Goal: Information Seeking & Learning: Find specific fact

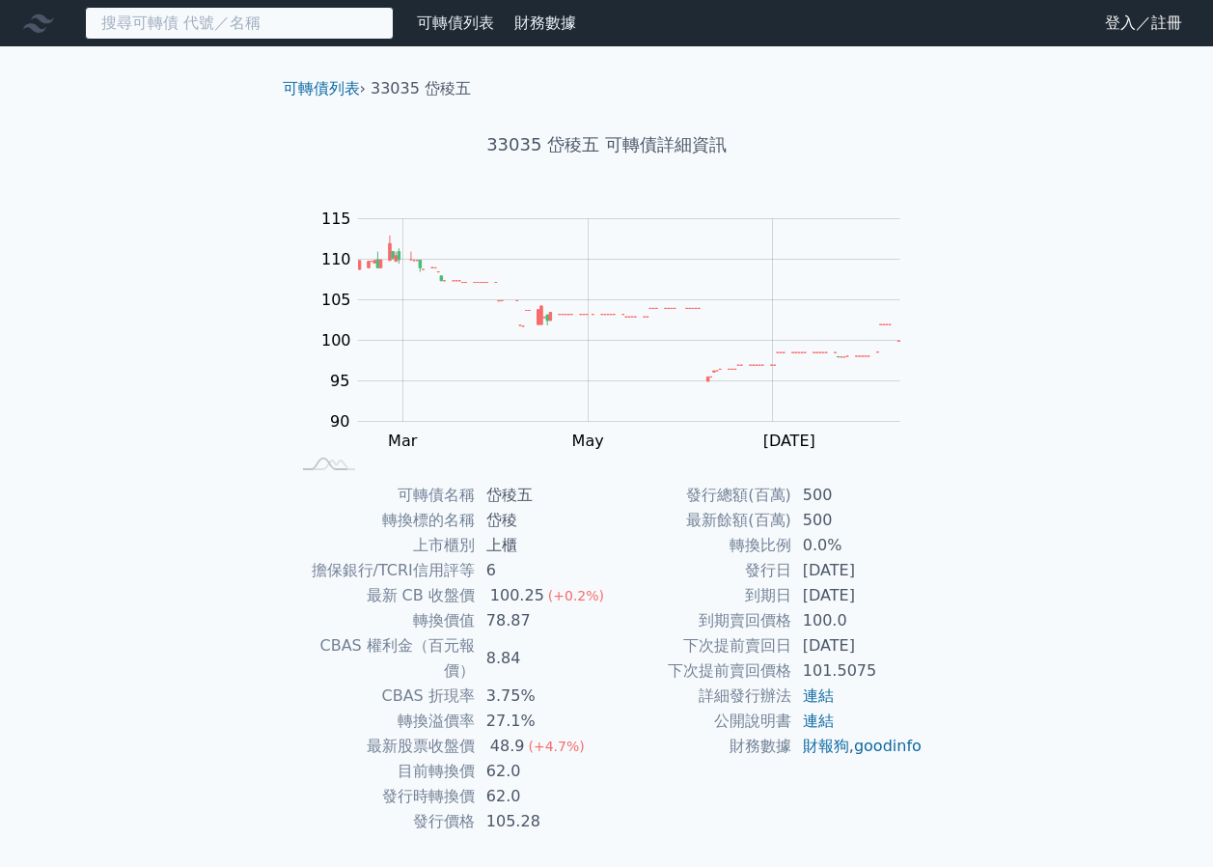
click at [320, 25] on input at bounding box center [239, 23] width 309 height 33
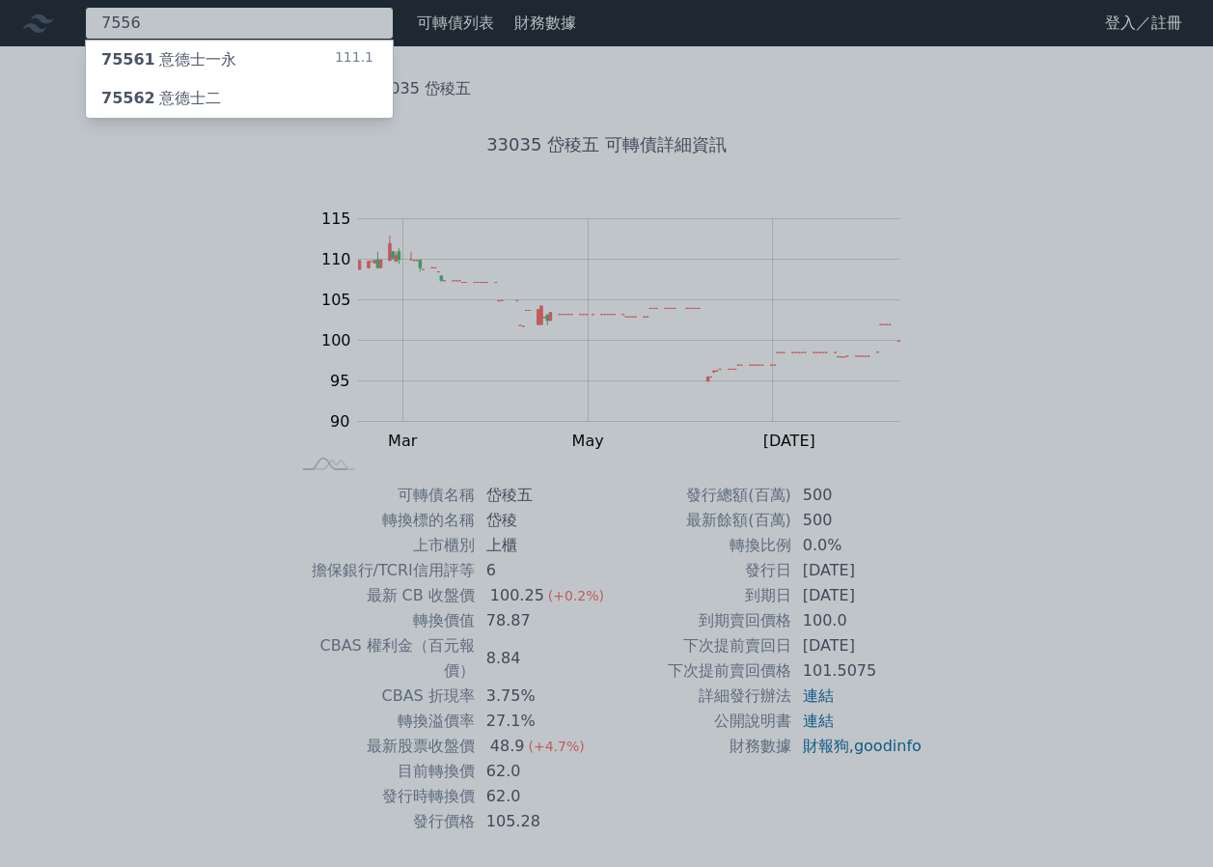
type input "7556"
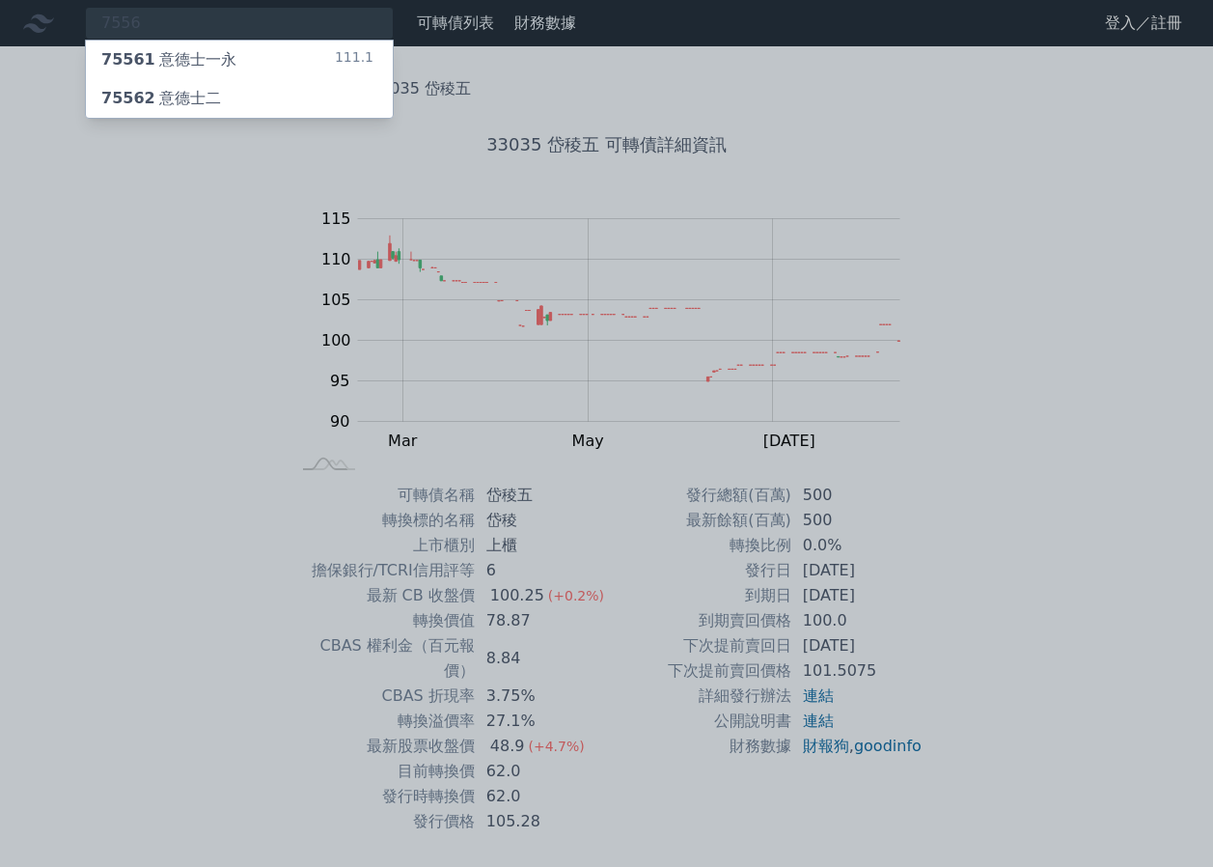
click at [269, 52] on div "75561 意德士一永 111.1" at bounding box center [239, 60] width 307 height 39
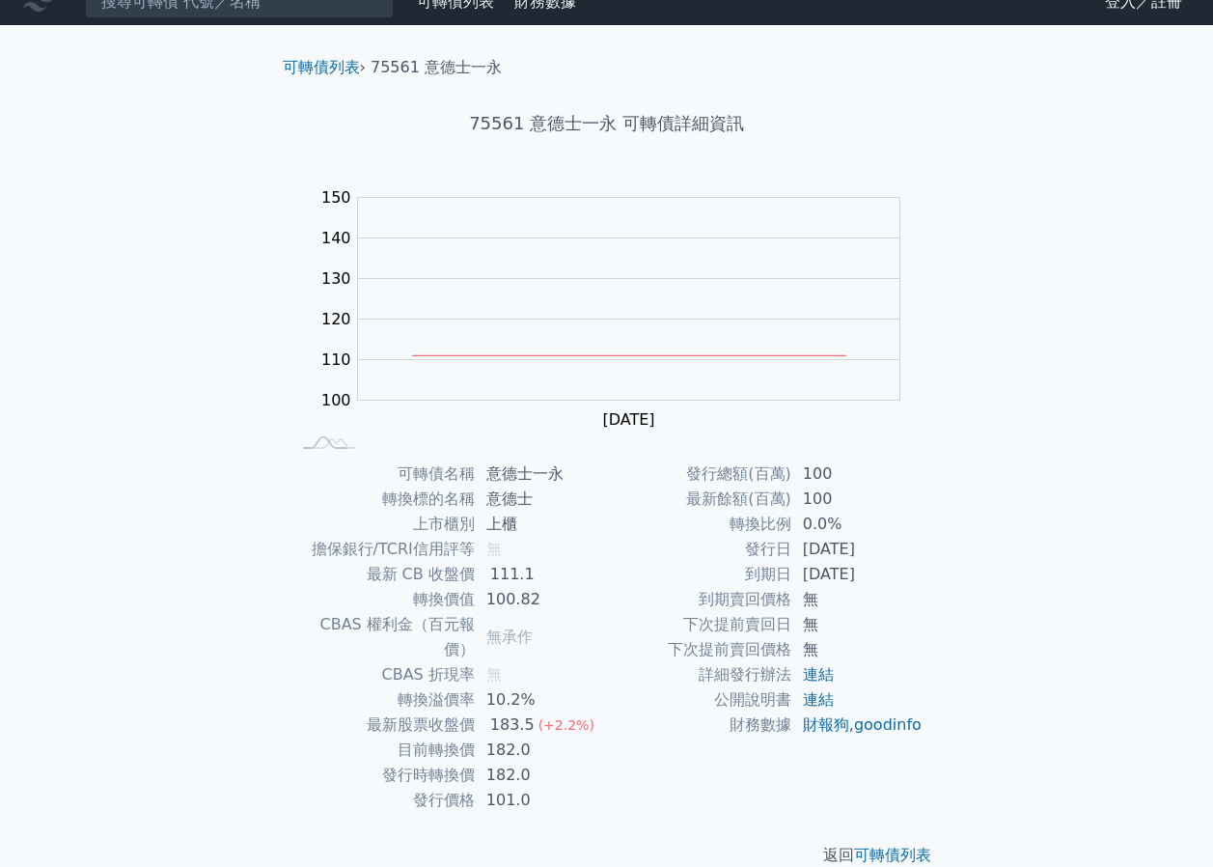
scroll to position [27, 0]
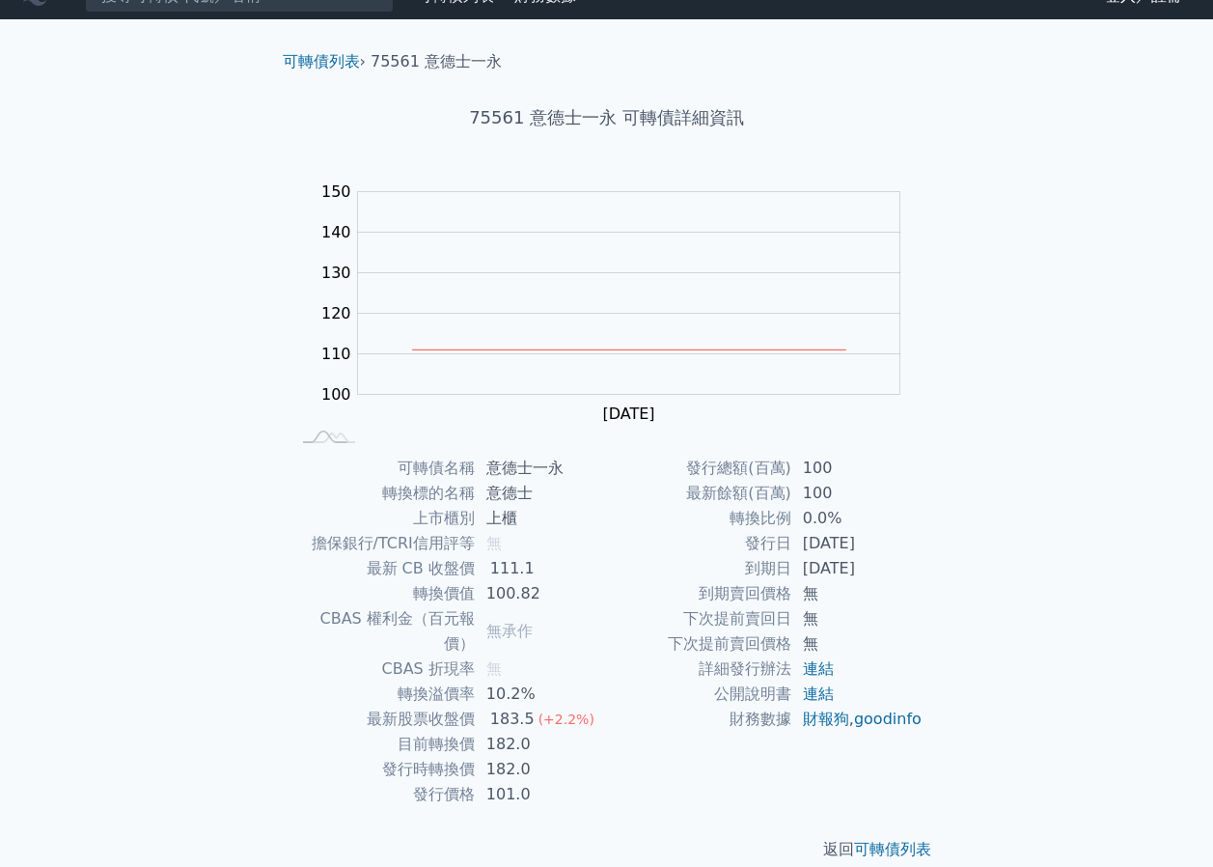
click at [1019, 367] on div "可轉債列表 財務數據 可轉債列表 財務數據 登入／註冊 登入／註冊 可轉債列表 › 75561 意德士一永 75561 意德士一永 可轉債詳細資訊 Zoom …" at bounding box center [606, 432] width 1213 height 919
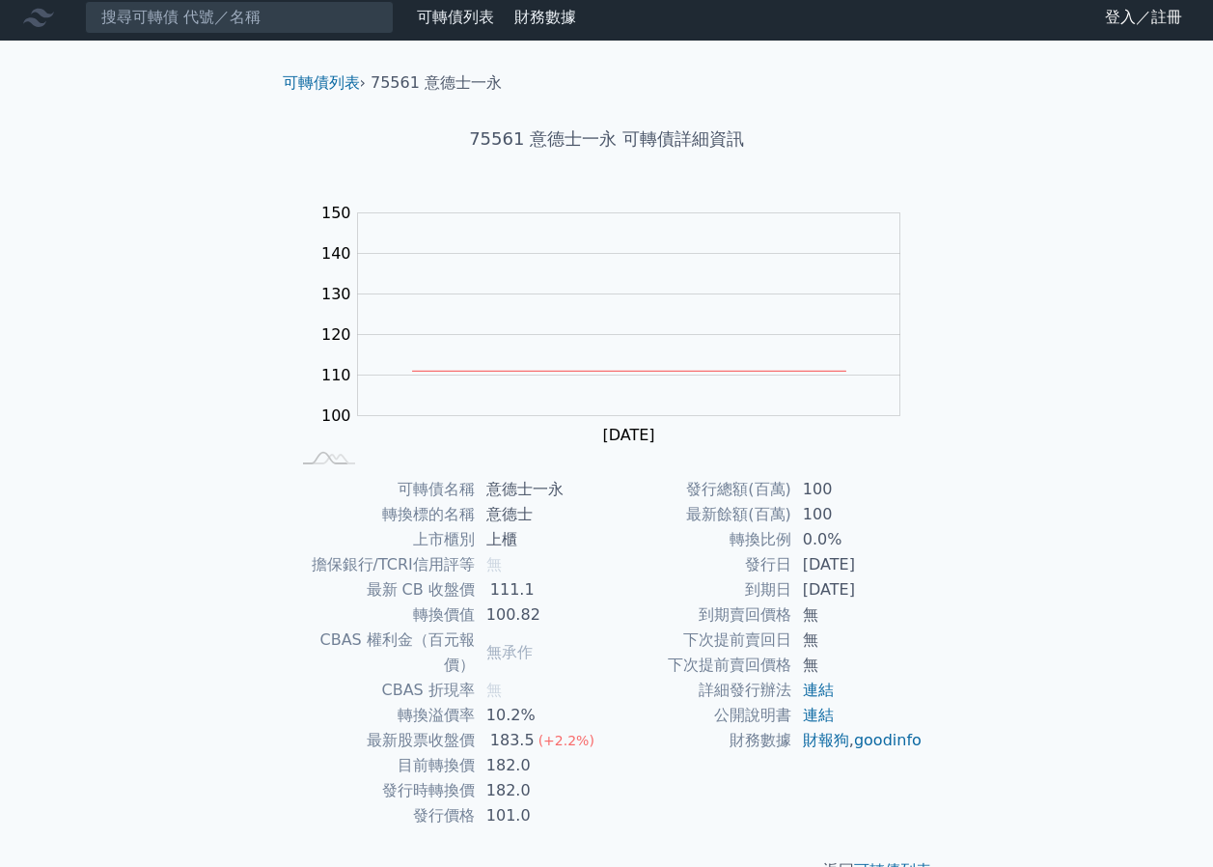
scroll to position [0, 0]
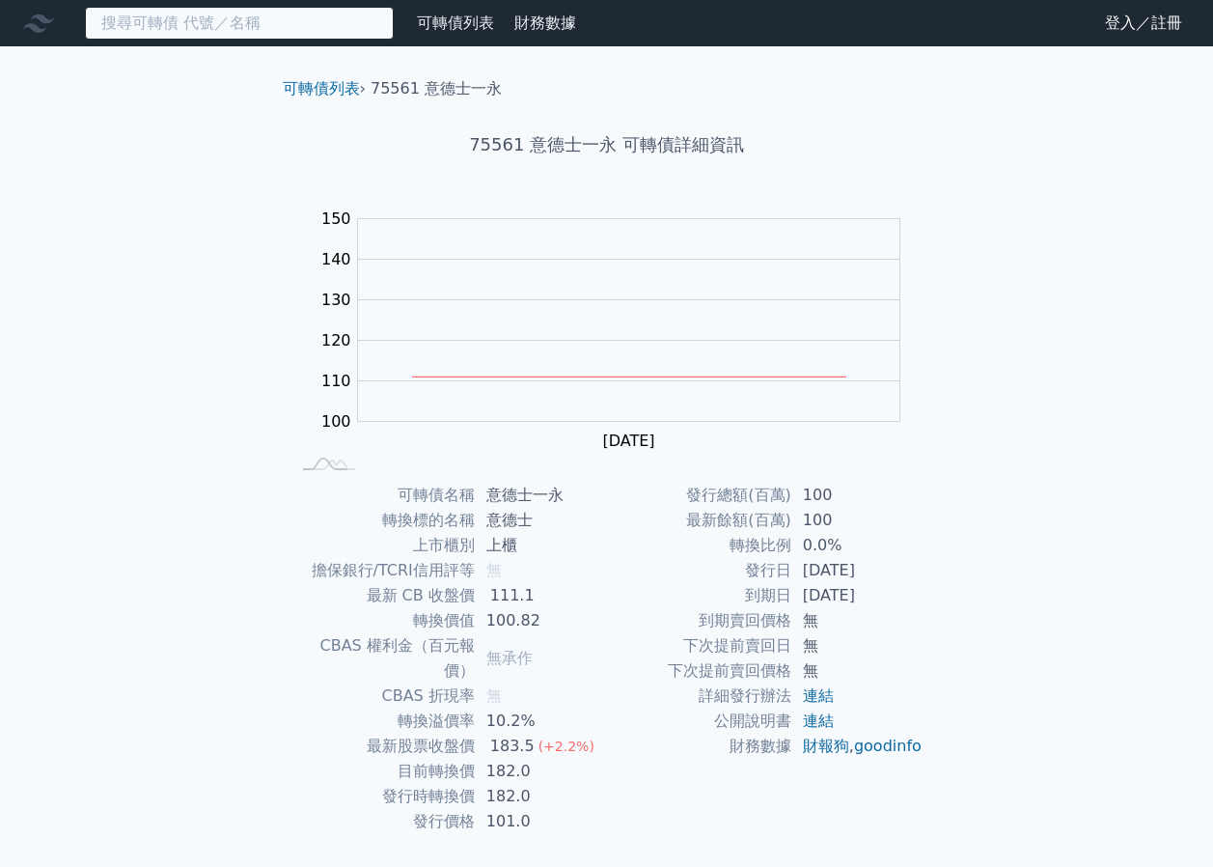
click at [239, 24] on input at bounding box center [239, 23] width 309 height 33
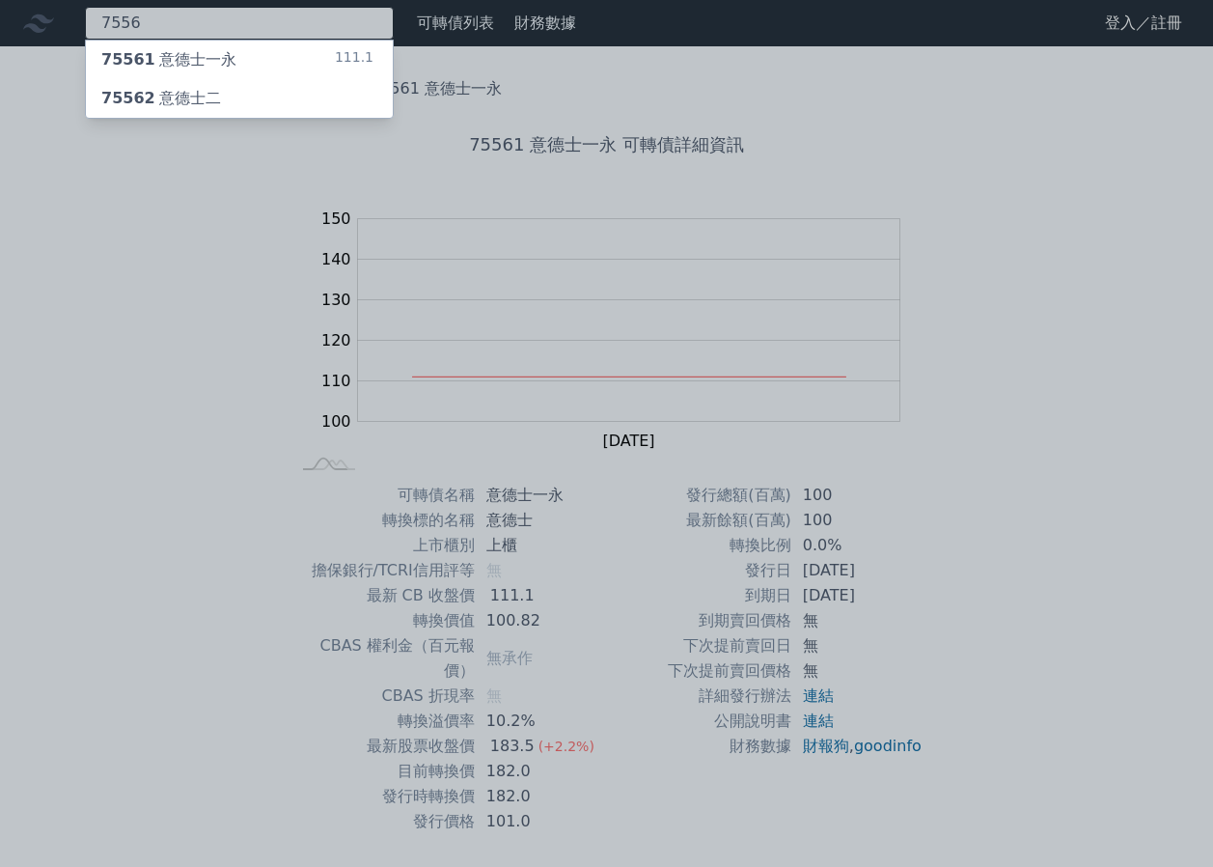
type input "7556"
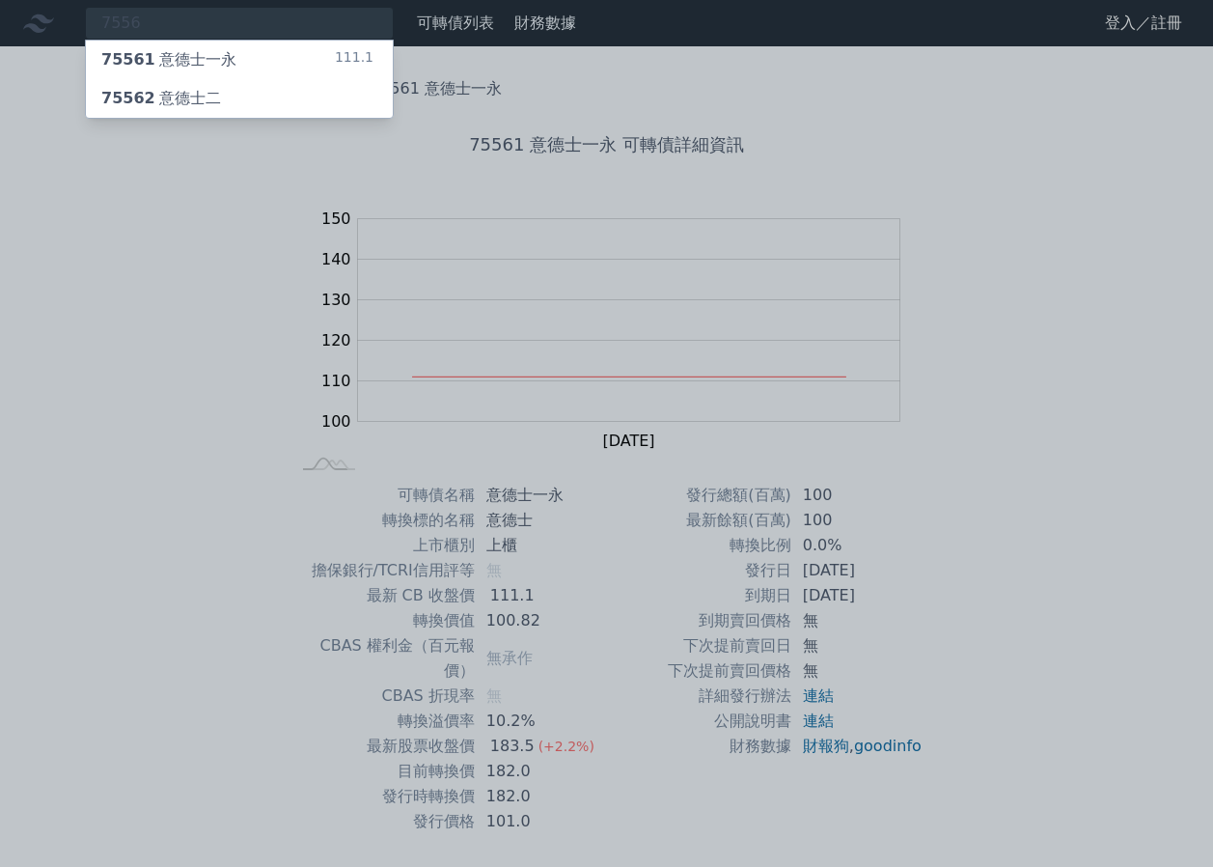
click at [204, 97] on div "75562 意德士二" at bounding box center [161, 98] width 120 height 23
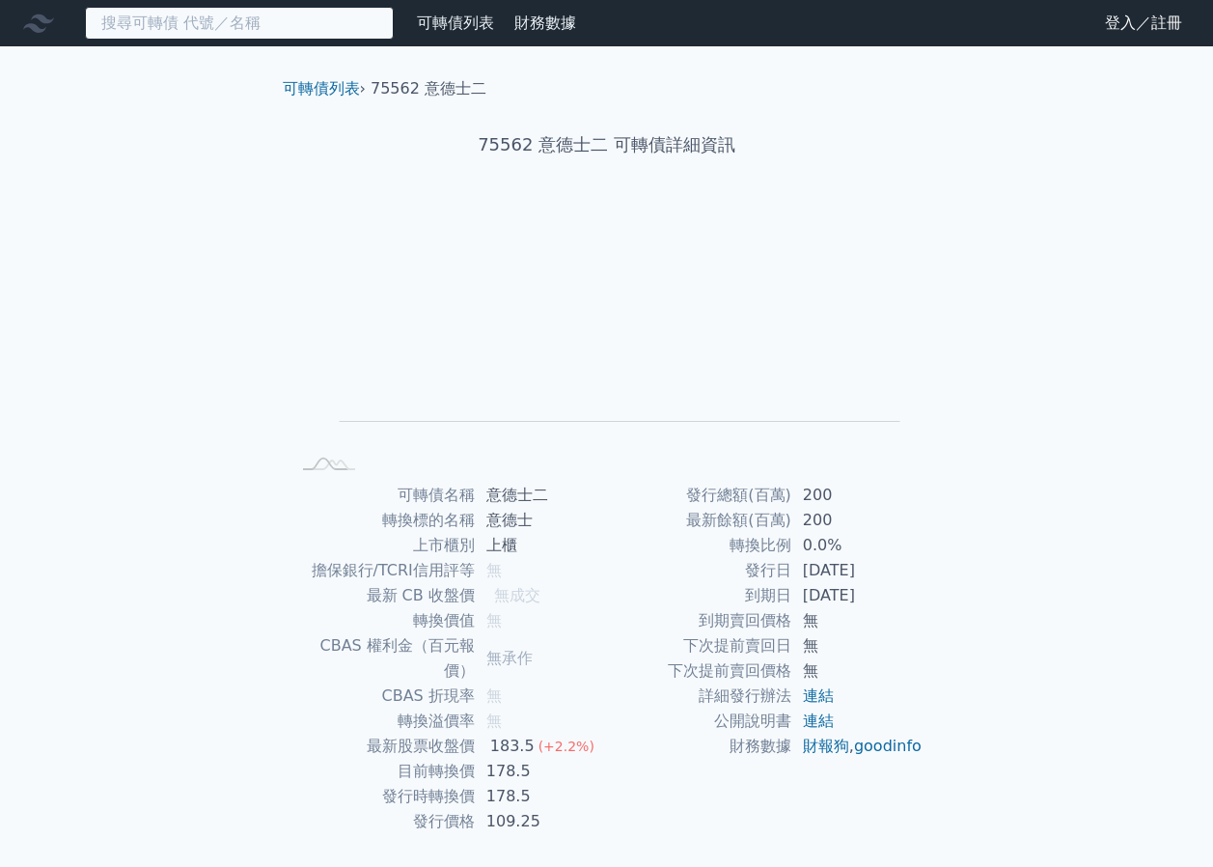
click at [223, 29] on input at bounding box center [239, 23] width 309 height 33
click at [253, 30] on input at bounding box center [239, 23] width 309 height 33
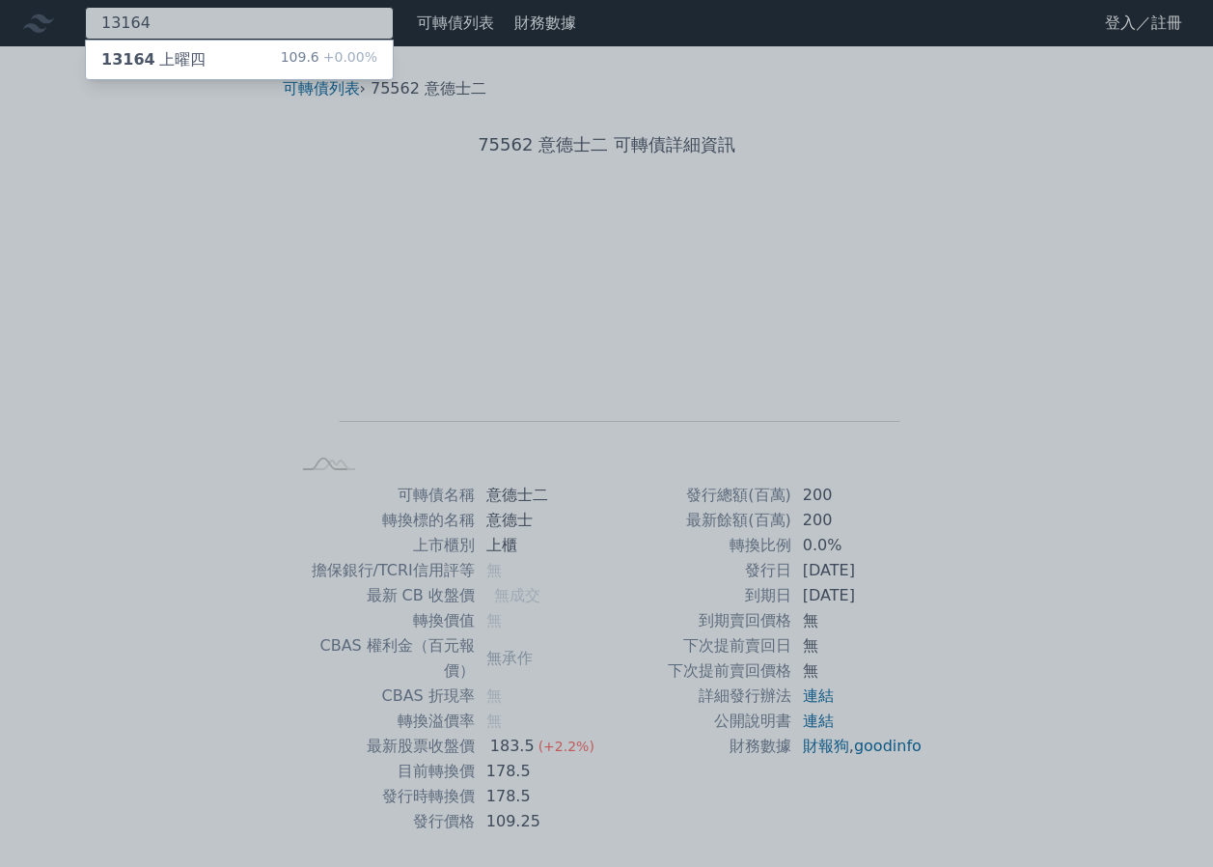
type input "13164"
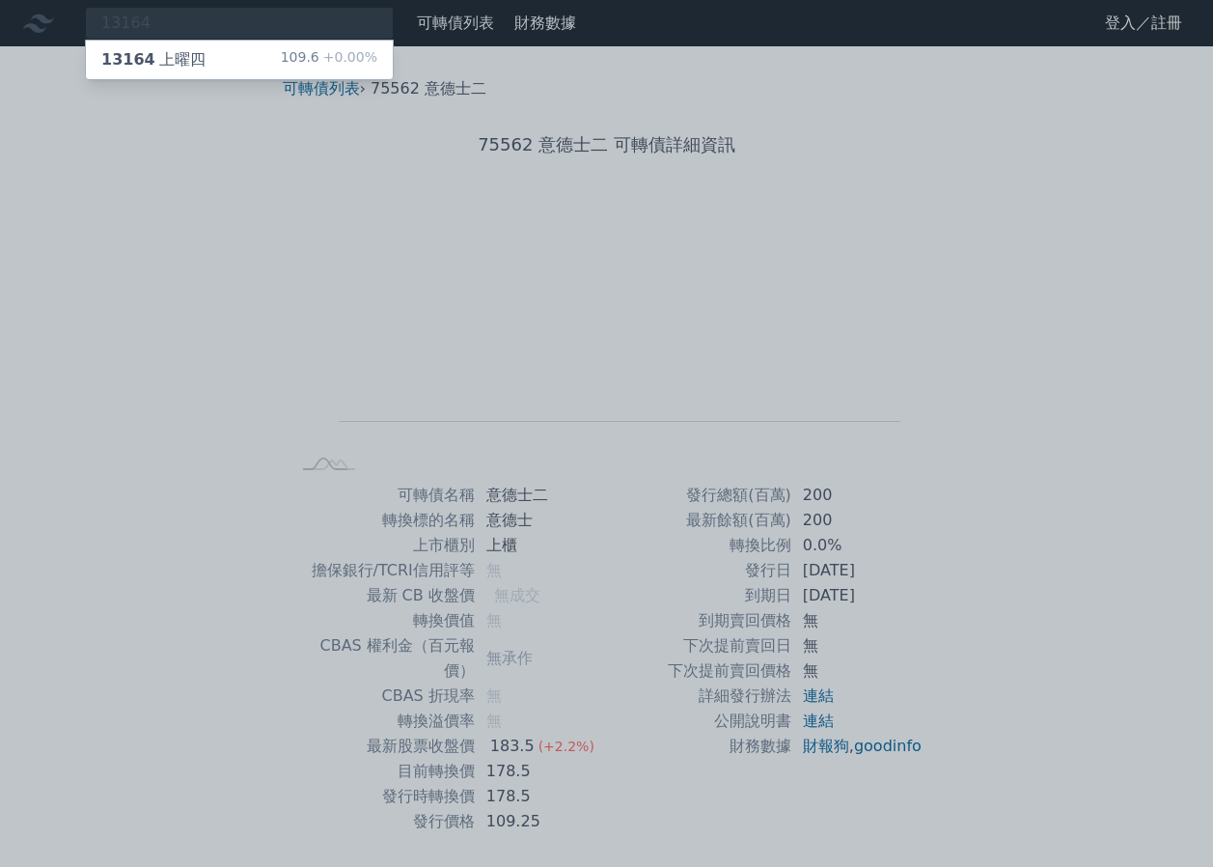
click at [284, 61] on div "13164 上曜四 109.6 +0.00%" at bounding box center [239, 60] width 307 height 39
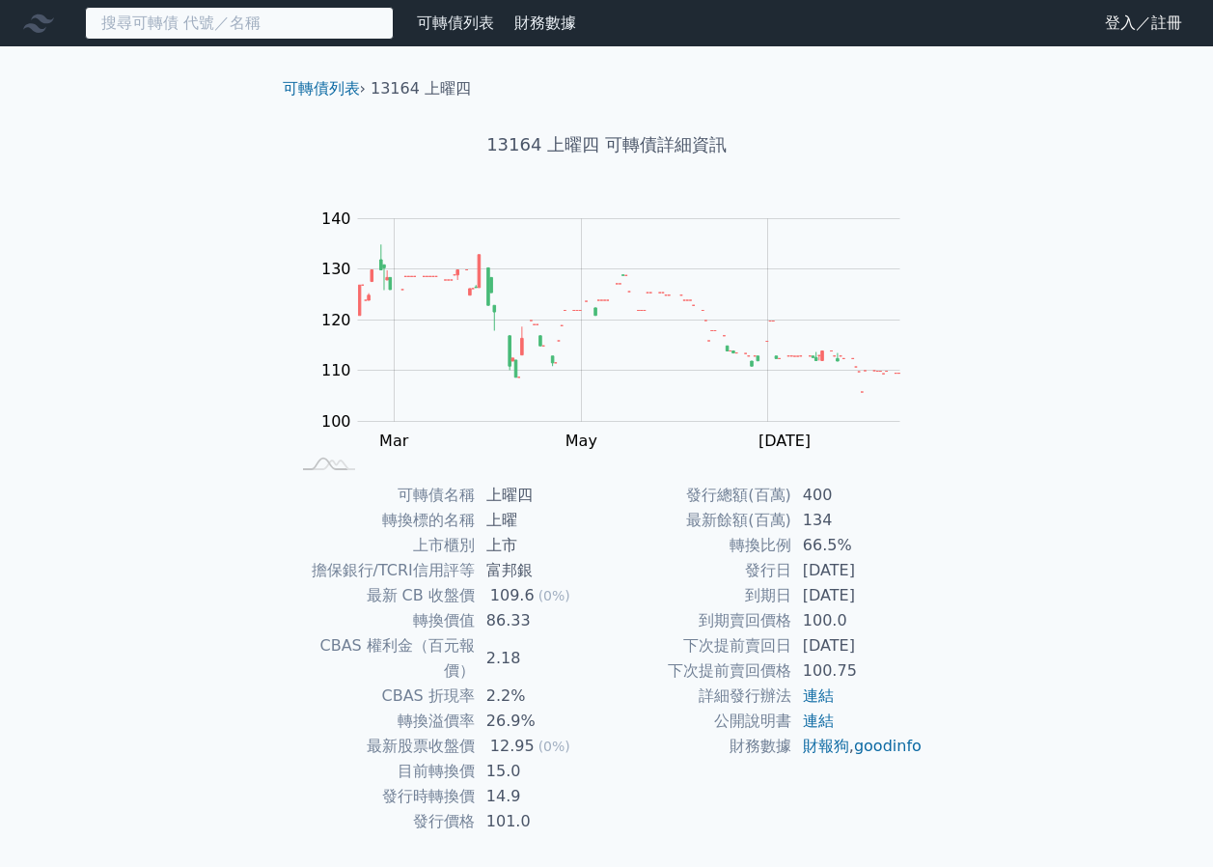
click at [333, 29] on input at bounding box center [239, 23] width 309 height 33
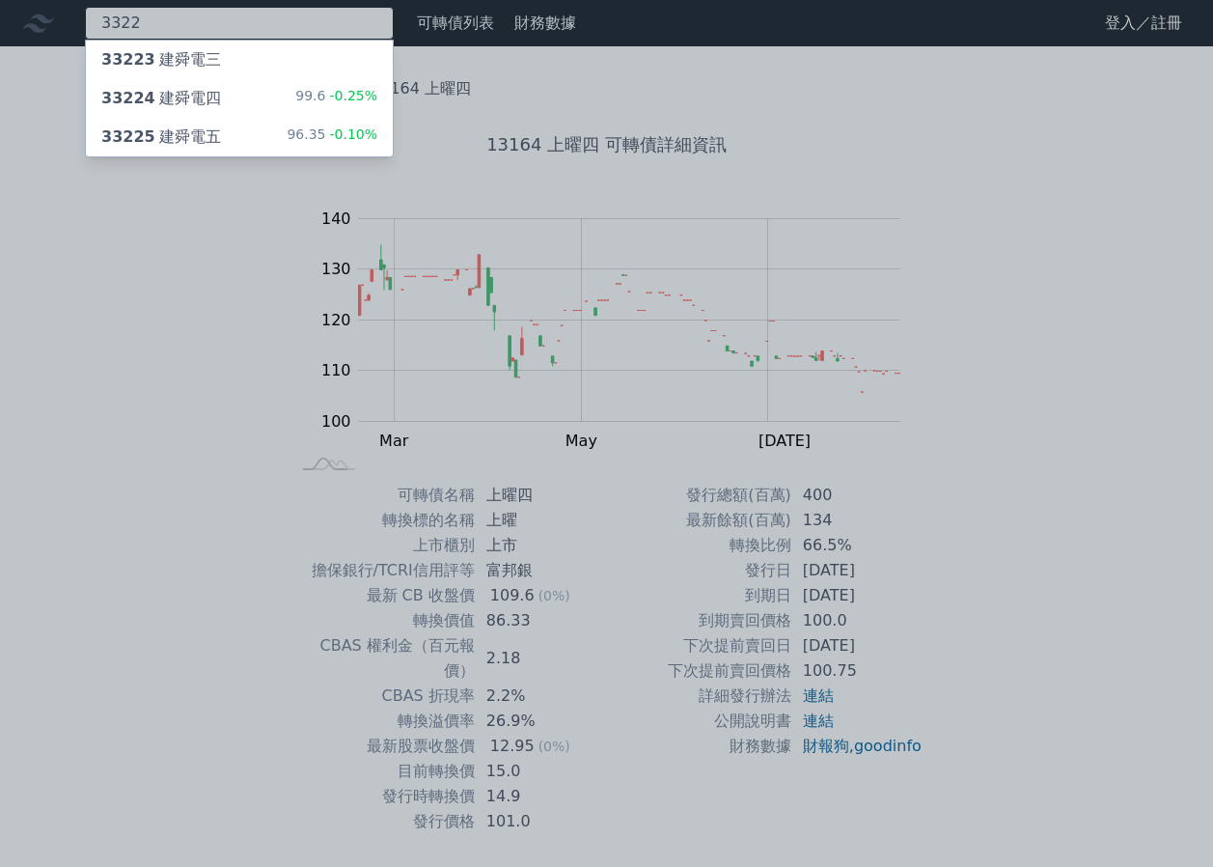
type input "3322"
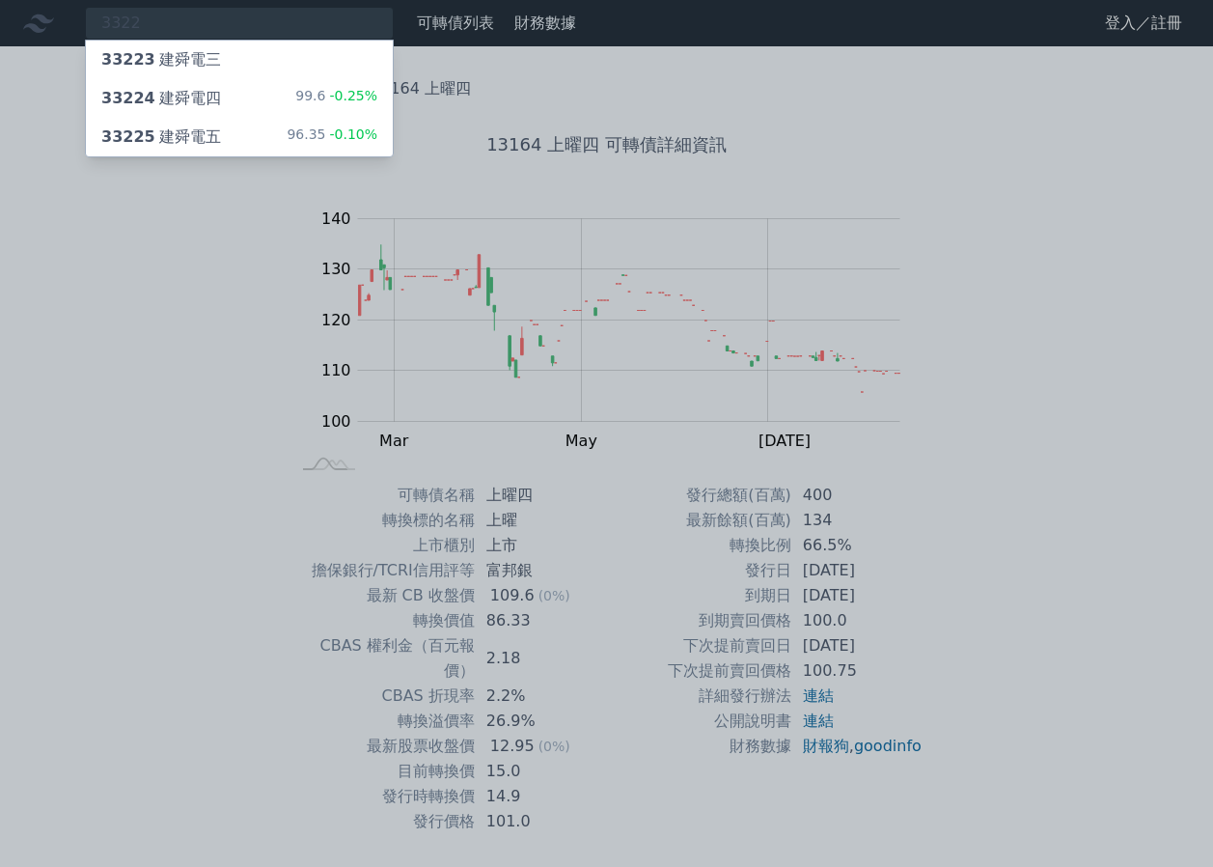
click at [315, 88] on div "99.6 -0.25%" at bounding box center [336, 98] width 82 height 23
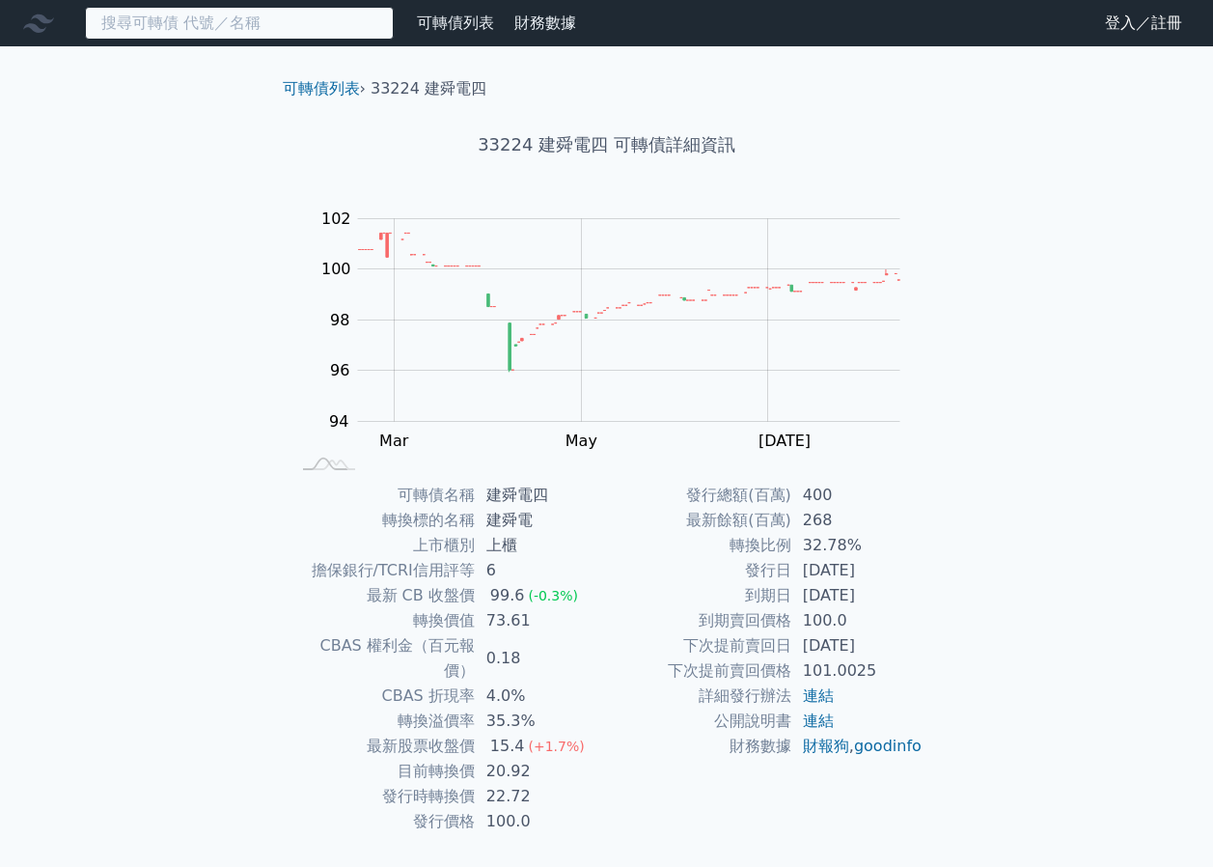
click at [247, 38] on input at bounding box center [239, 23] width 309 height 33
click at [245, 38] on input at bounding box center [239, 23] width 309 height 33
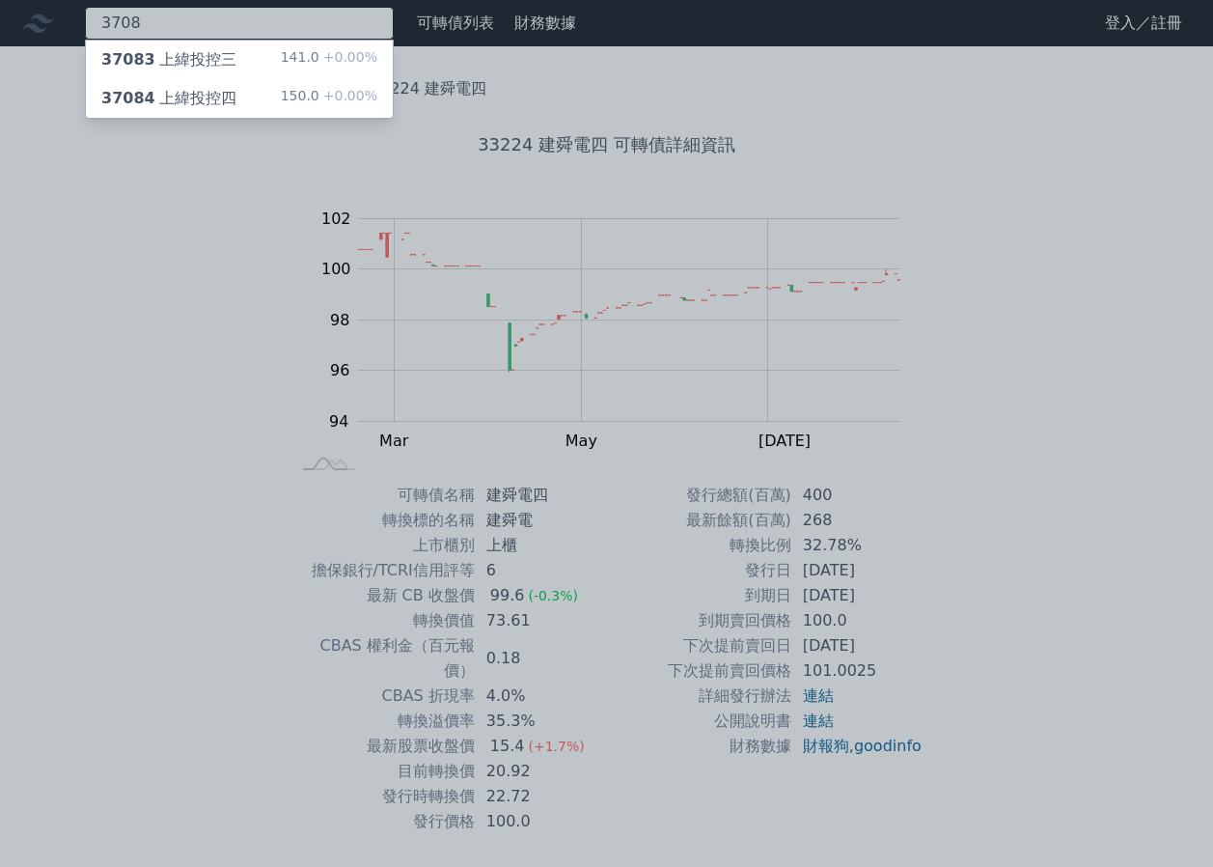
type input "3708"
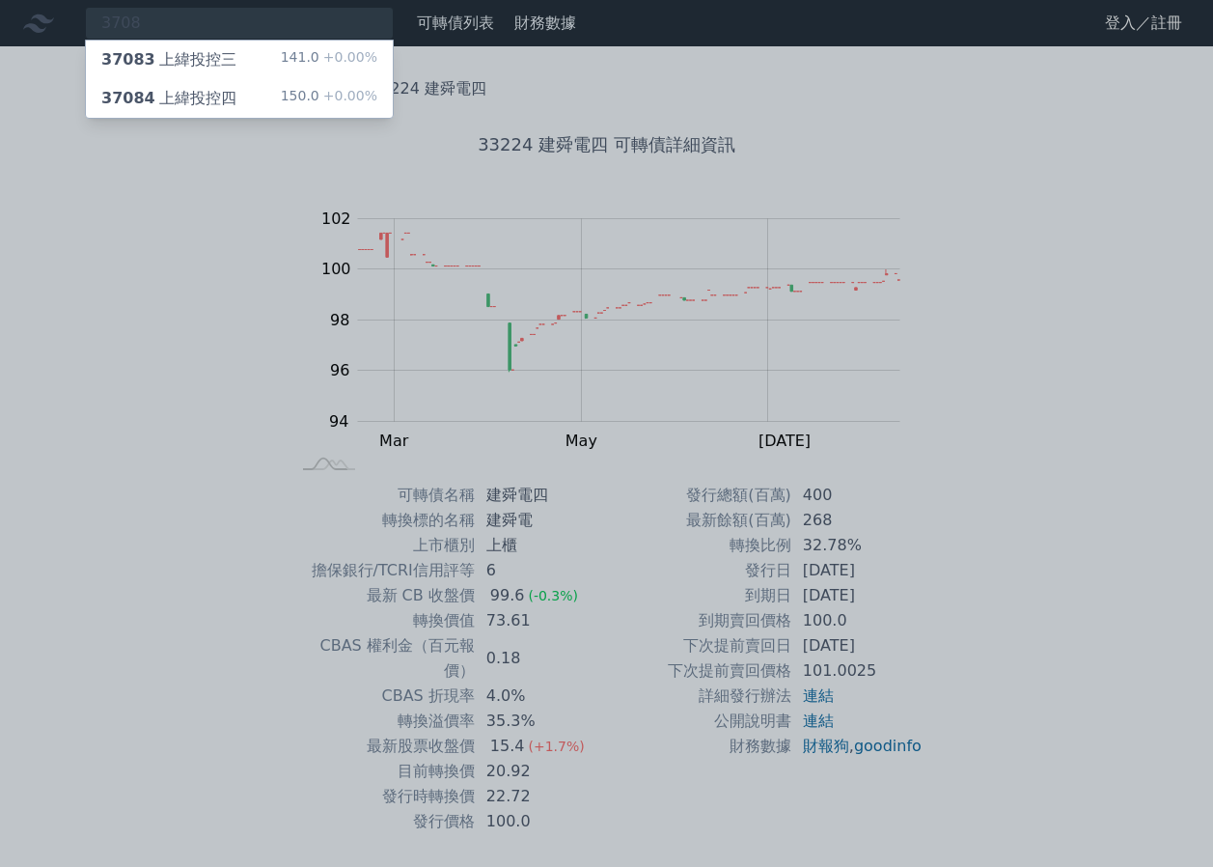
click at [241, 87] on div "37084 上緯投控四 150.0 +0.00%" at bounding box center [239, 98] width 307 height 39
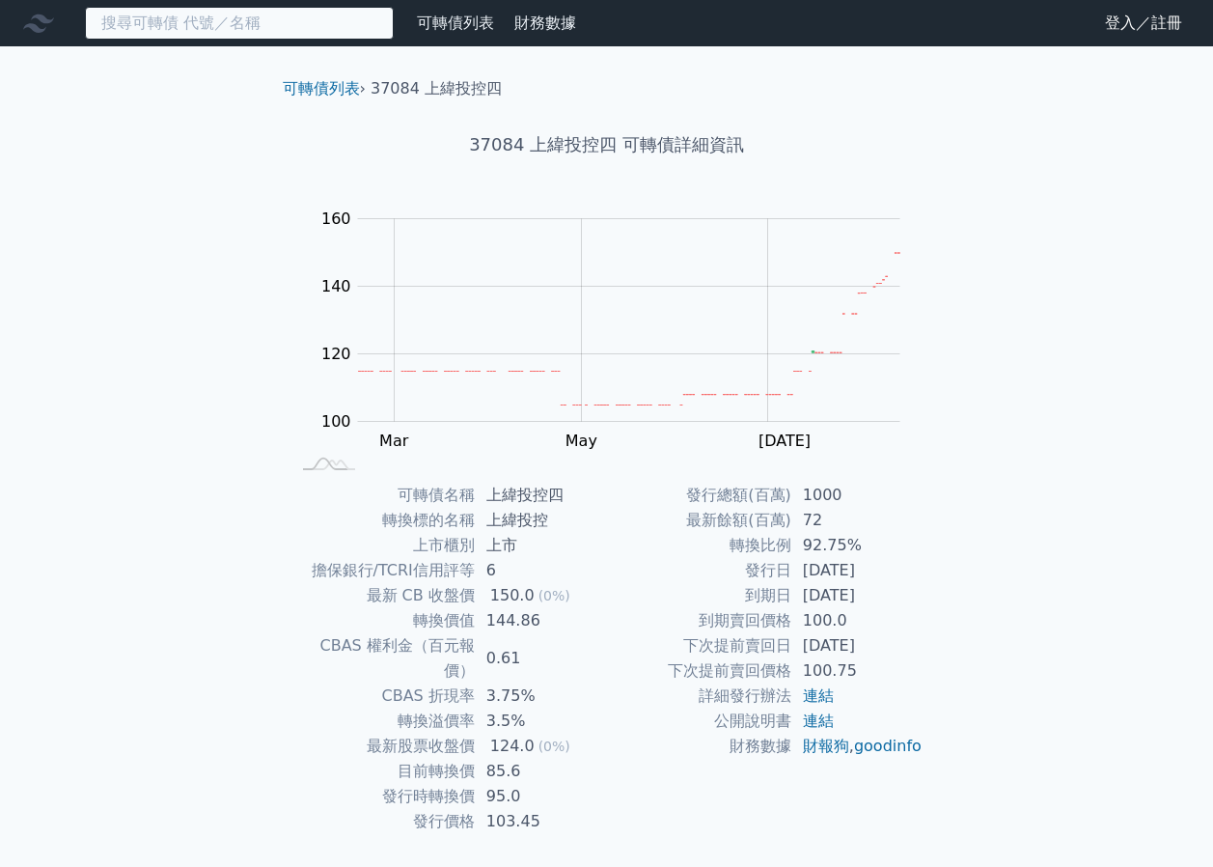
click at [221, 27] on input at bounding box center [239, 23] width 309 height 33
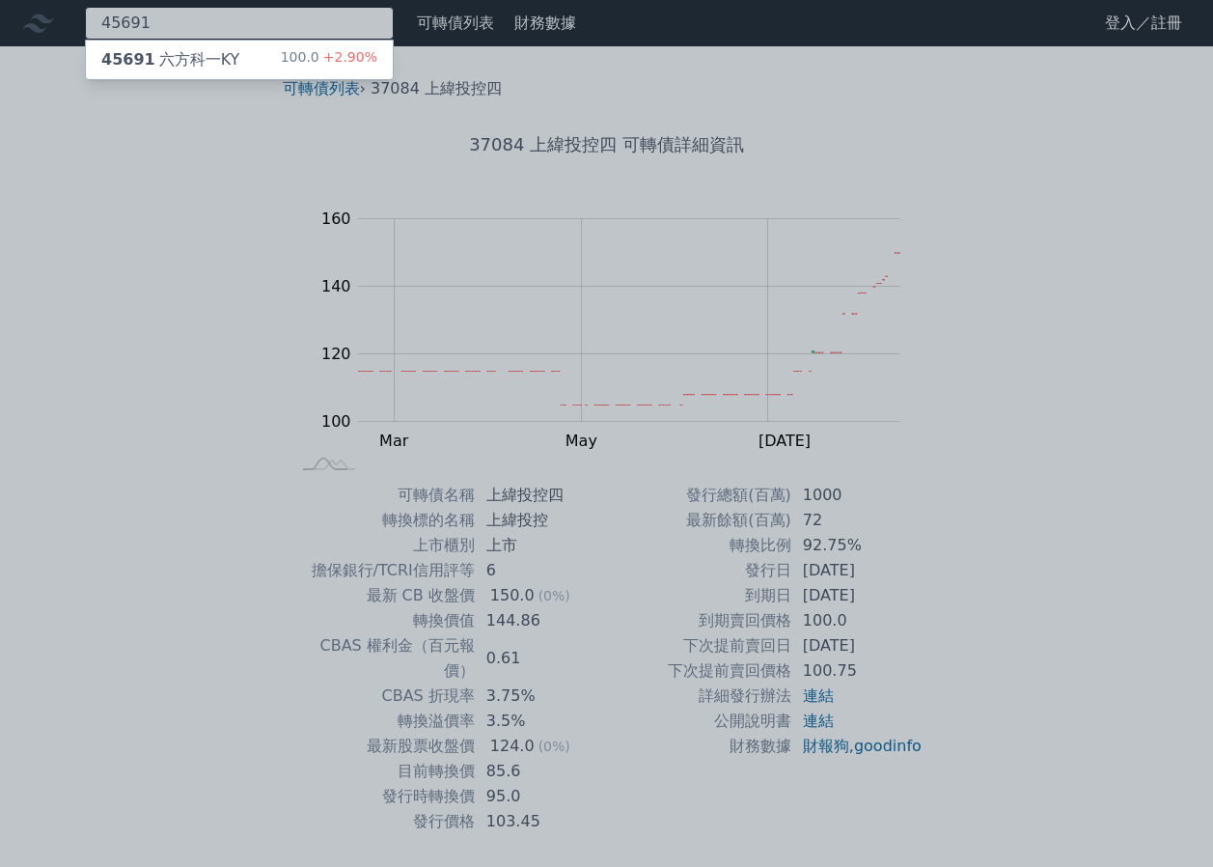
type input "45691"
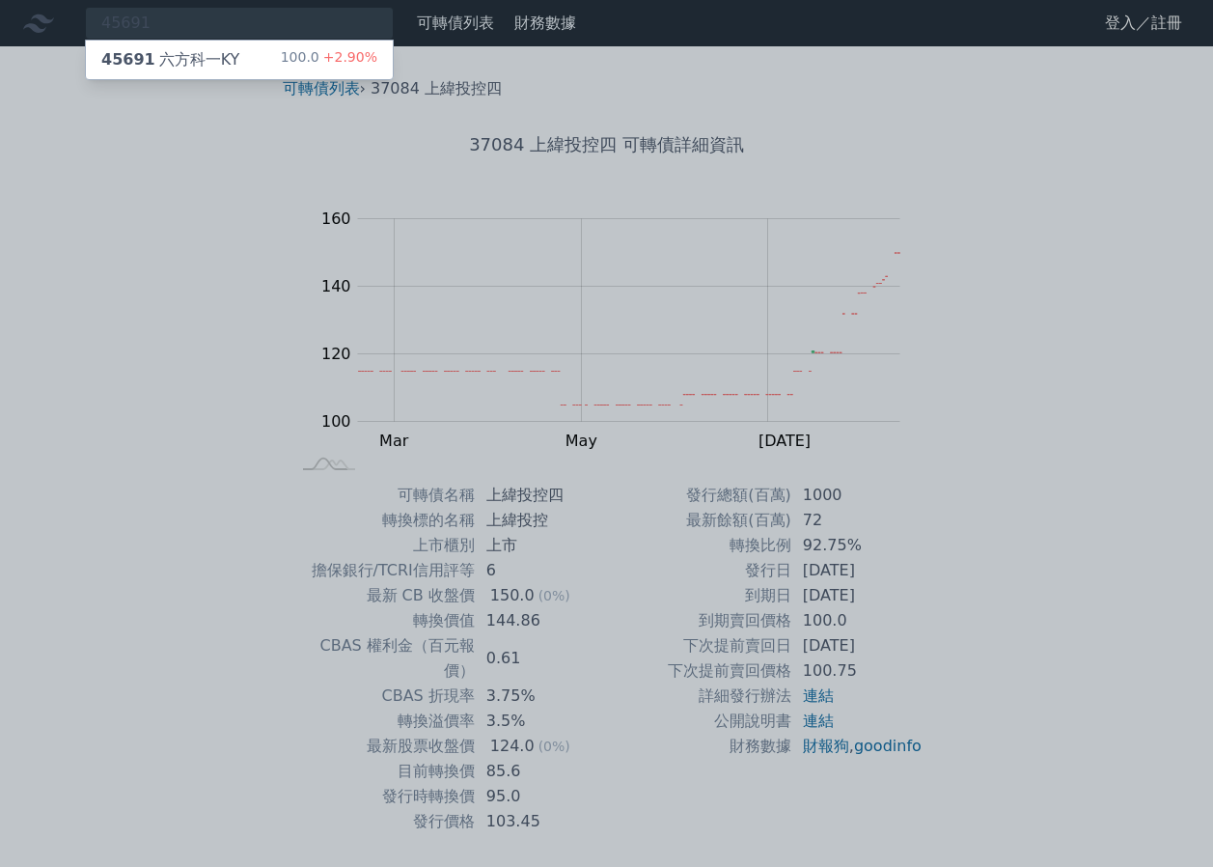
click at [239, 61] on div "45691 六方科一KY 100.0 +2.90%" at bounding box center [239, 60] width 307 height 39
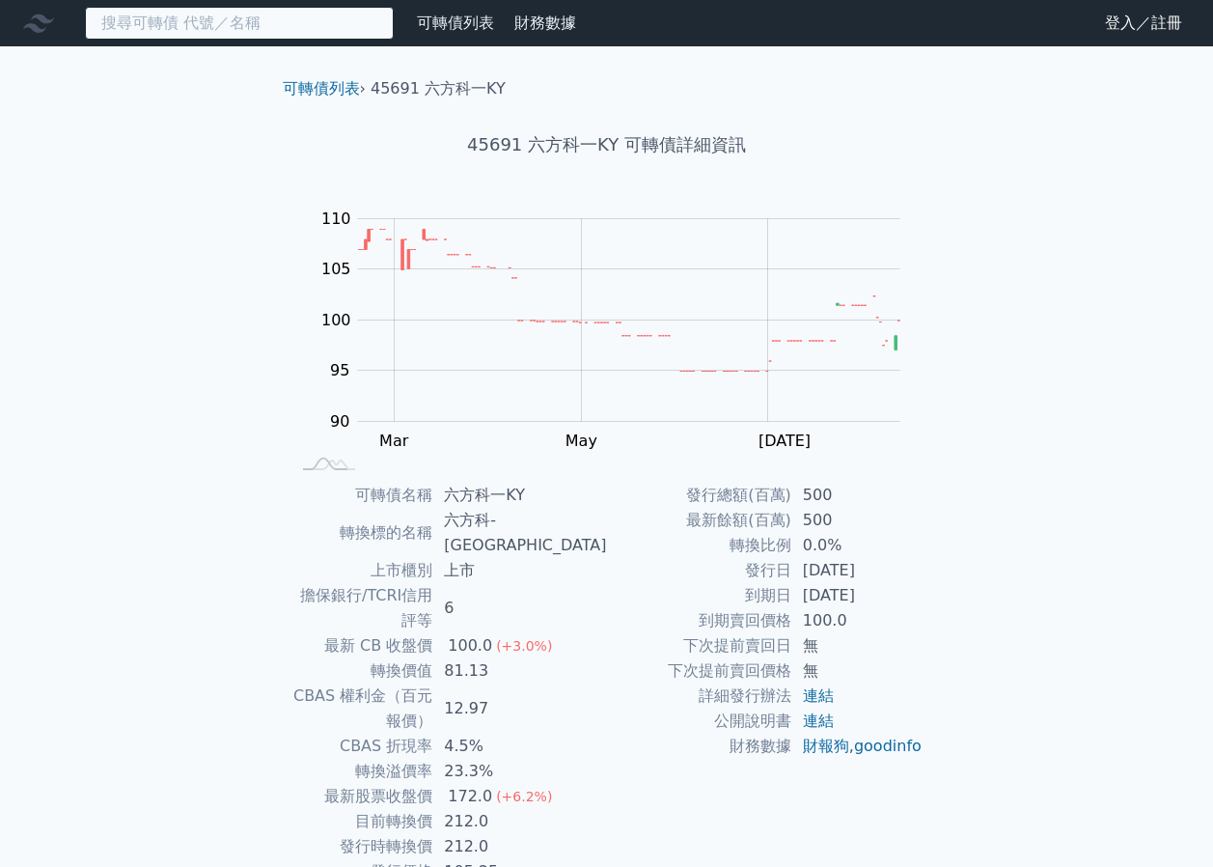
click at [210, 27] on input at bounding box center [239, 23] width 309 height 33
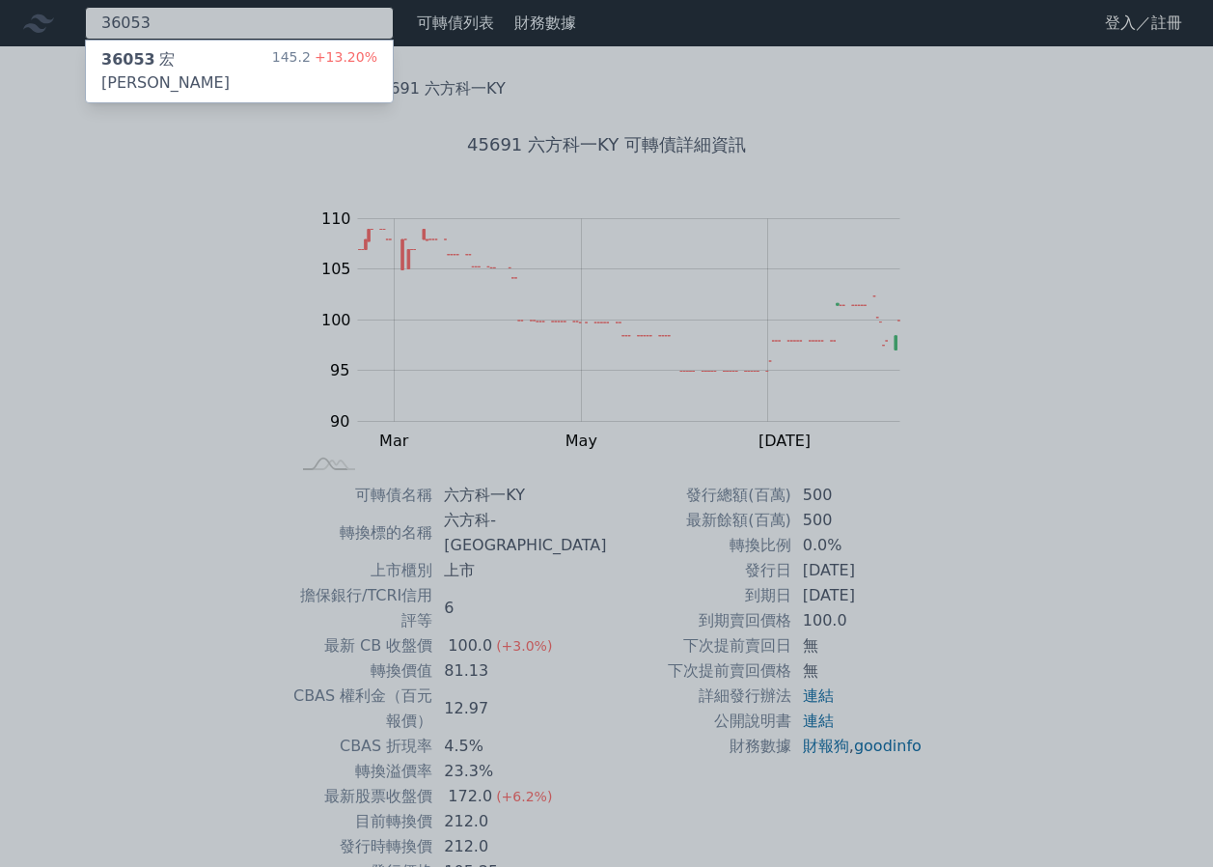
type input "36053"
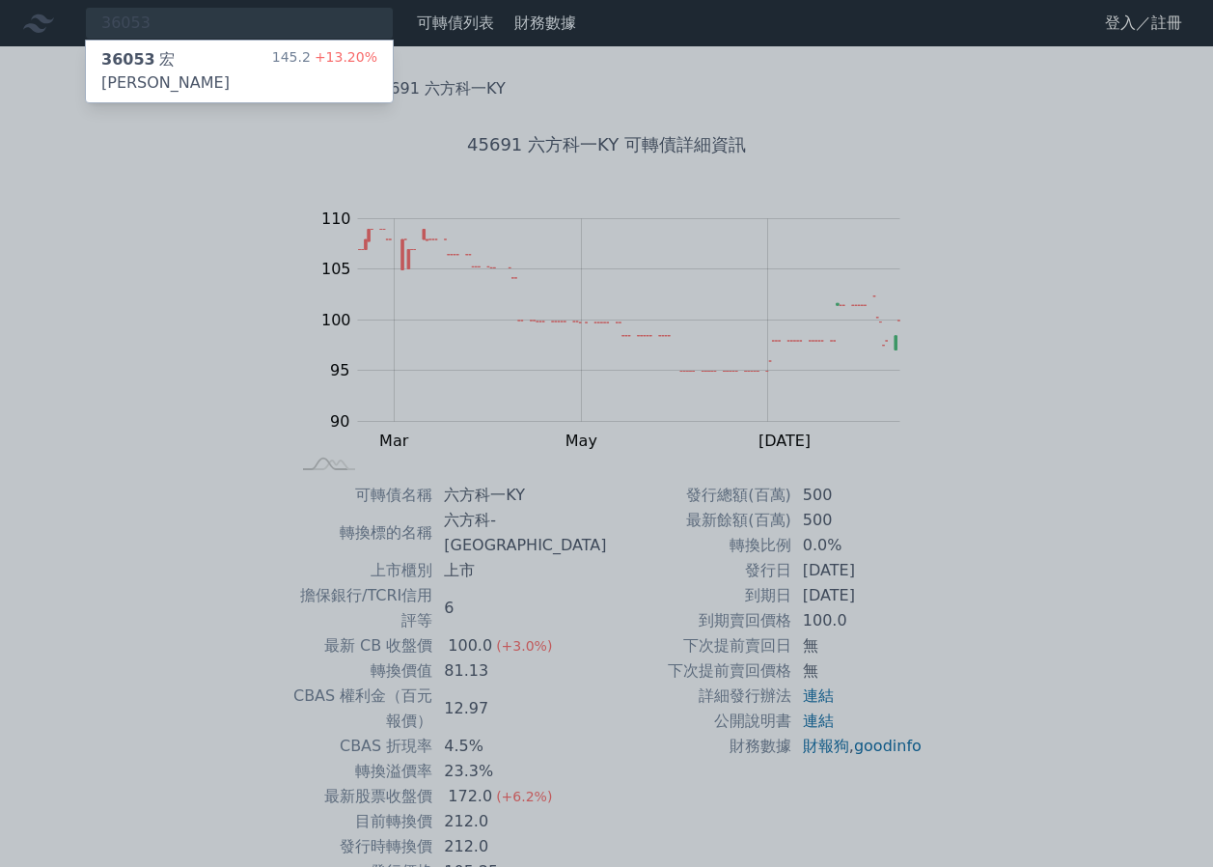
click at [306, 64] on div "145.2 +13.20%" at bounding box center [324, 71] width 105 height 46
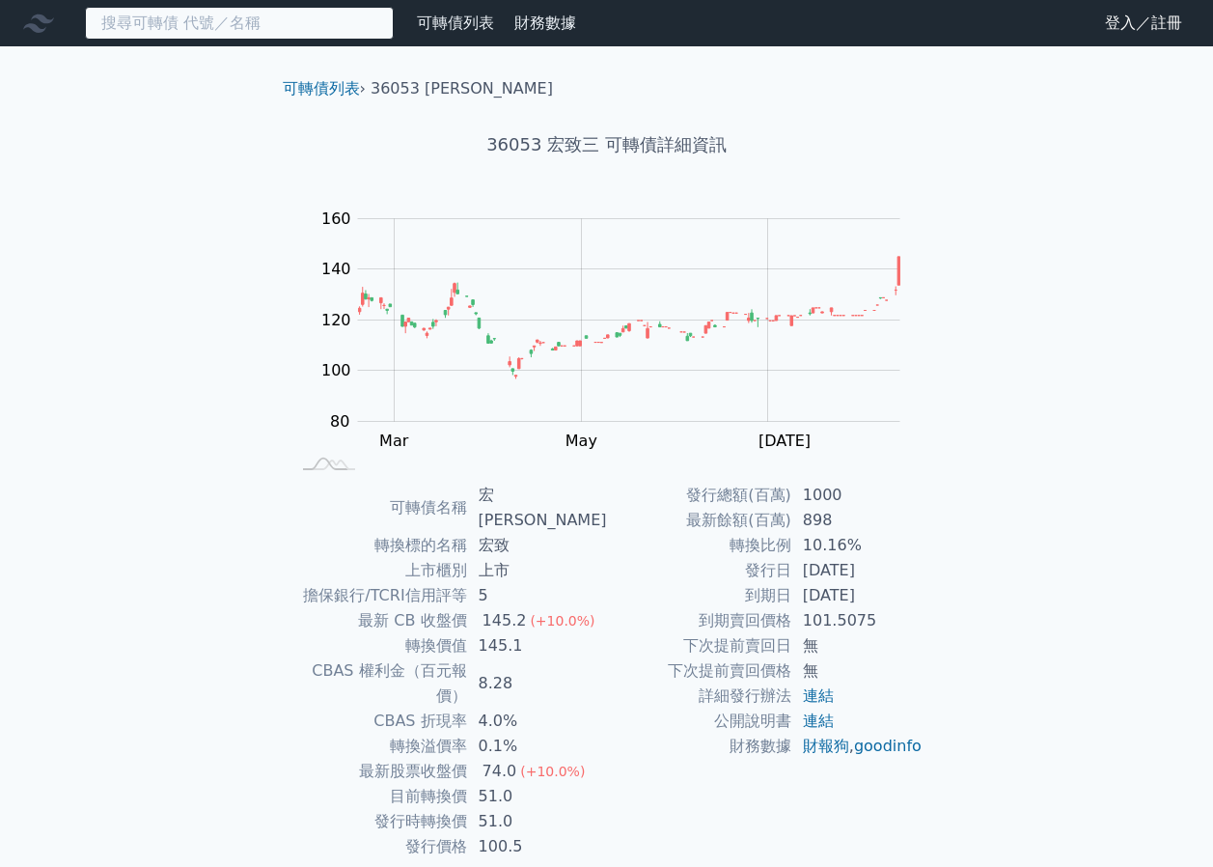
click at [257, 36] on input at bounding box center [239, 23] width 309 height 33
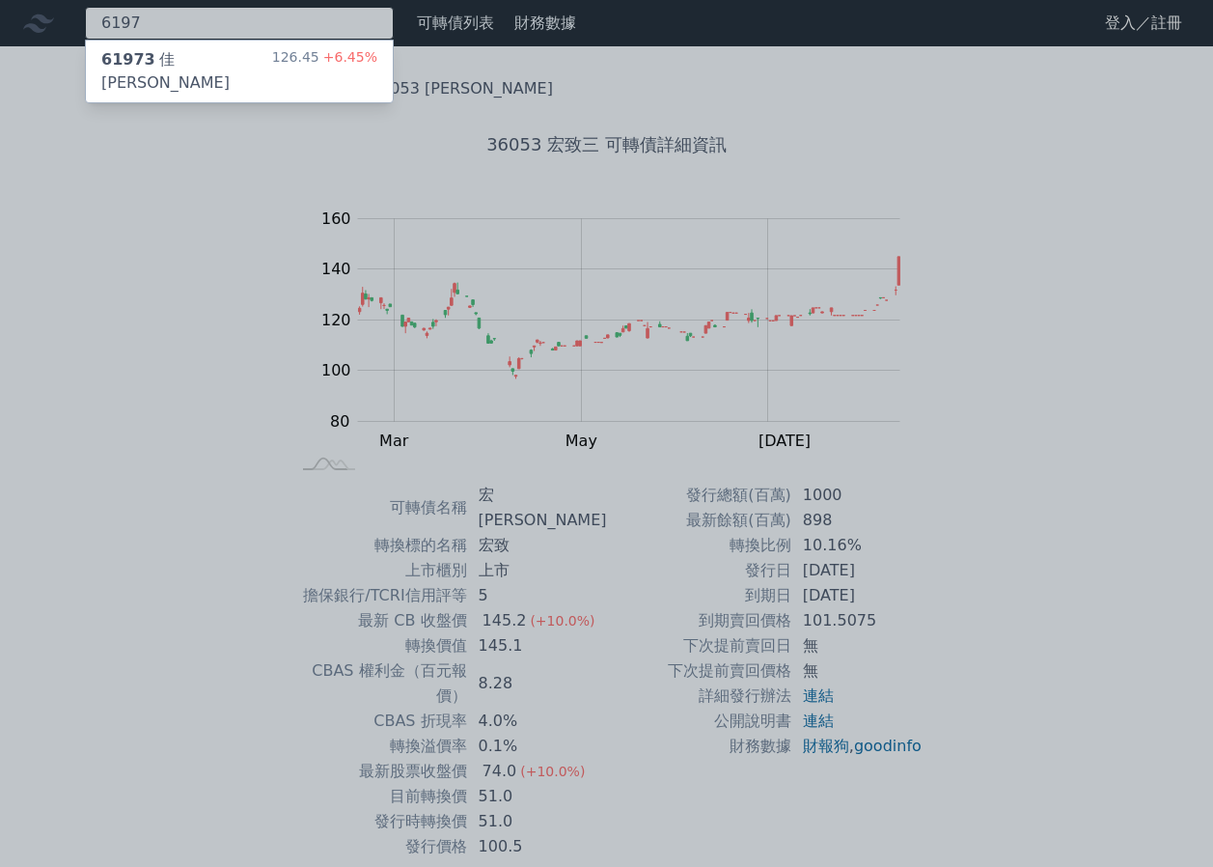
type input "6197"
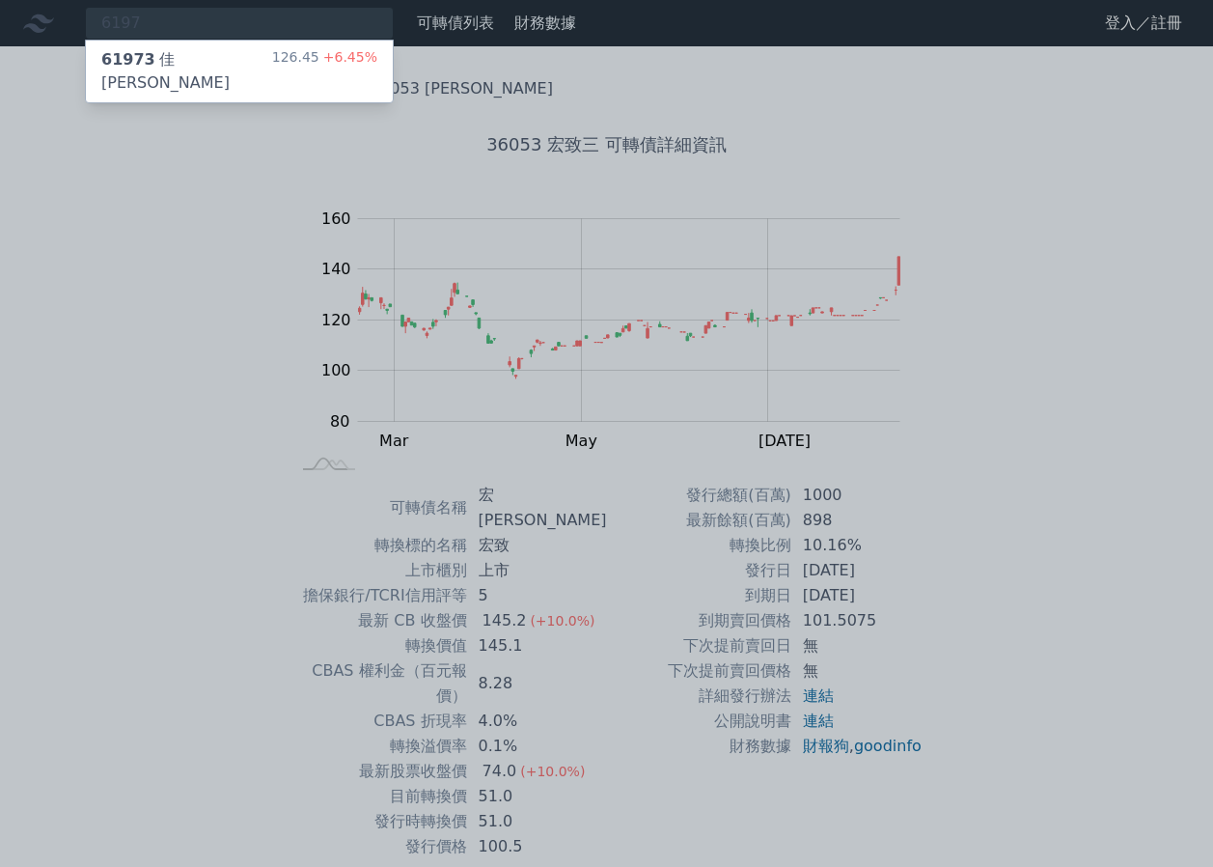
click at [346, 57] on span "+6.45%" at bounding box center [349, 56] width 58 height 15
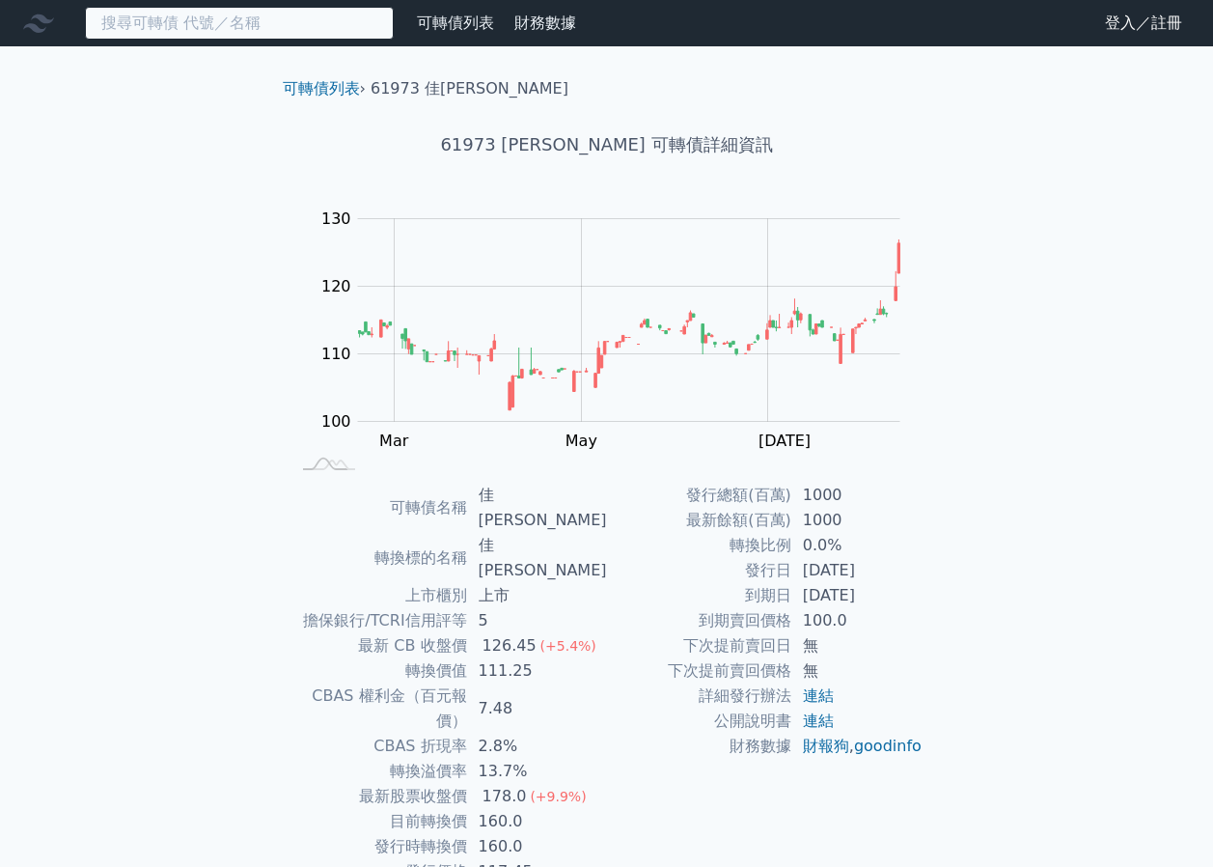
click at [275, 31] on input at bounding box center [239, 23] width 309 height 33
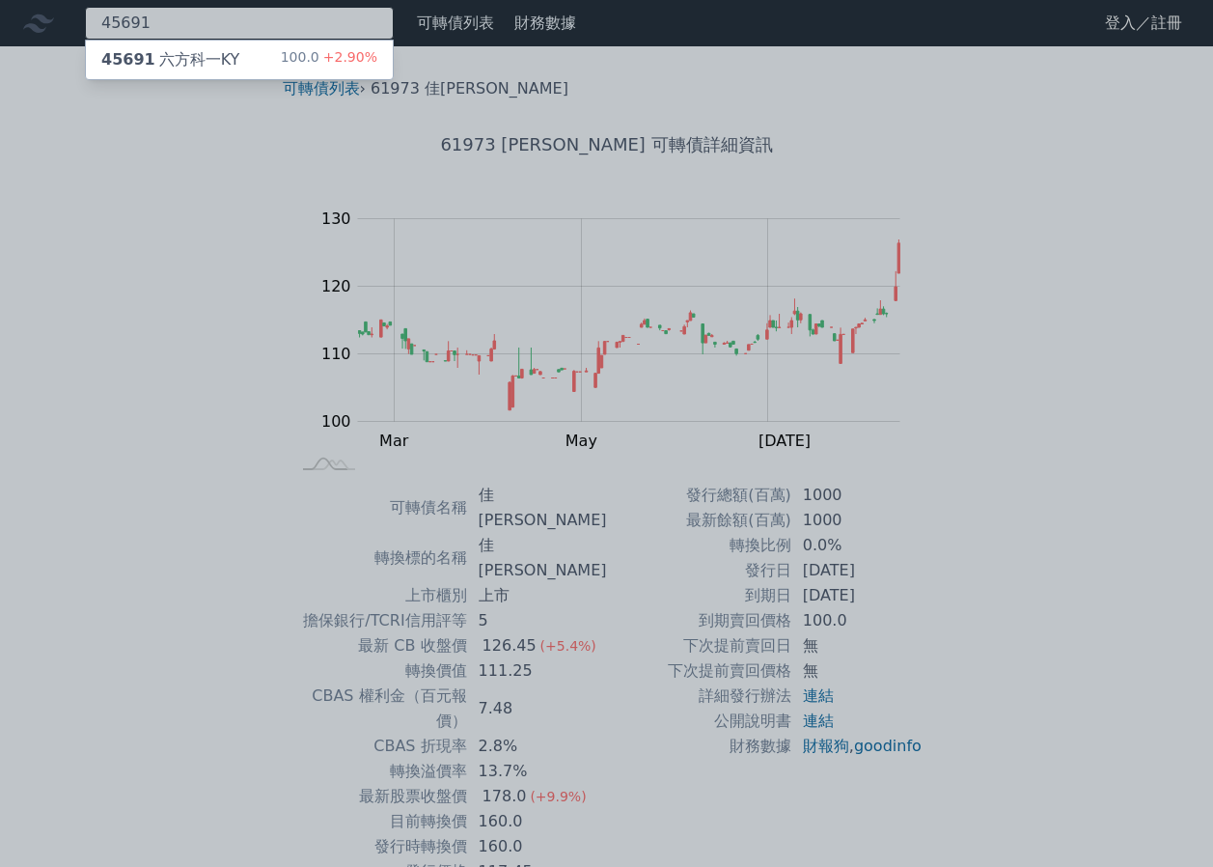
type input "45691"
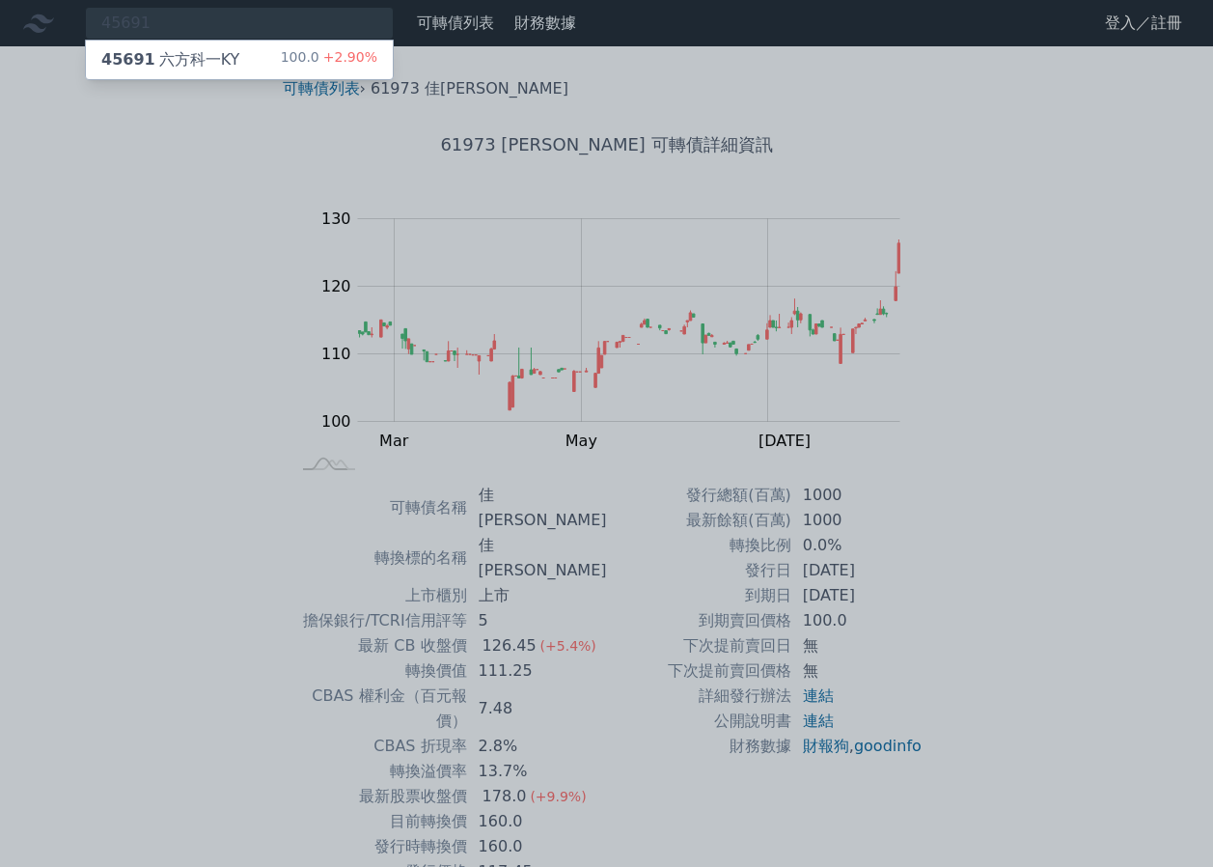
click at [300, 46] on div "45691 六方科一KY 100.0 +2.90%" at bounding box center [239, 60] width 307 height 39
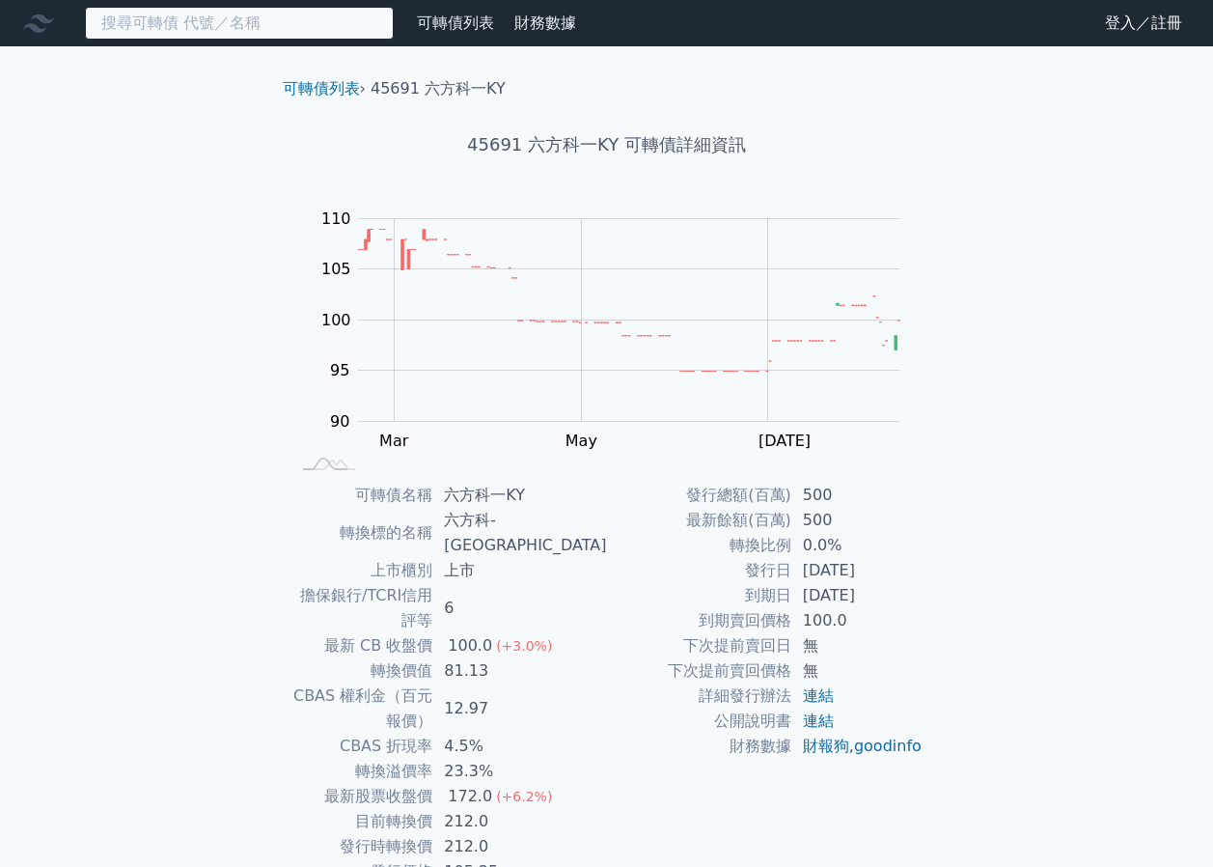
drag, startPoint x: 308, startPoint y: 29, endPoint x: 309, endPoint y: 19, distance: 9.7
click at [305, 28] on input at bounding box center [239, 23] width 309 height 33
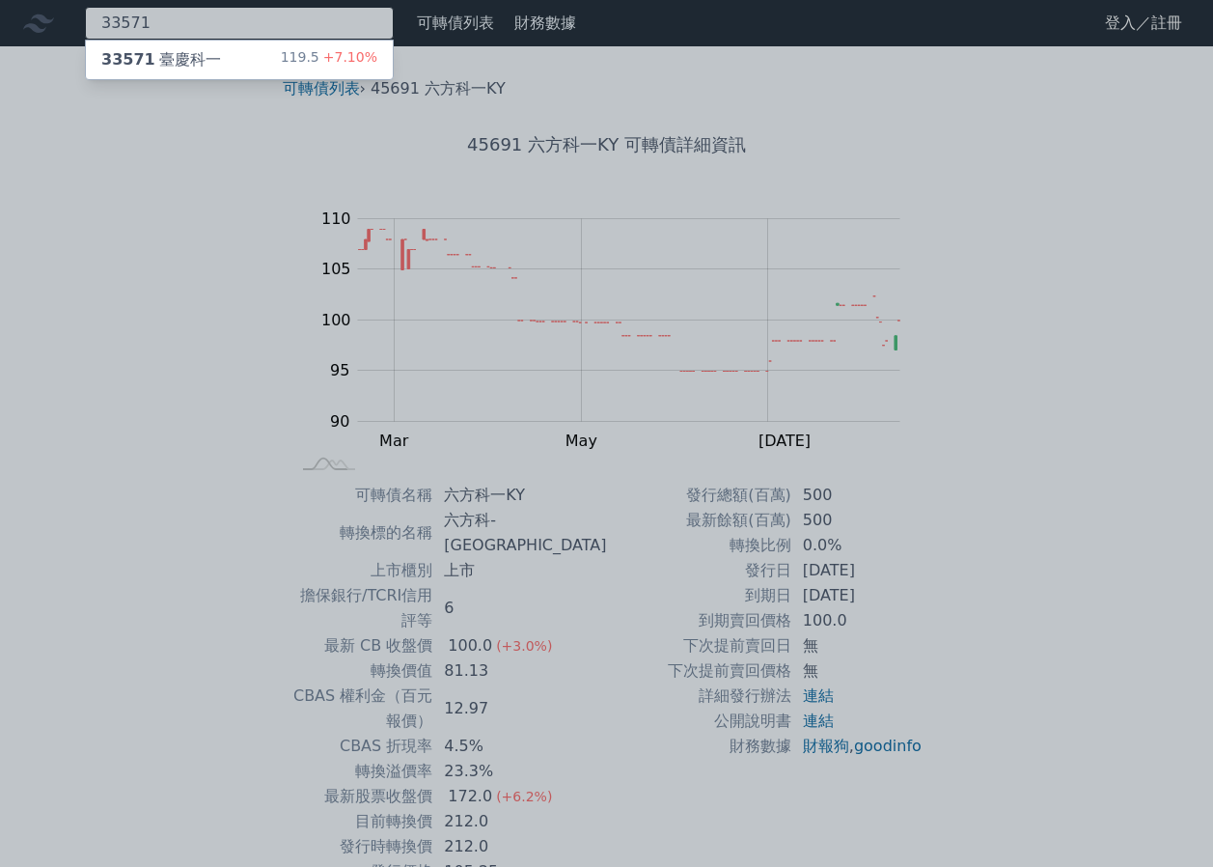
type input "33571"
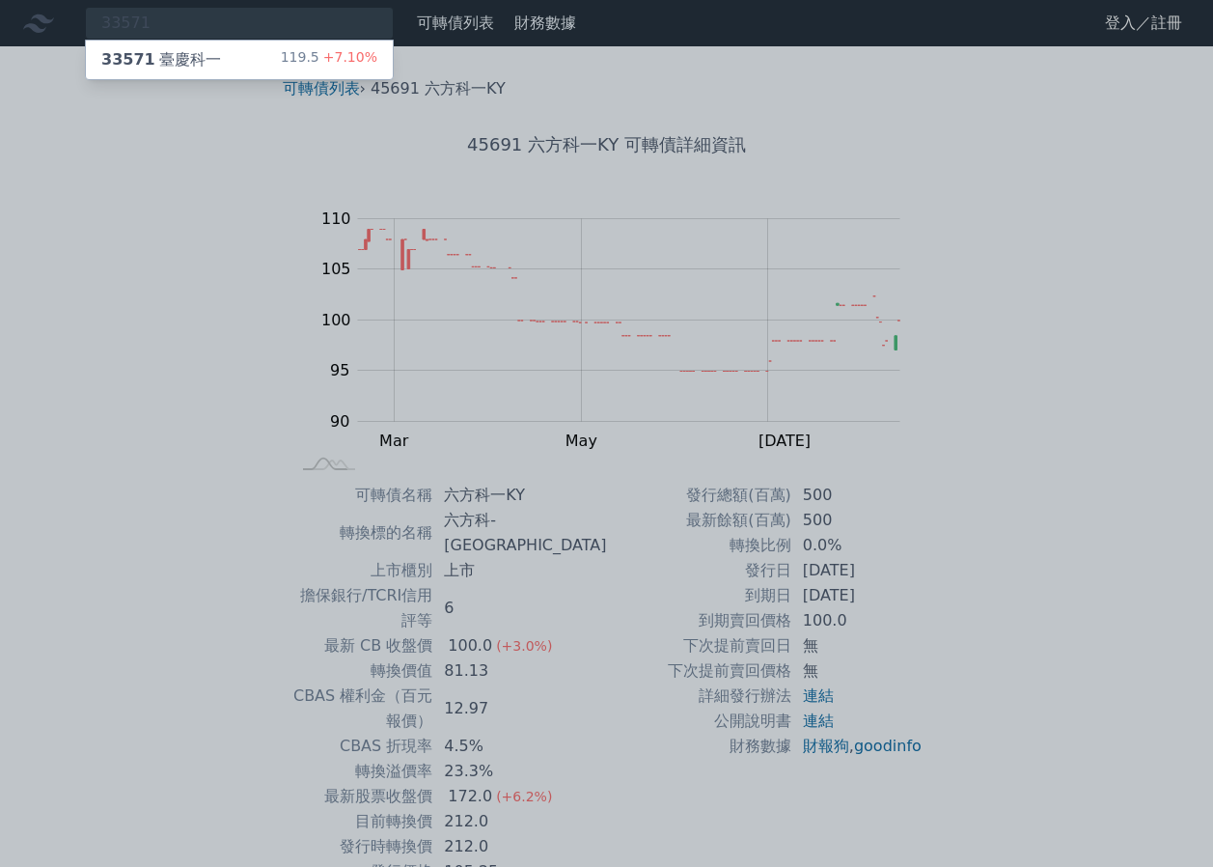
click at [343, 59] on span "+7.10%" at bounding box center [349, 56] width 58 height 15
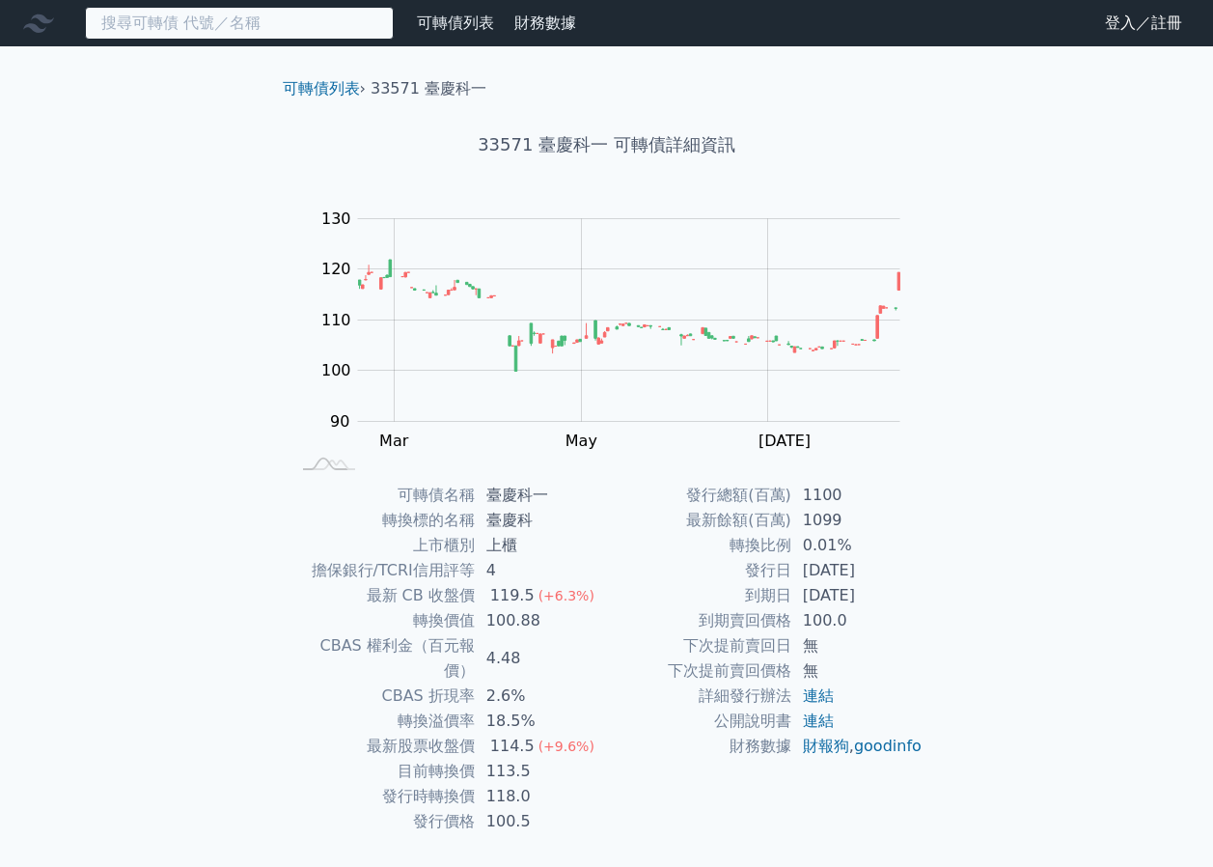
drag, startPoint x: 282, startPoint y: 10, endPoint x: 276, endPoint y: 20, distance: 12.1
click at [277, 17] on input at bounding box center [239, 23] width 309 height 33
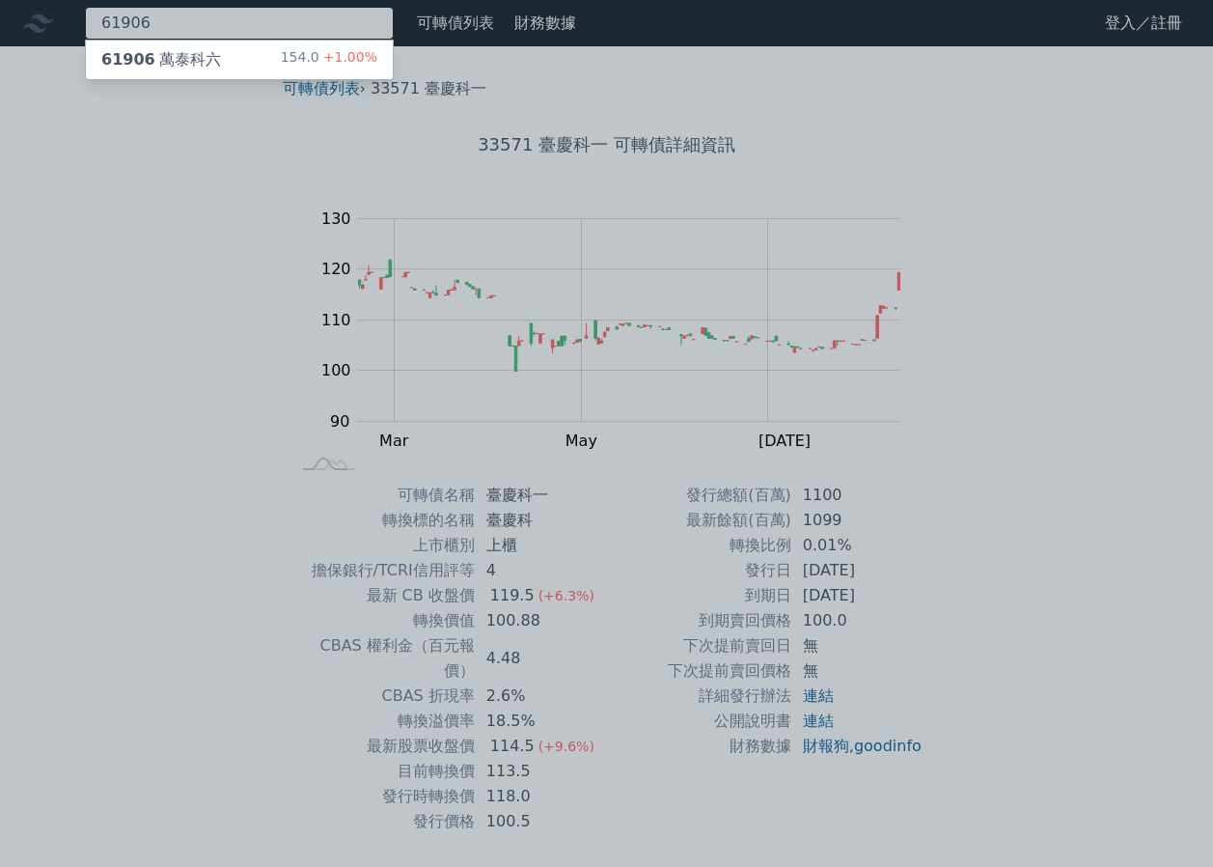
type input "61906"
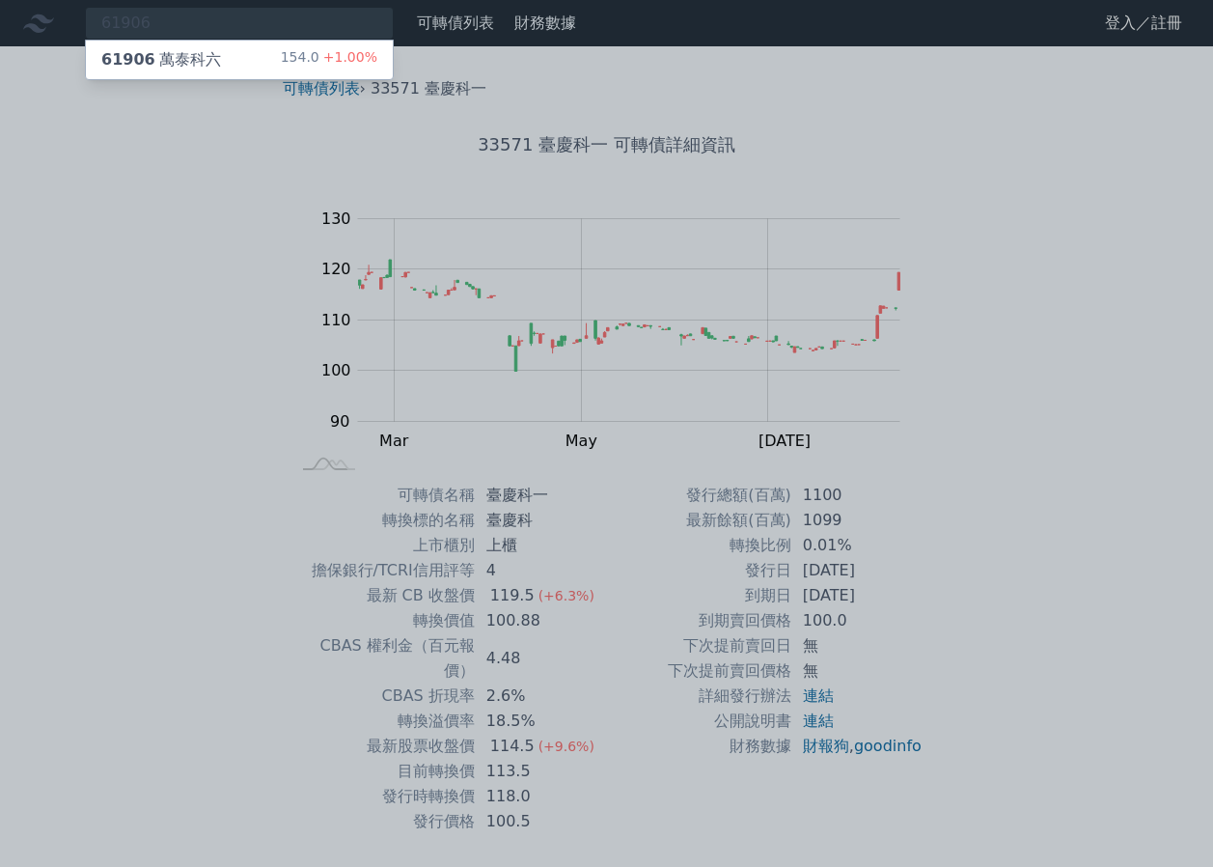
click at [250, 54] on div "61906 萬泰科六 154.0 +1.00%" at bounding box center [239, 60] width 307 height 39
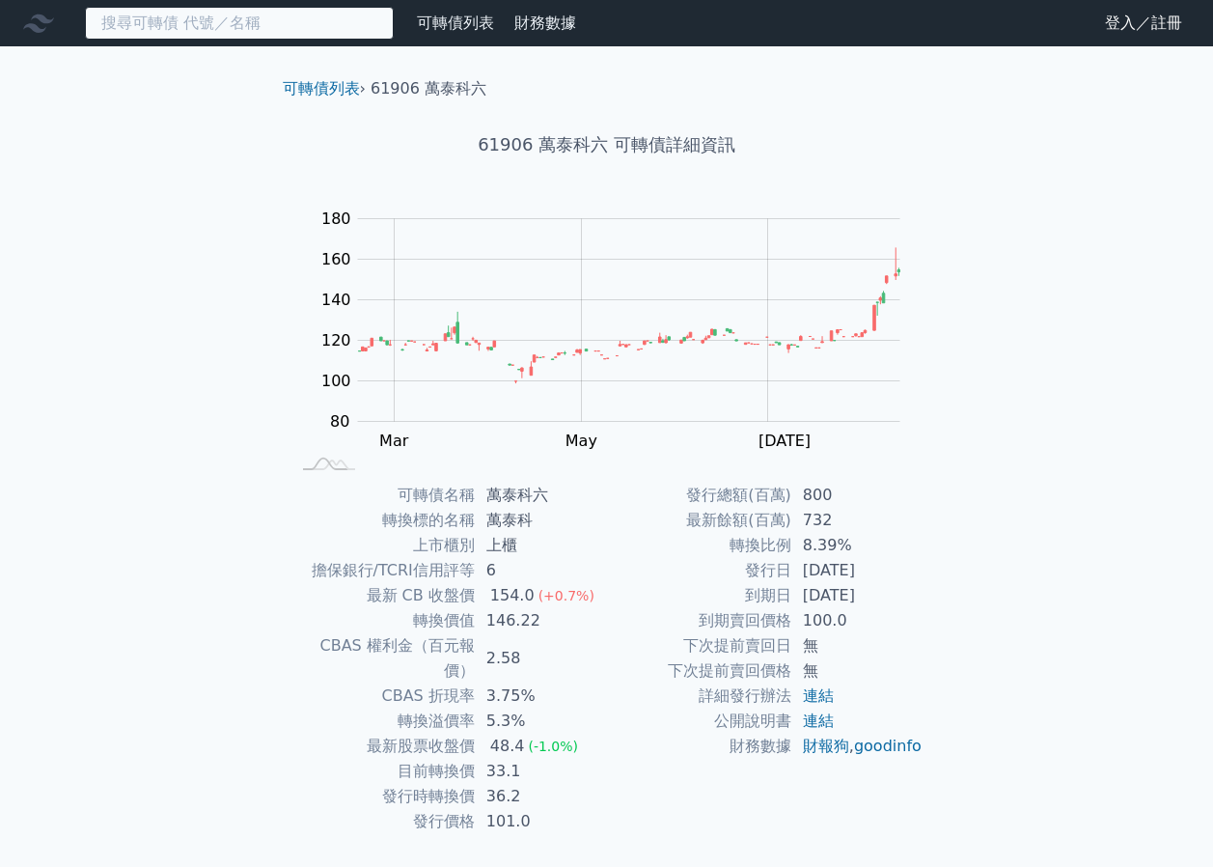
click at [302, 27] on input at bounding box center [239, 23] width 309 height 33
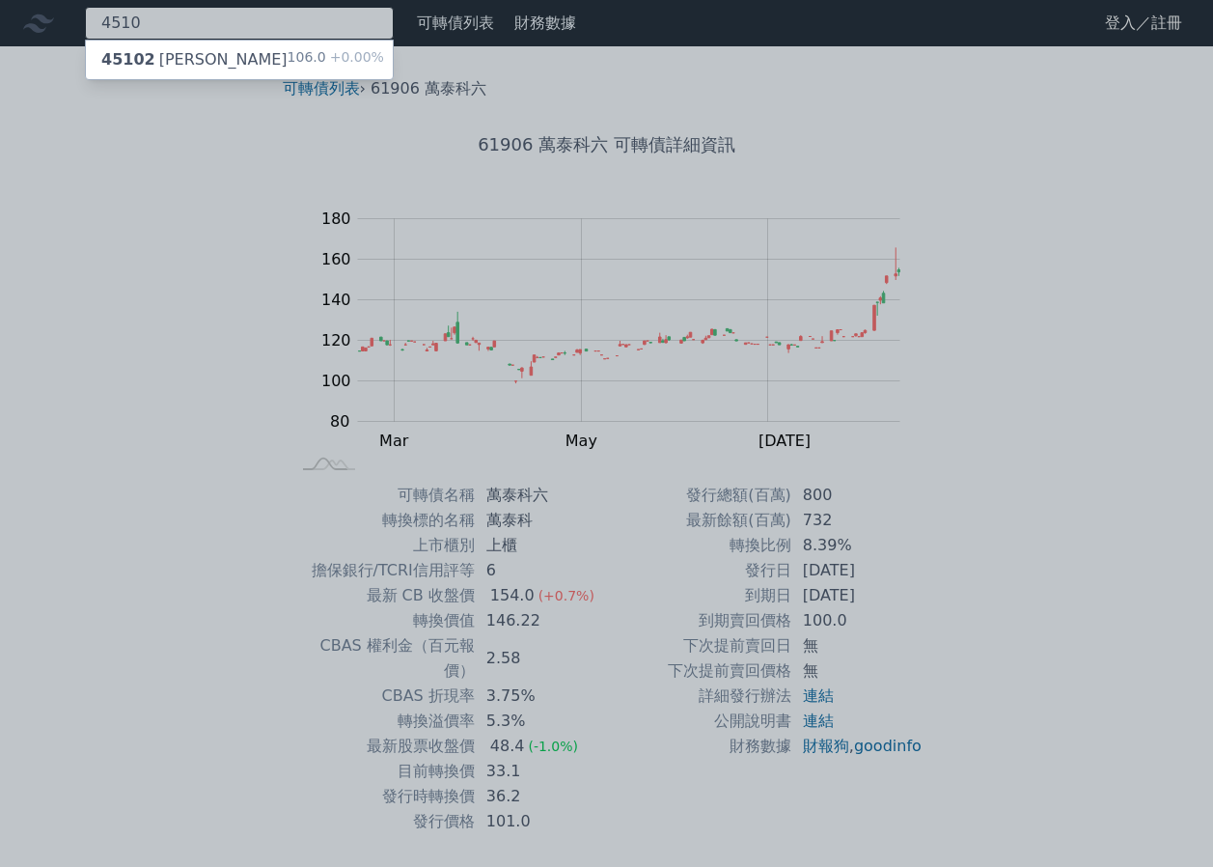
type input "4510"
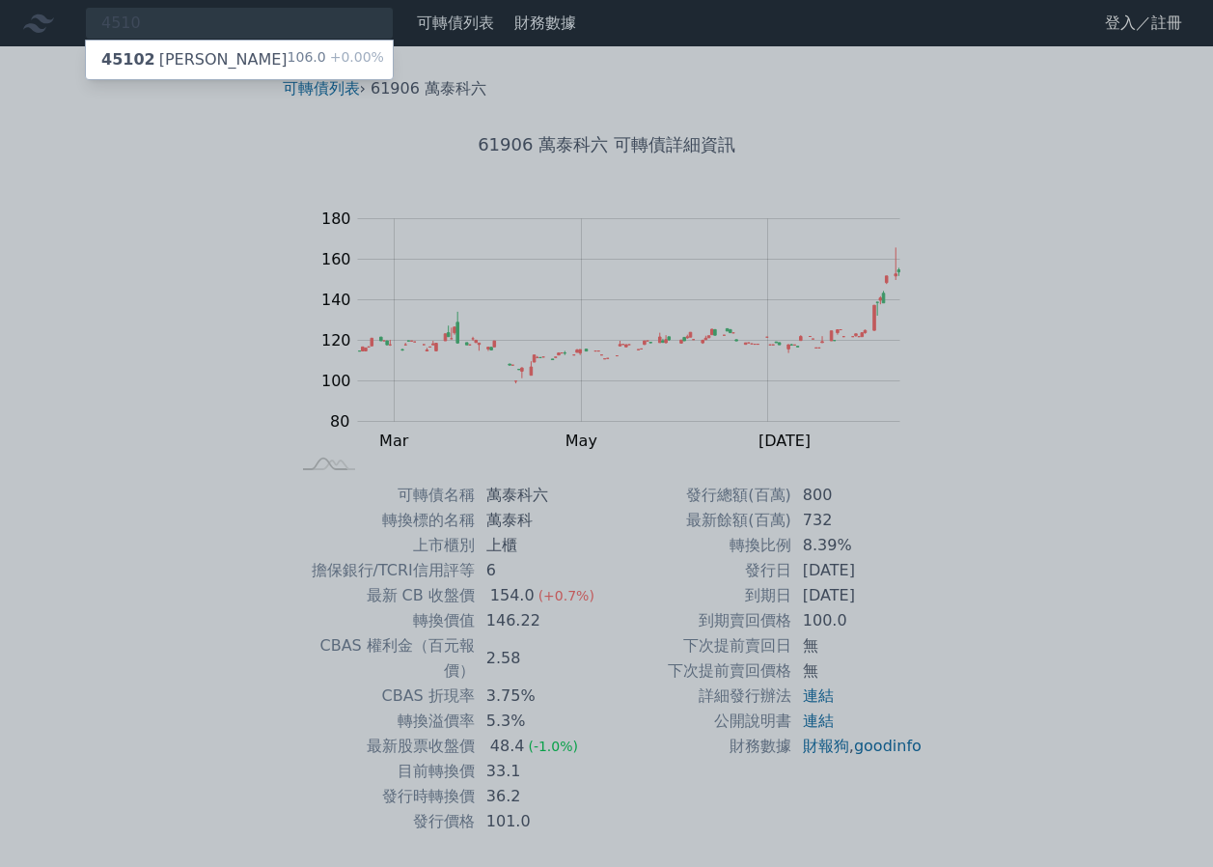
click at [294, 57] on div "106.0 +0.00%" at bounding box center [336, 59] width 97 height 23
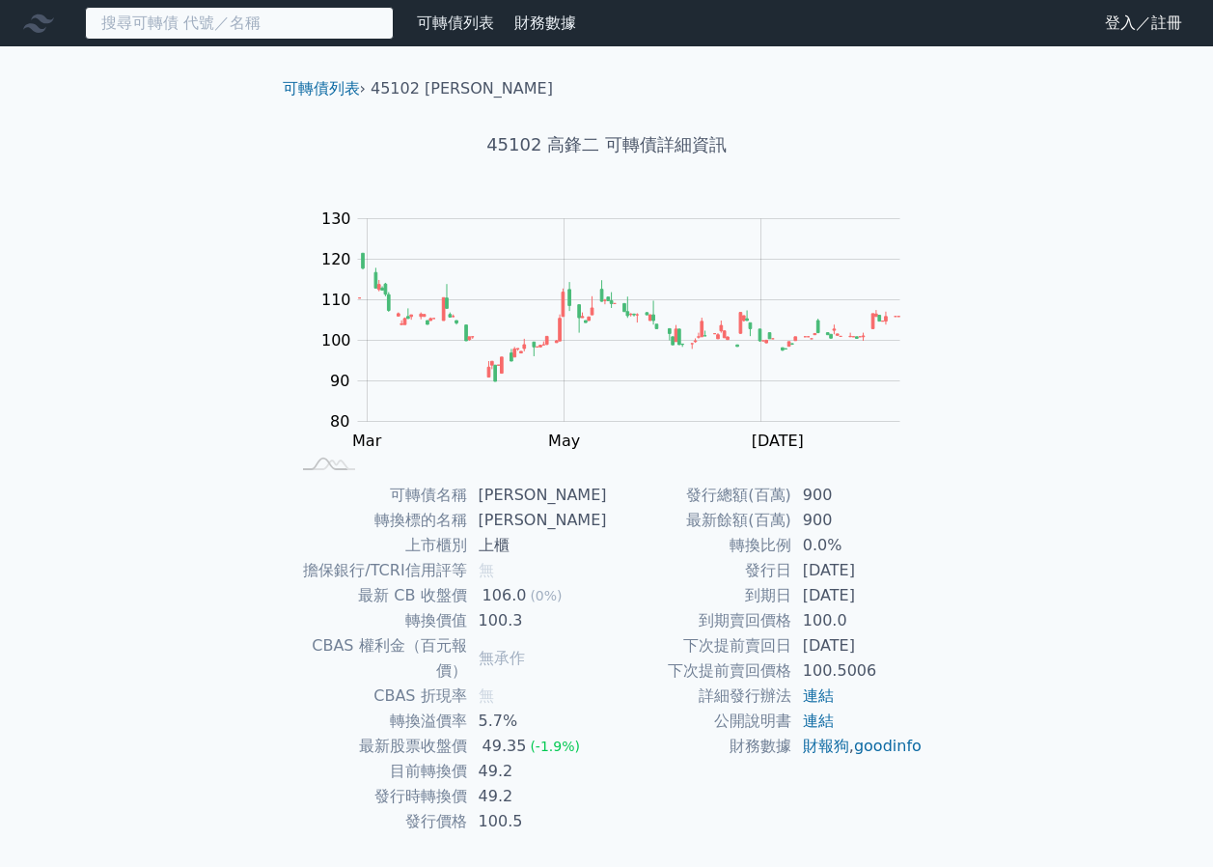
click at [282, 25] on input at bounding box center [239, 23] width 309 height 33
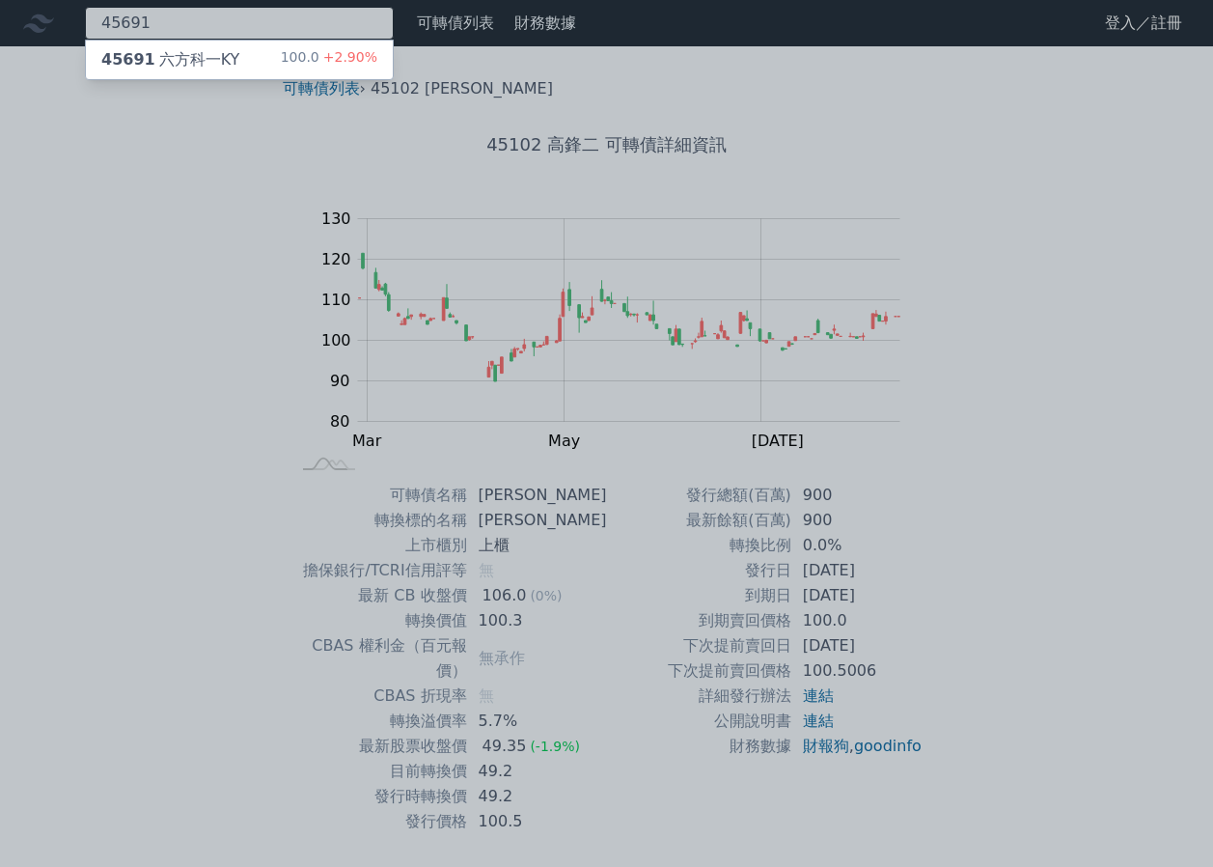
type input "45691"
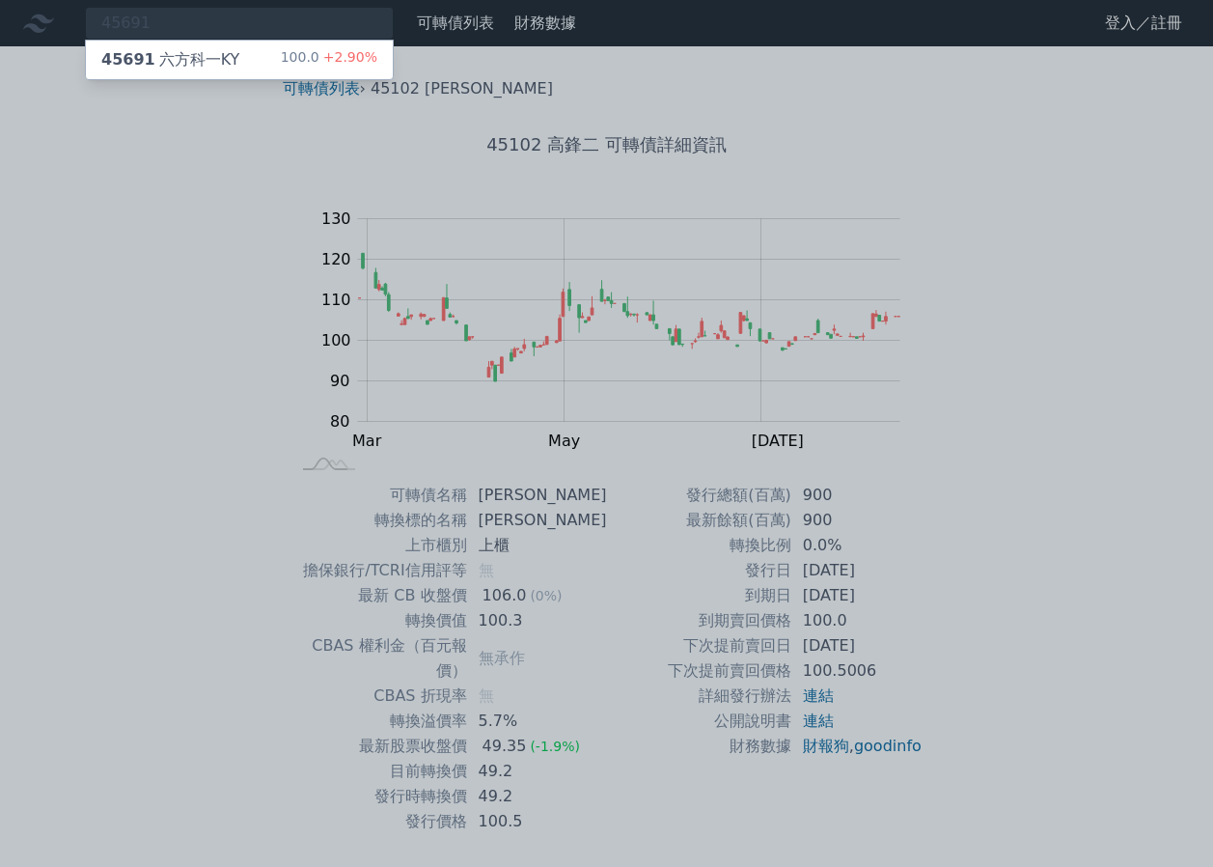
click at [244, 45] on div "45691 六方科一KY 100.0 +2.90%" at bounding box center [239, 60] width 307 height 39
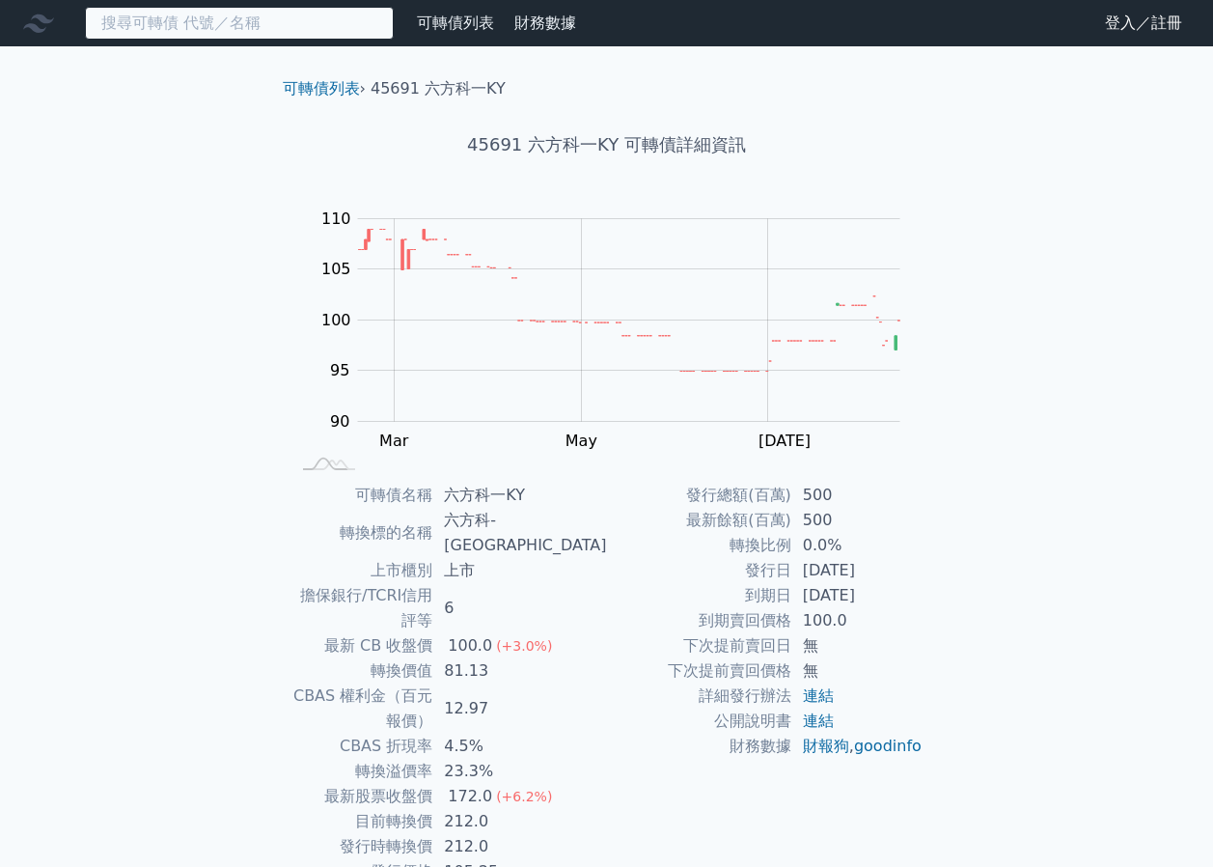
click at [355, 26] on input at bounding box center [239, 23] width 309 height 33
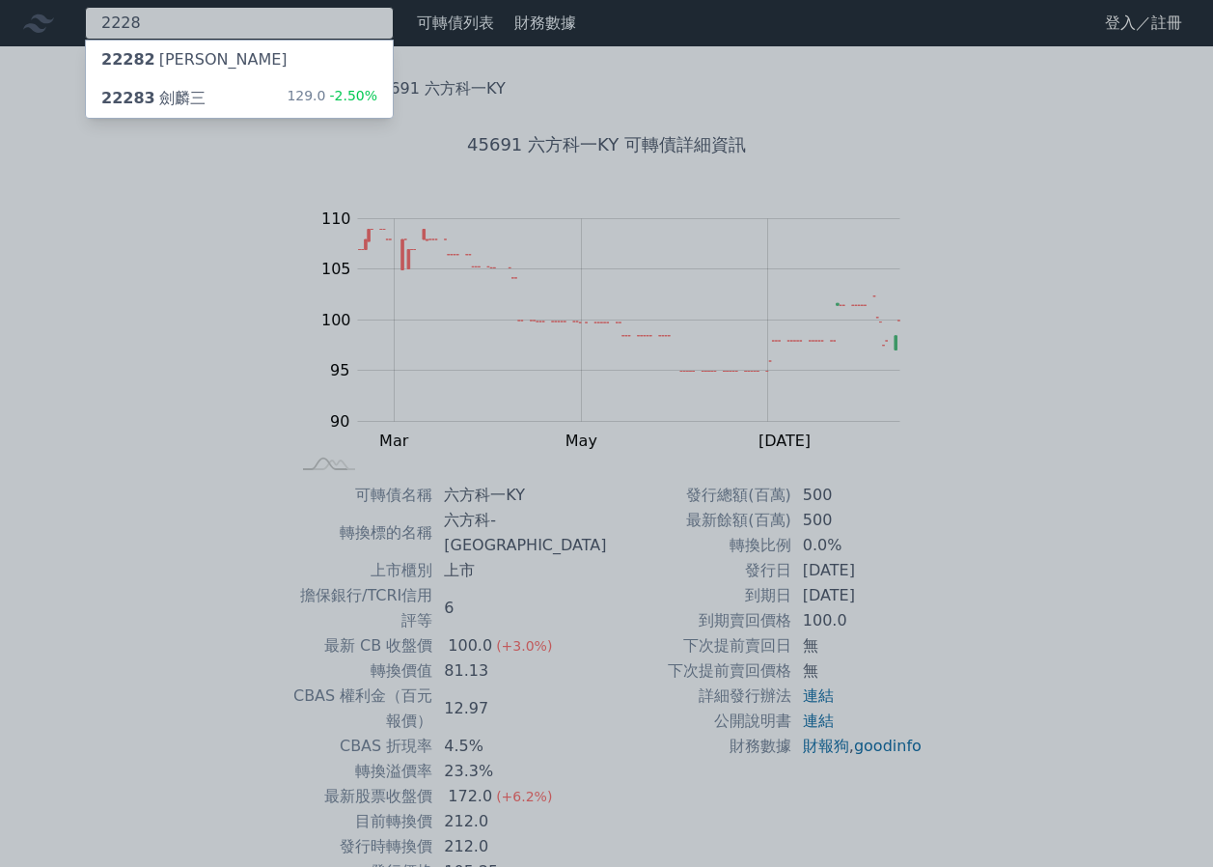
type input "2228"
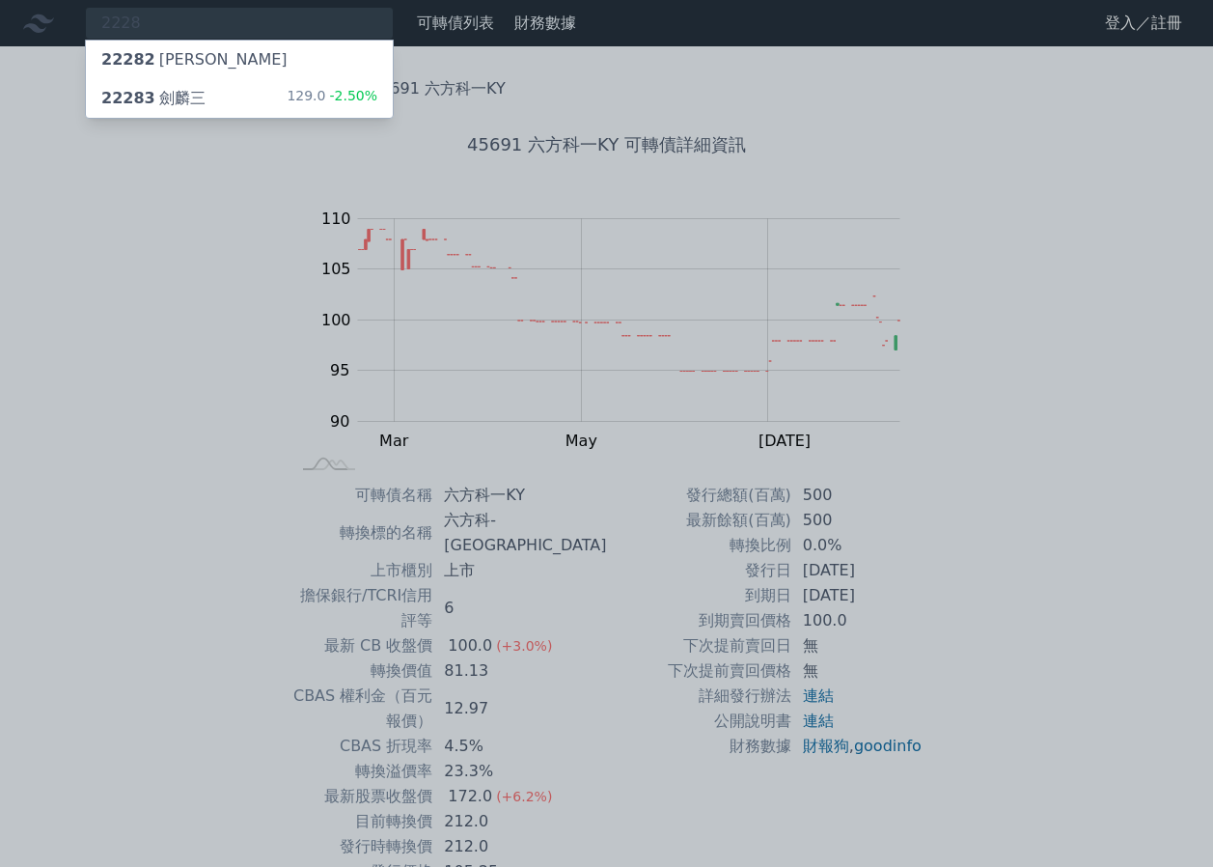
click at [340, 91] on span "-2.50%" at bounding box center [351, 95] width 52 height 15
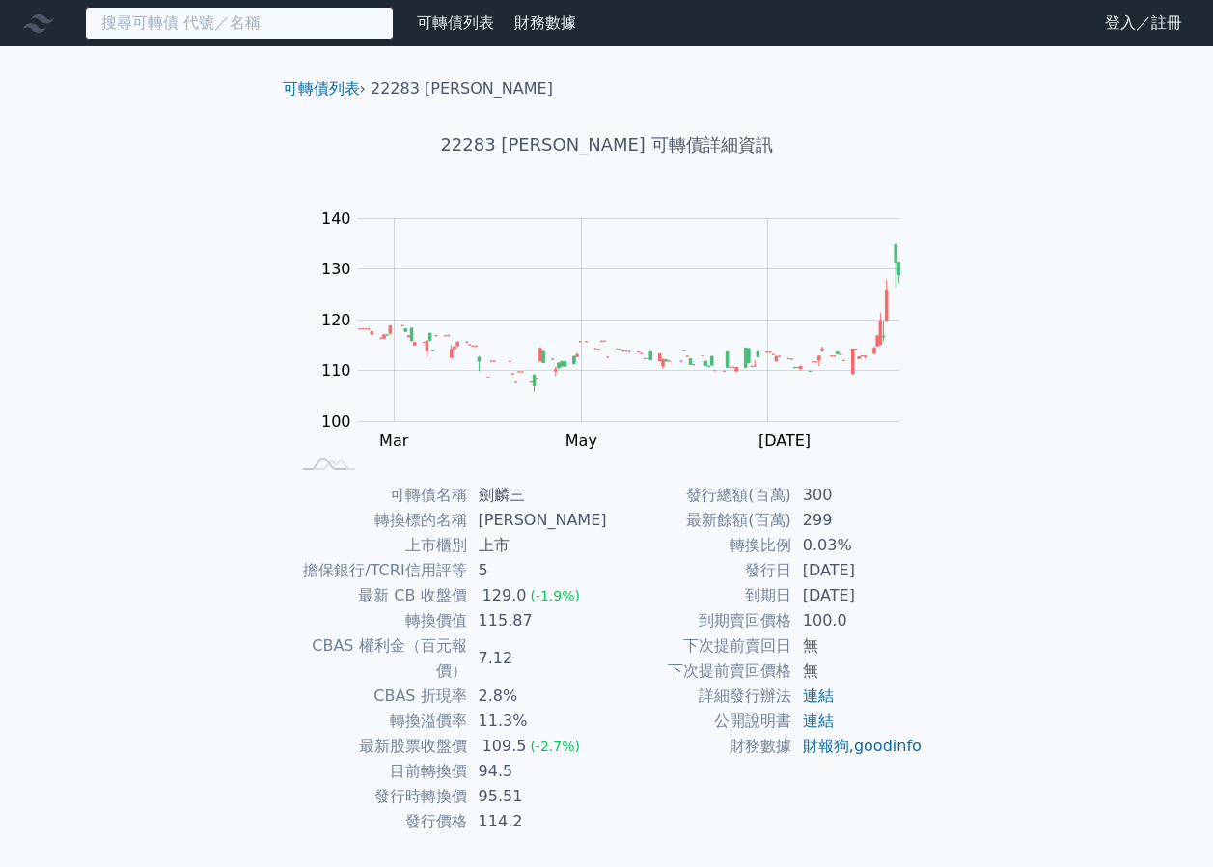
click at [252, 35] on input at bounding box center [239, 23] width 309 height 33
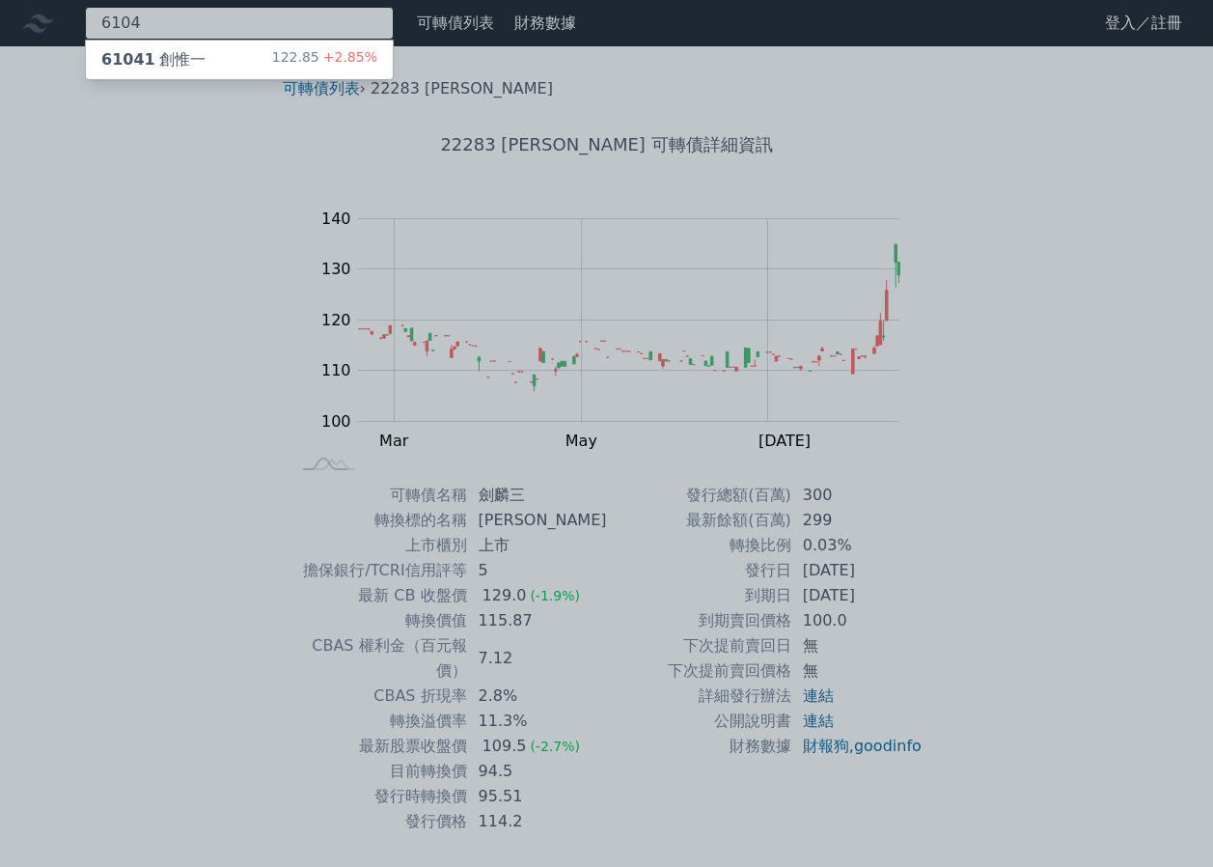
type input "6104"
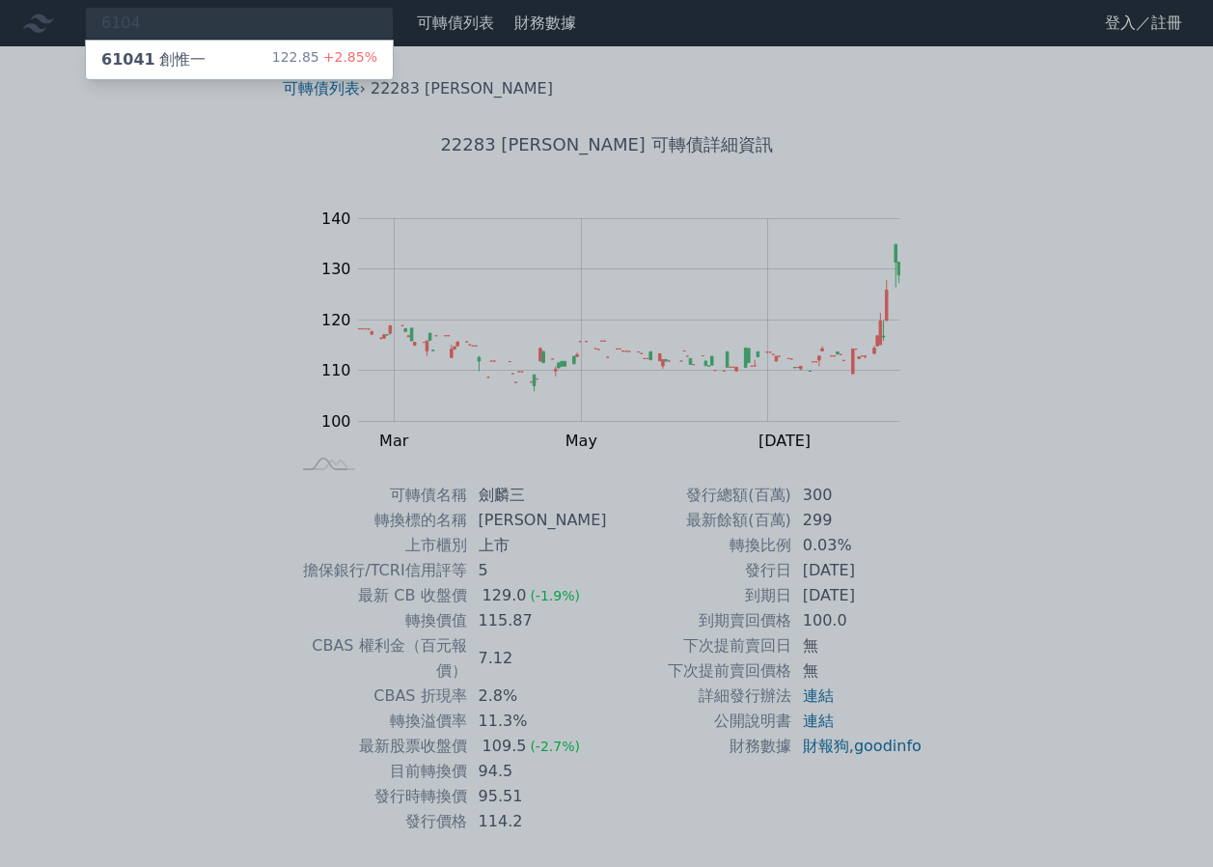
click at [305, 55] on div "122.85 +2.85%" at bounding box center [324, 59] width 105 height 23
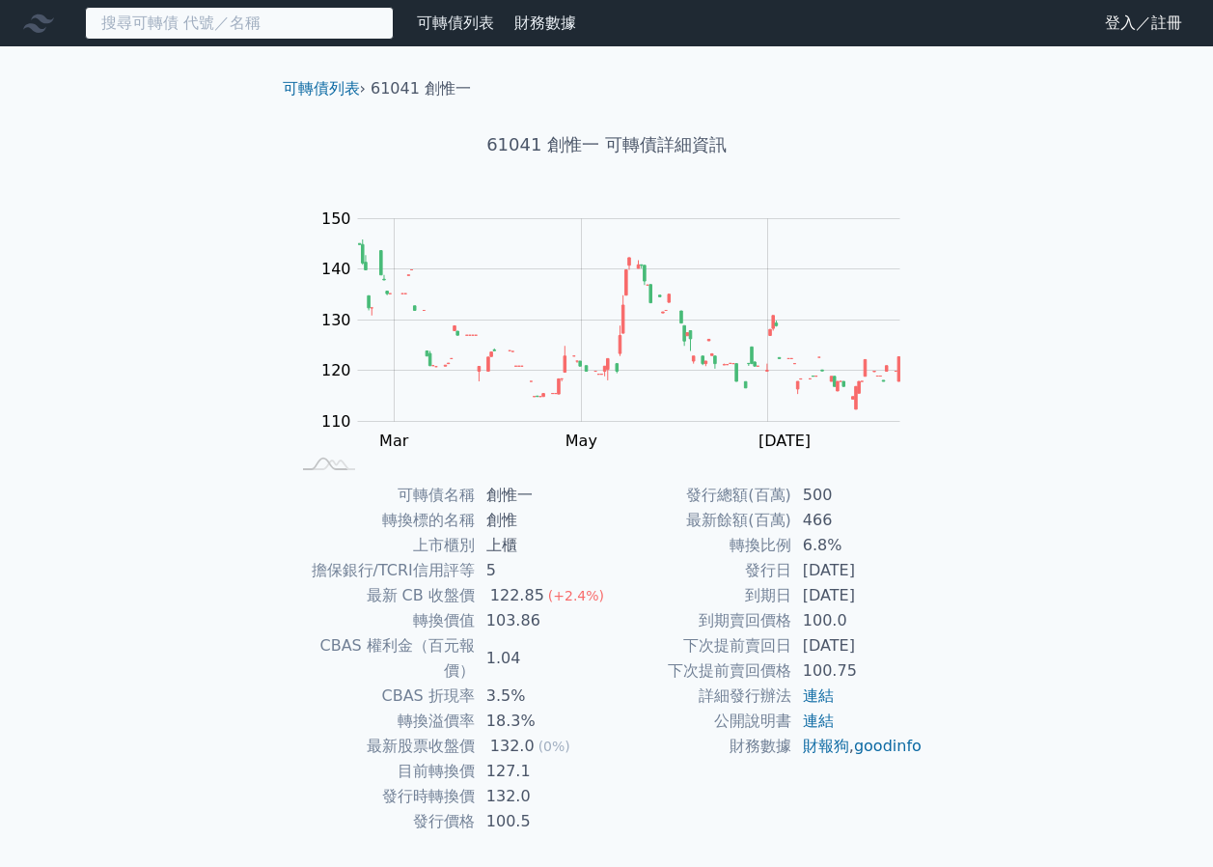
click at [267, 25] on input at bounding box center [239, 23] width 309 height 33
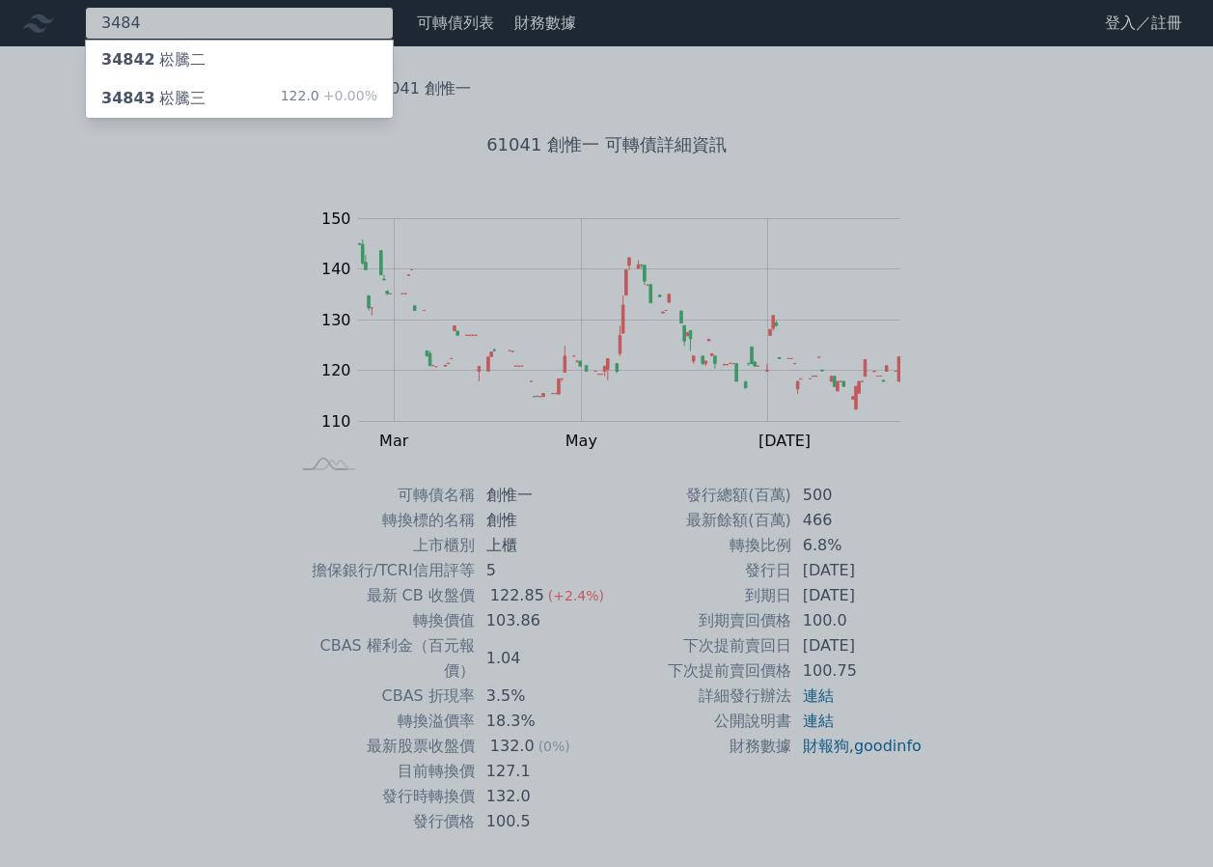
type input "3484"
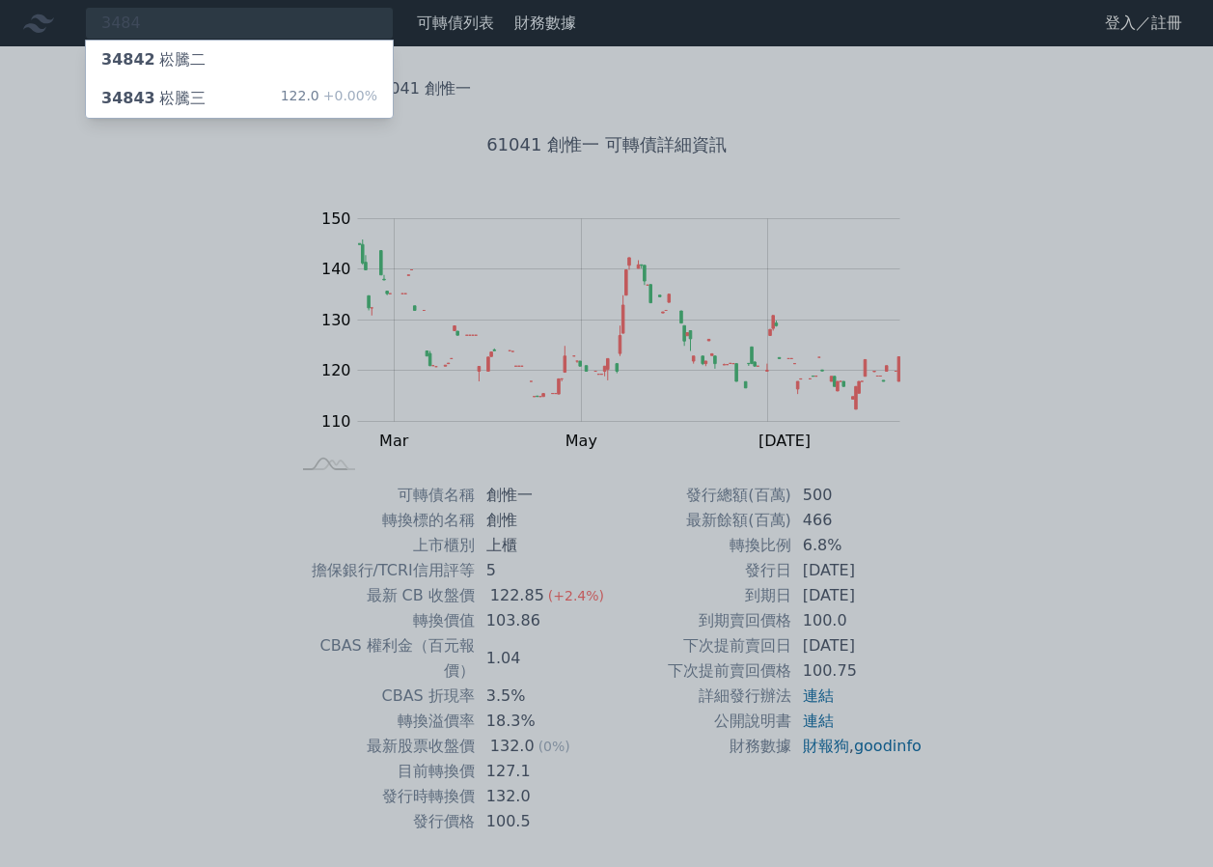
click at [290, 88] on div "34843 崧騰三 122.0 +0.00%" at bounding box center [239, 98] width 307 height 39
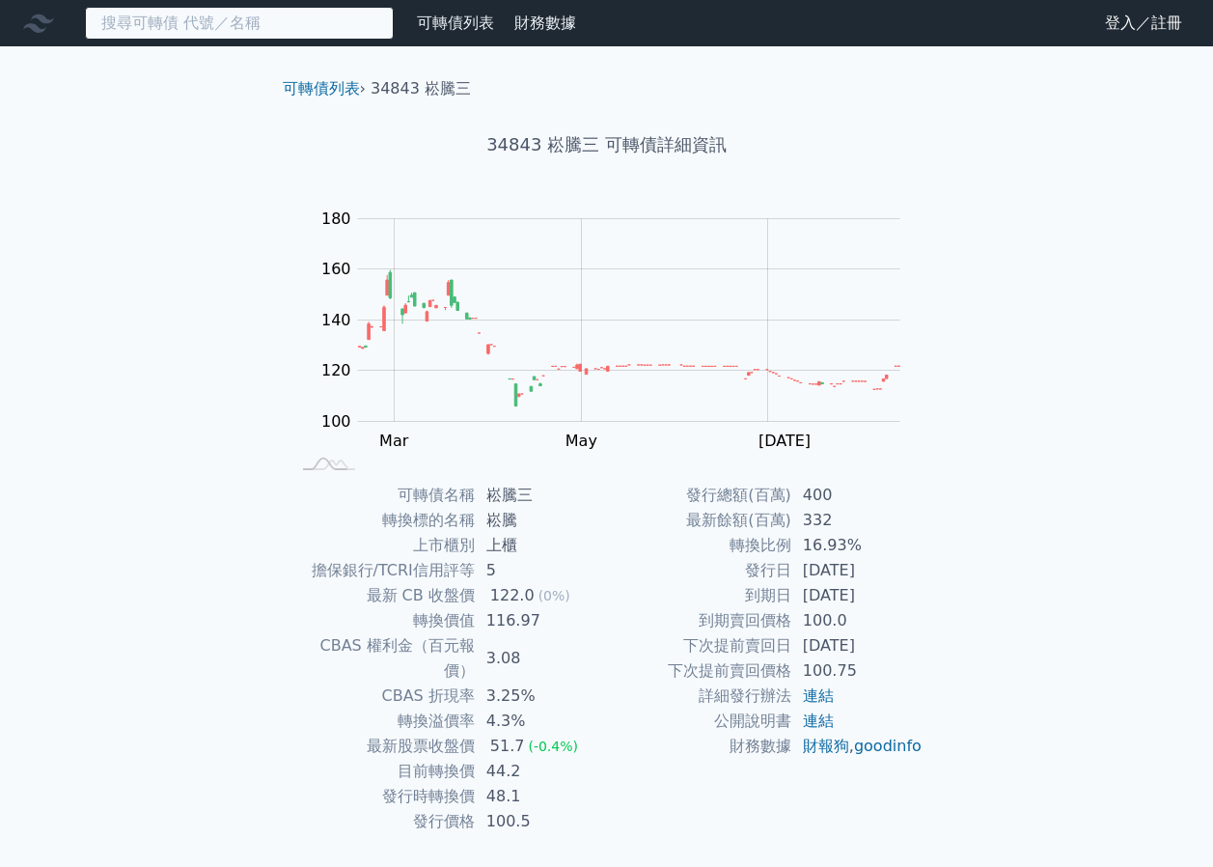
click at [262, 24] on input at bounding box center [239, 23] width 309 height 33
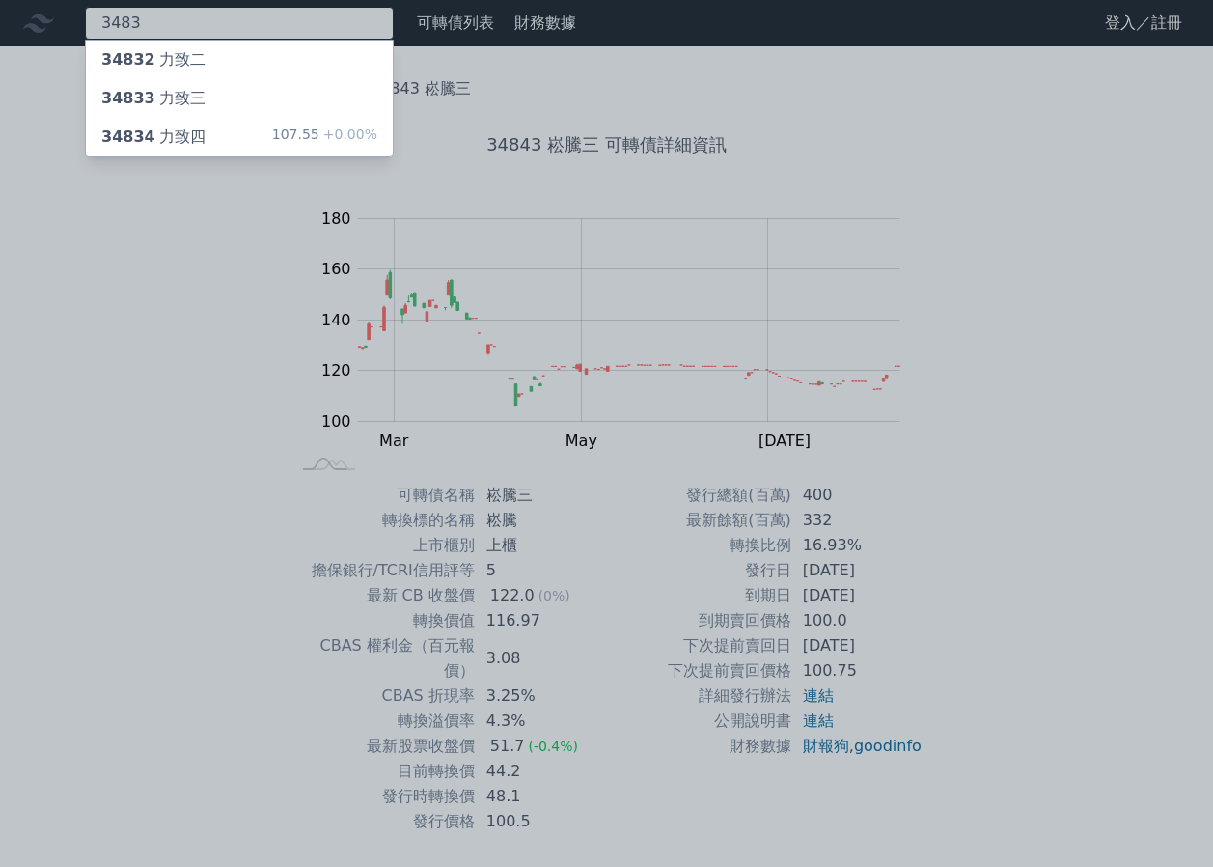
type input "3483"
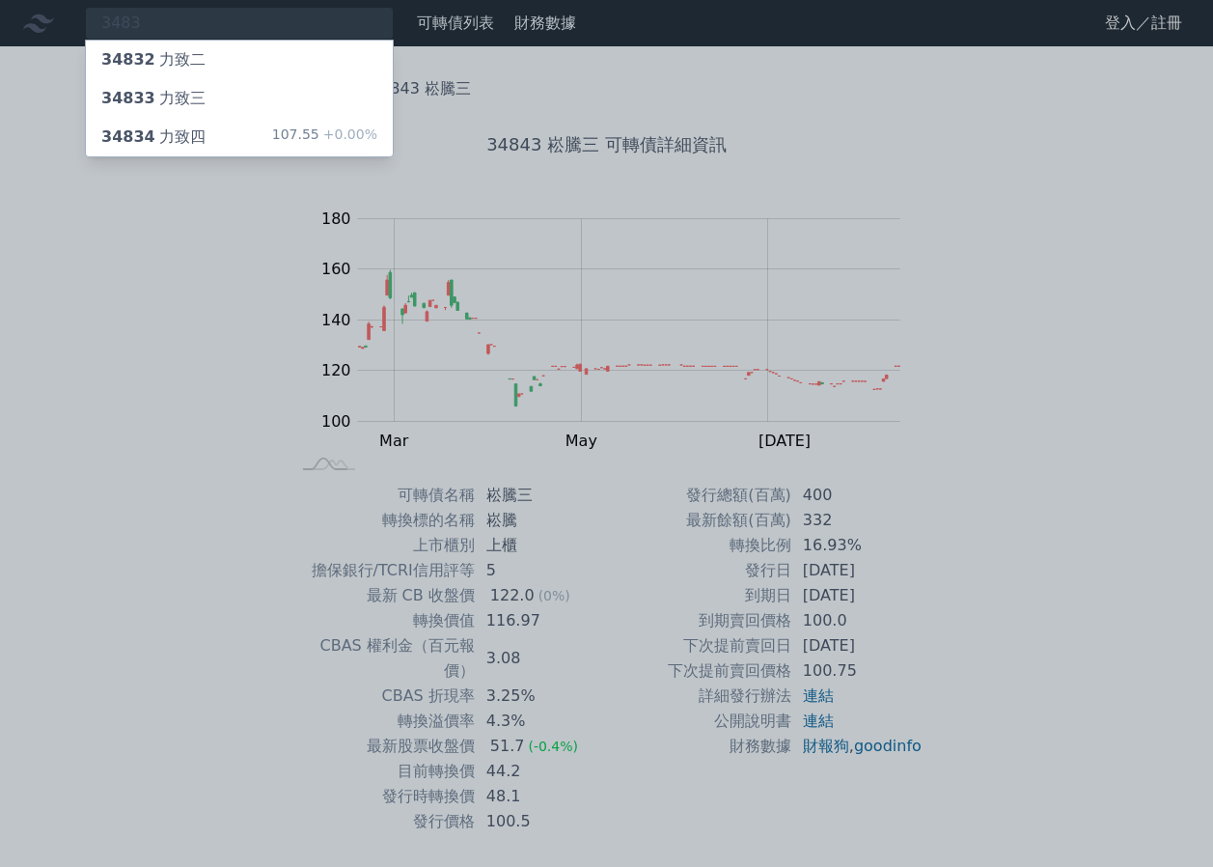
click at [347, 121] on div "34834 力致四 107.55 +0.00%" at bounding box center [239, 137] width 307 height 39
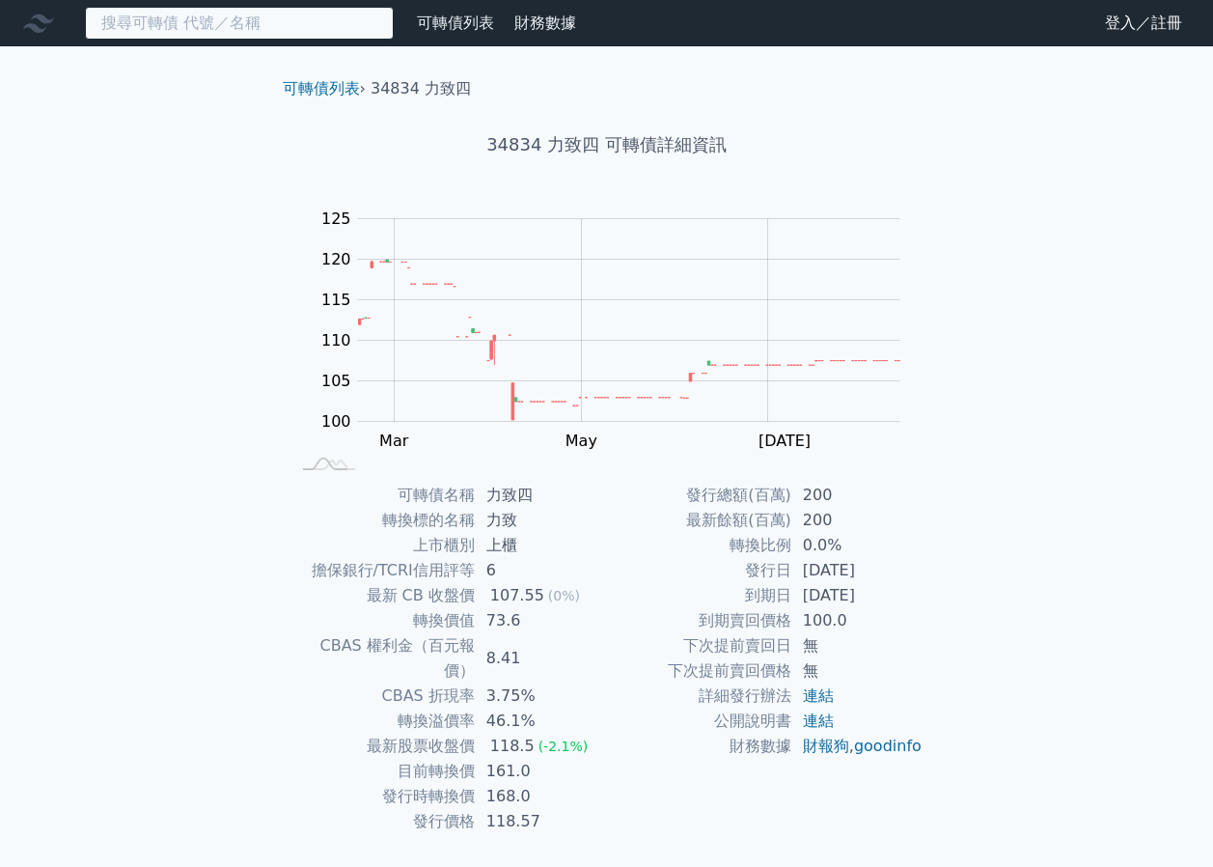
click at [268, 30] on input at bounding box center [239, 23] width 309 height 33
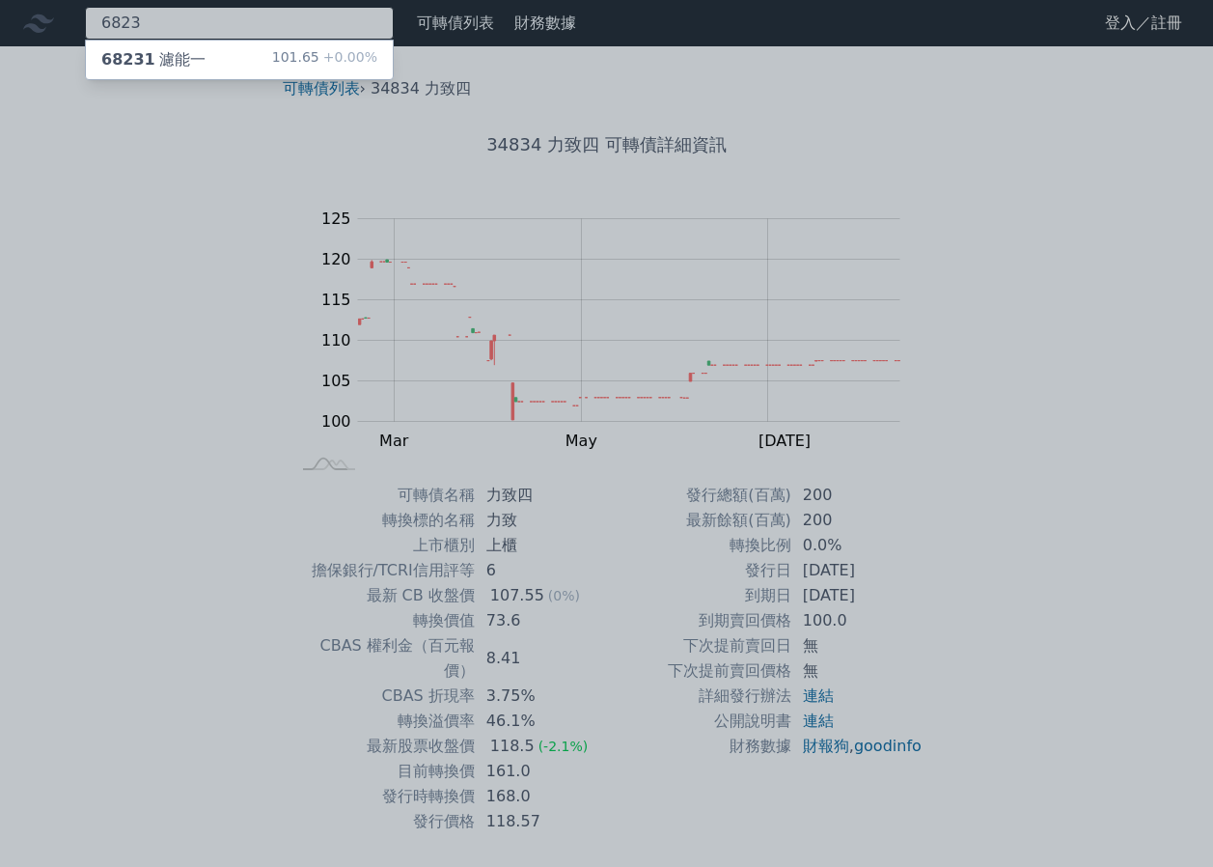
type input "6823"
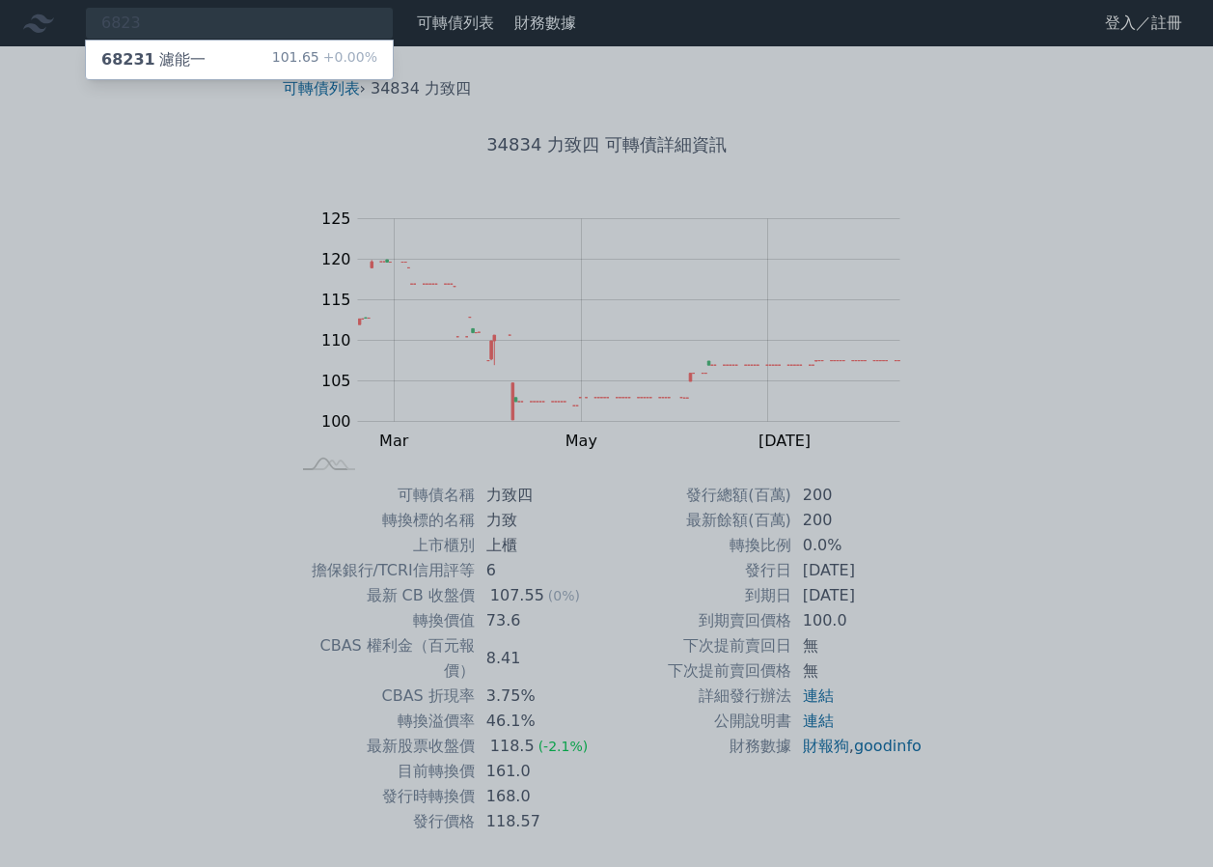
click at [294, 53] on div "101.65 +0.00%" at bounding box center [324, 59] width 105 height 23
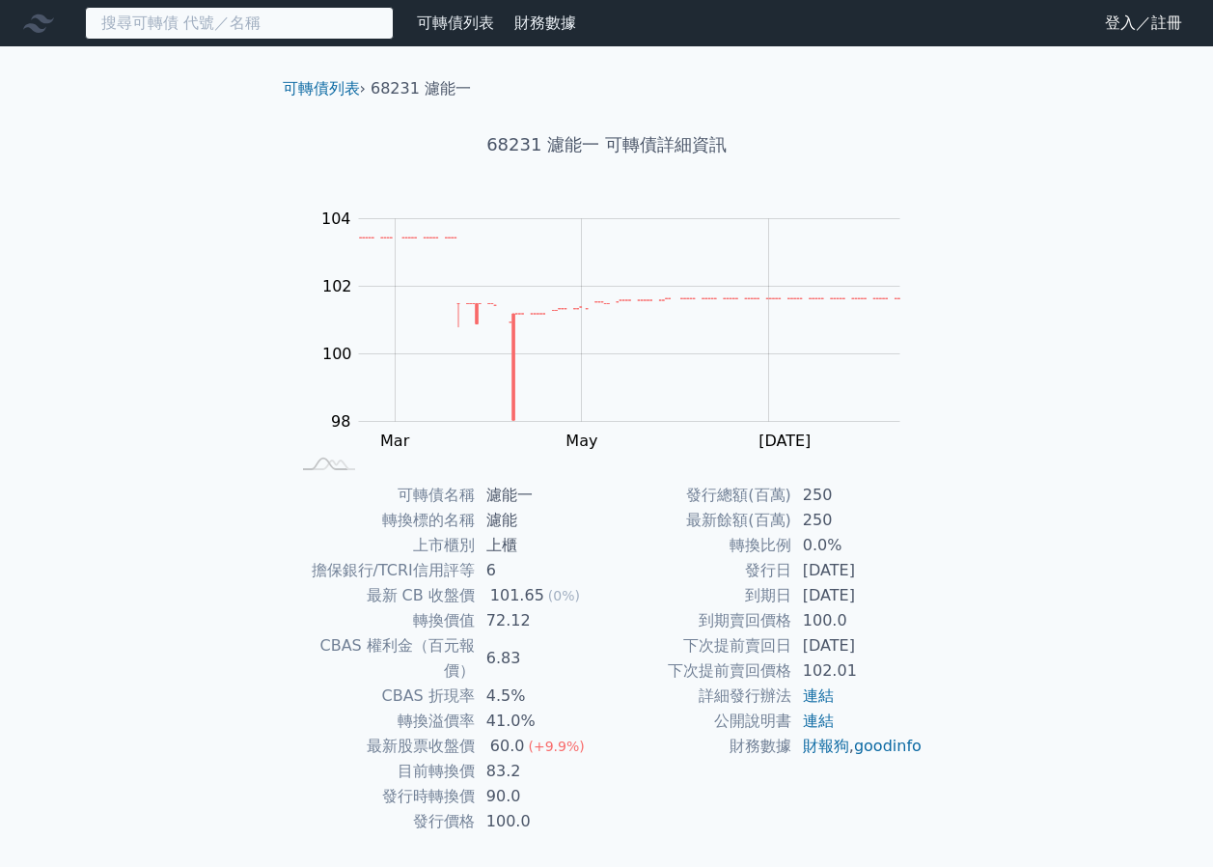
click at [125, 34] on input at bounding box center [239, 23] width 309 height 33
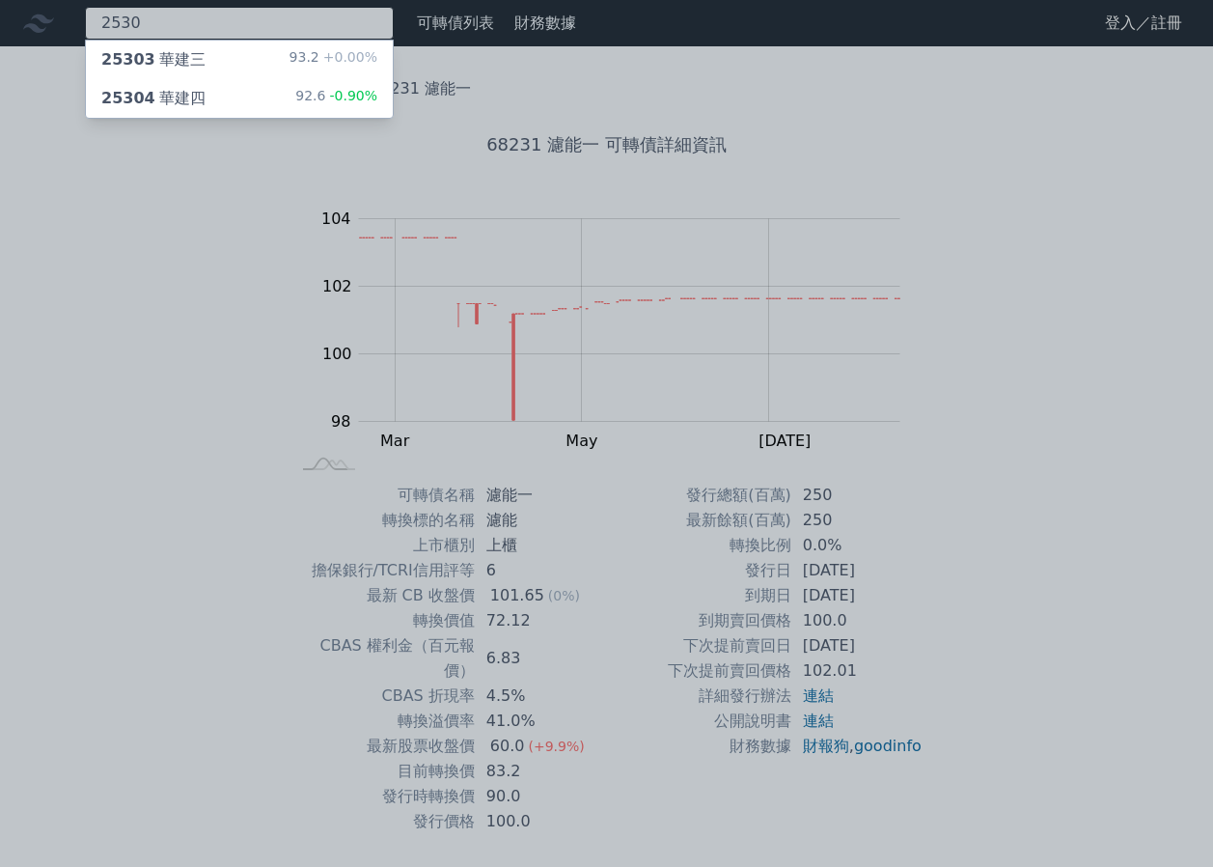
type input "2530"
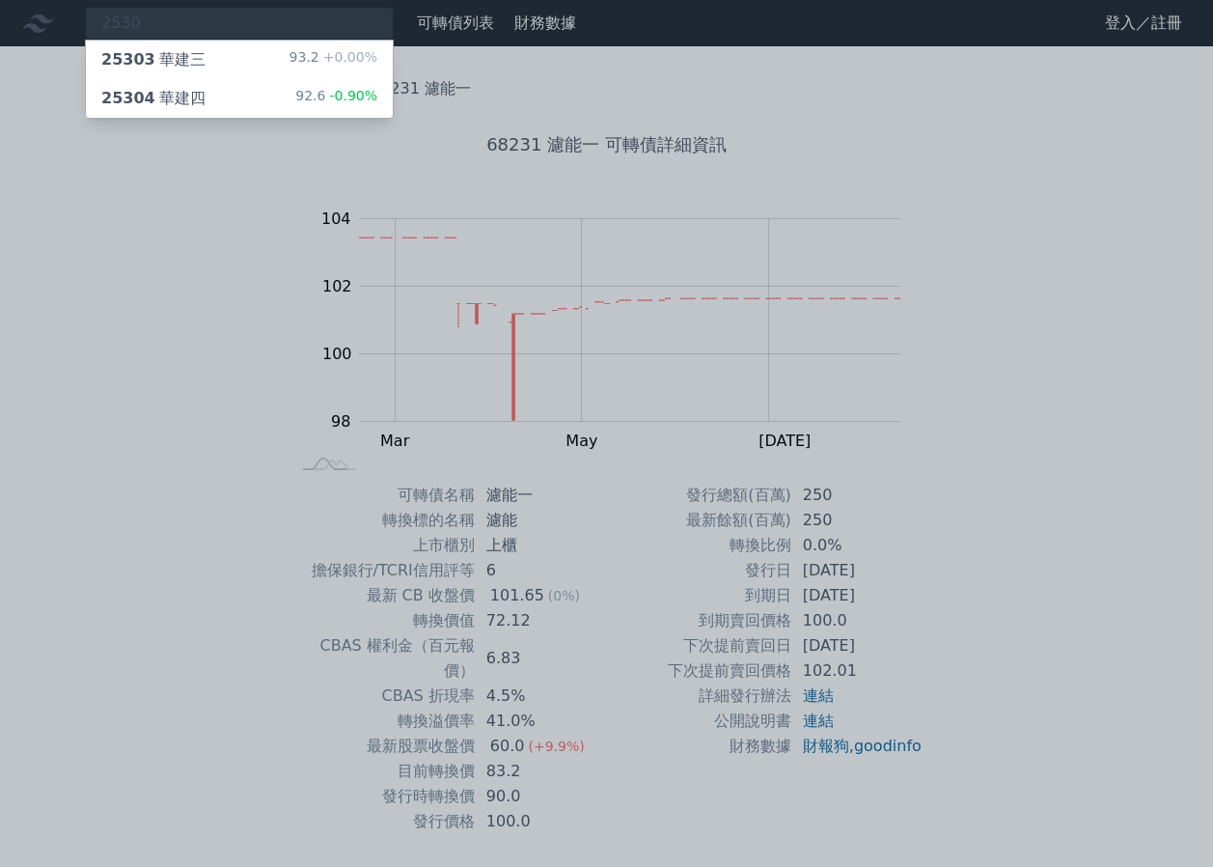
click at [166, 93] on div "25304 華建四" at bounding box center [153, 98] width 104 height 23
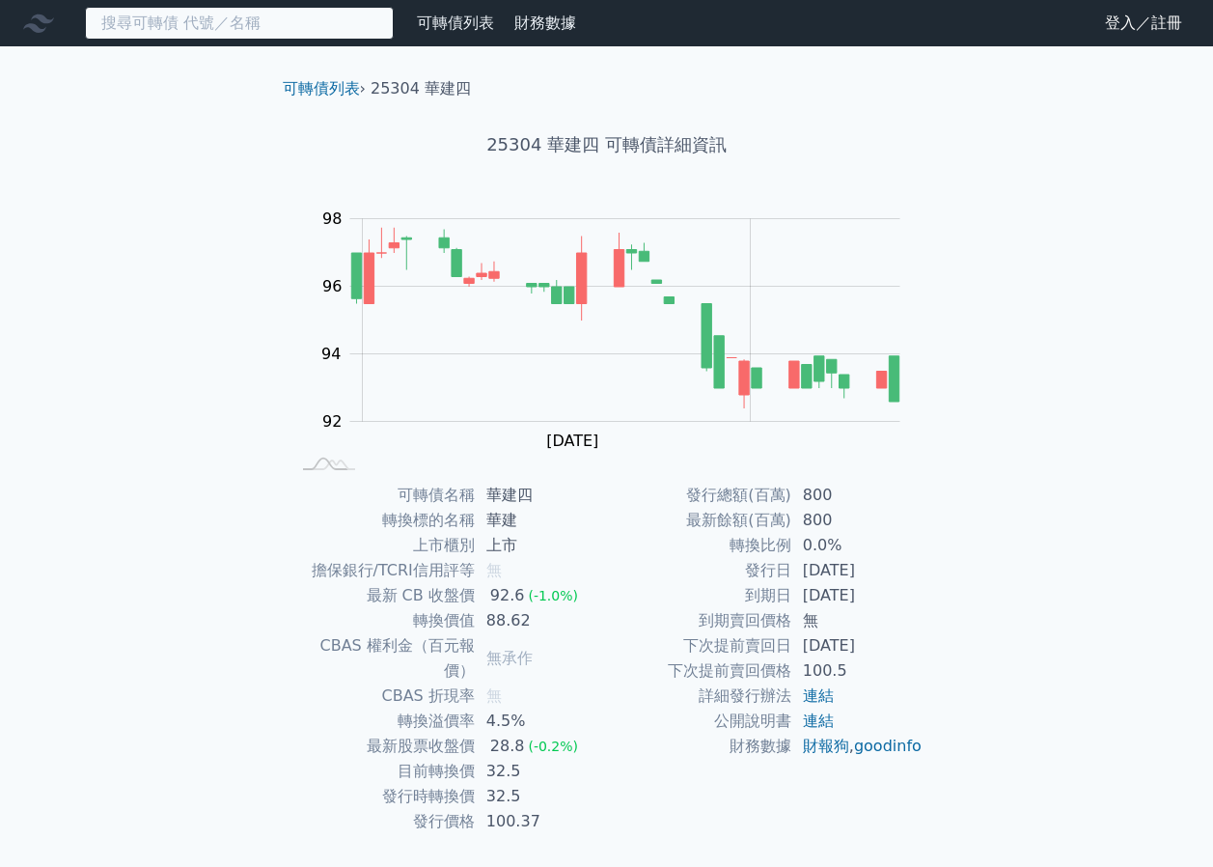
click at [138, 13] on input at bounding box center [239, 23] width 309 height 33
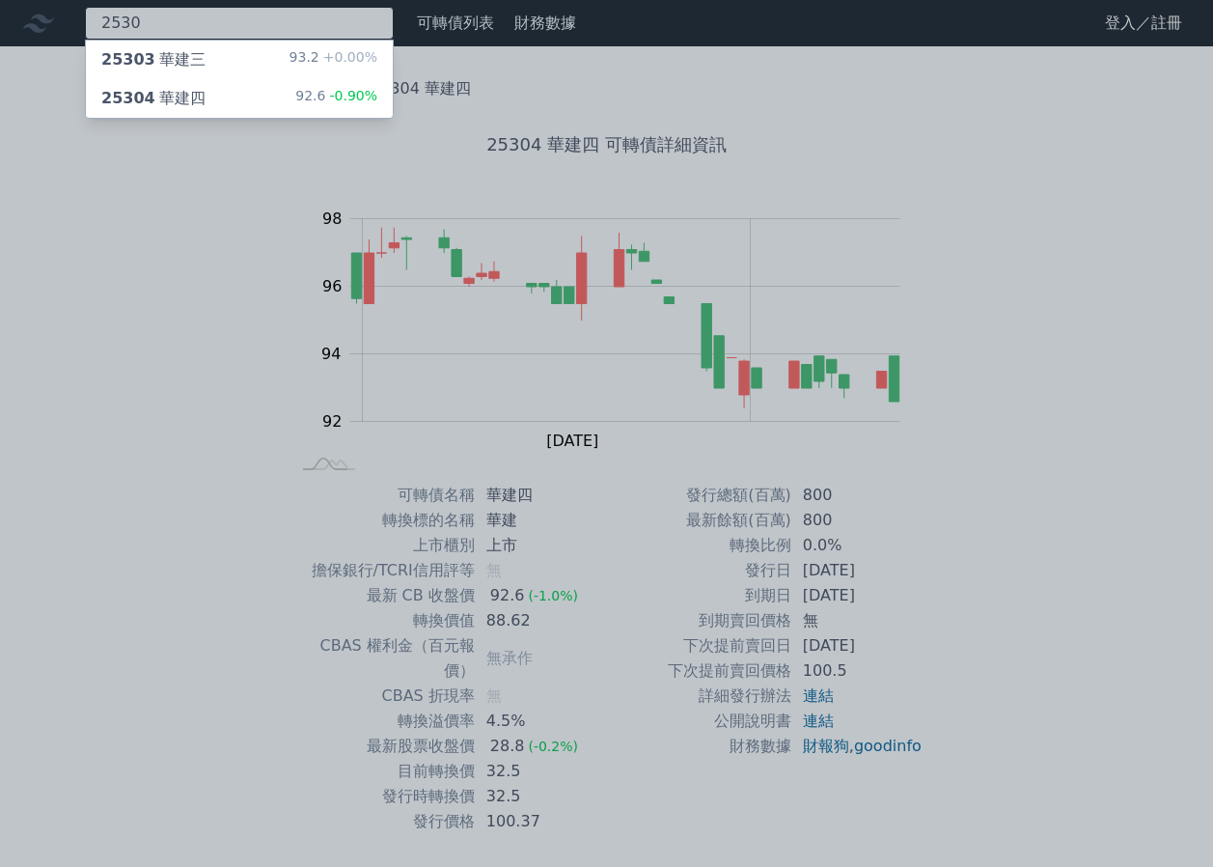
type input "2530"
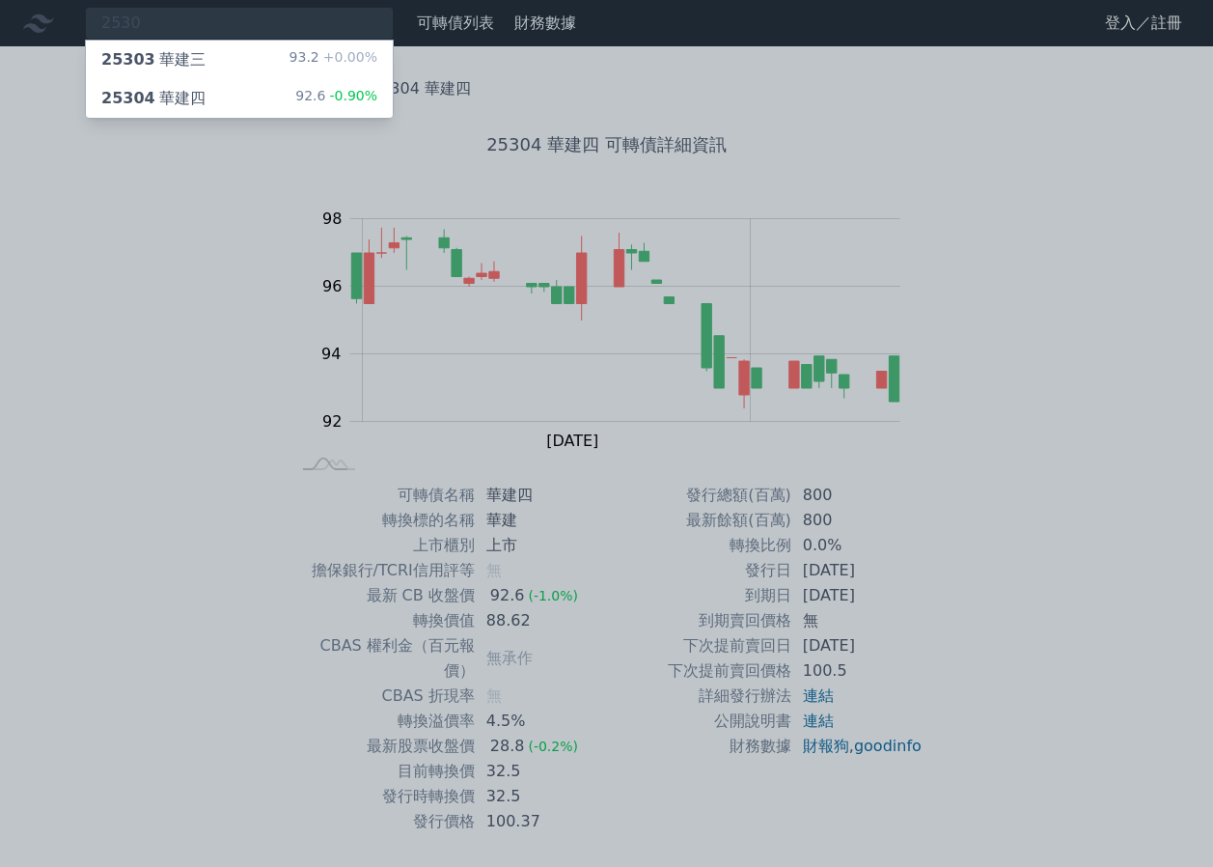
click at [162, 52] on div "25303 華建三" at bounding box center [153, 59] width 104 height 23
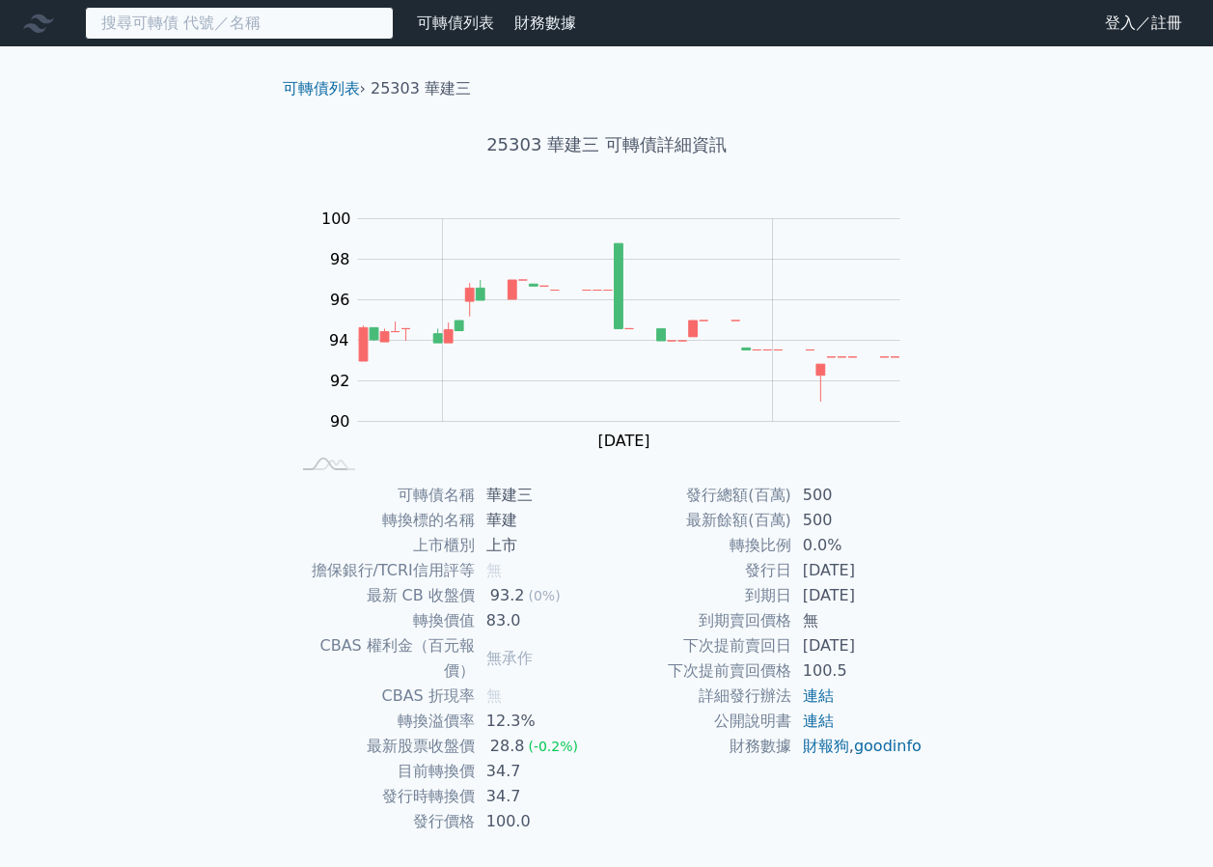
click at [317, 22] on input at bounding box center [239, 23] width 309 height 33
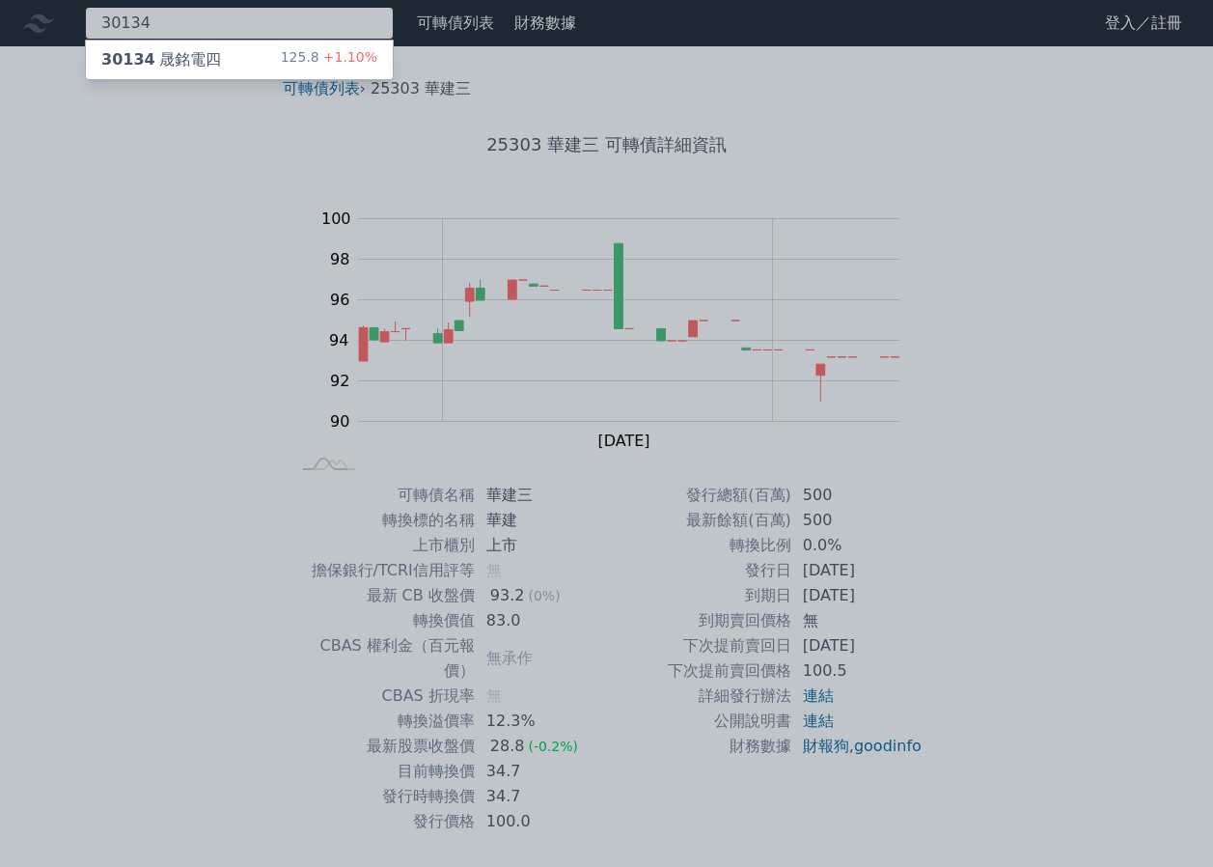
type input "30134"
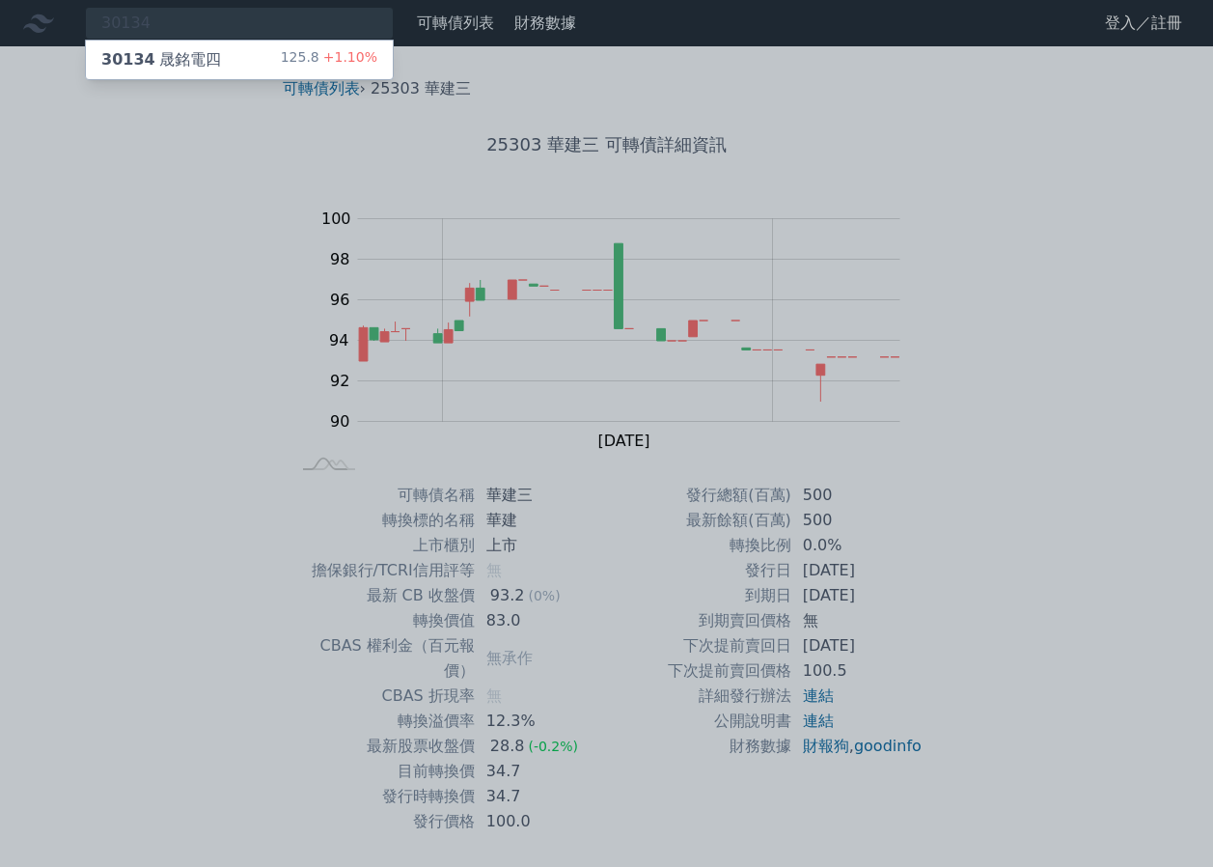
click at [297, 58] on div "125.8 +1.10%" at bounding box center [329, 59] width 97 height 23
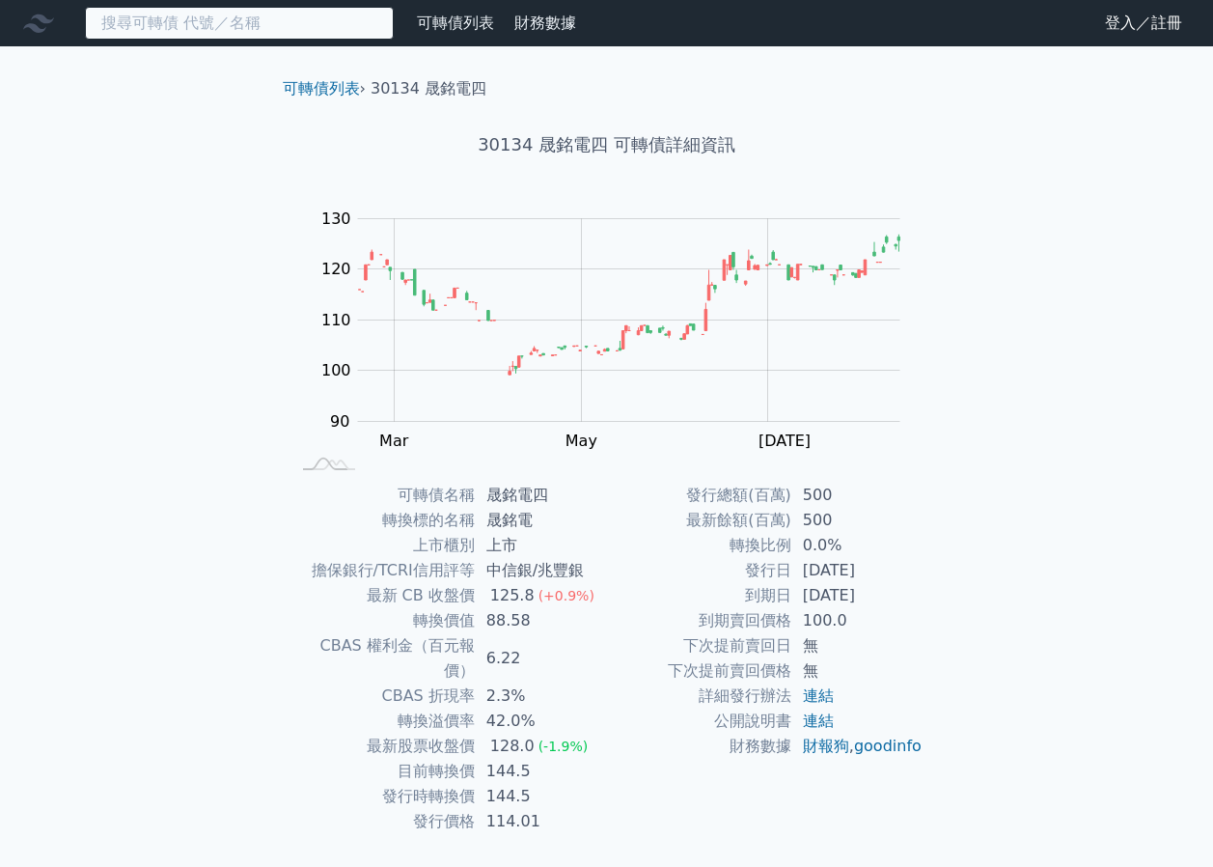
click at [266, 30] on input at bounding box center [239, 23] width 309 height 33
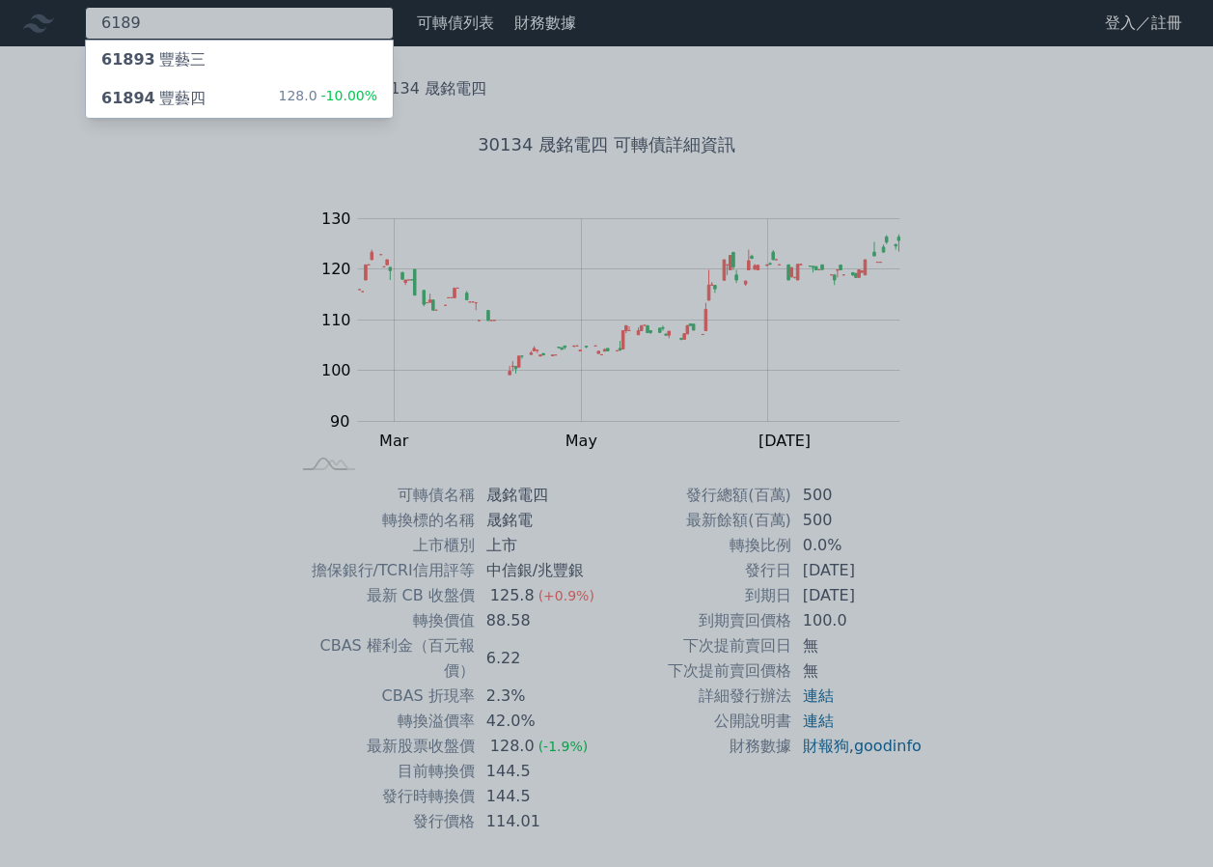
type input "6189"
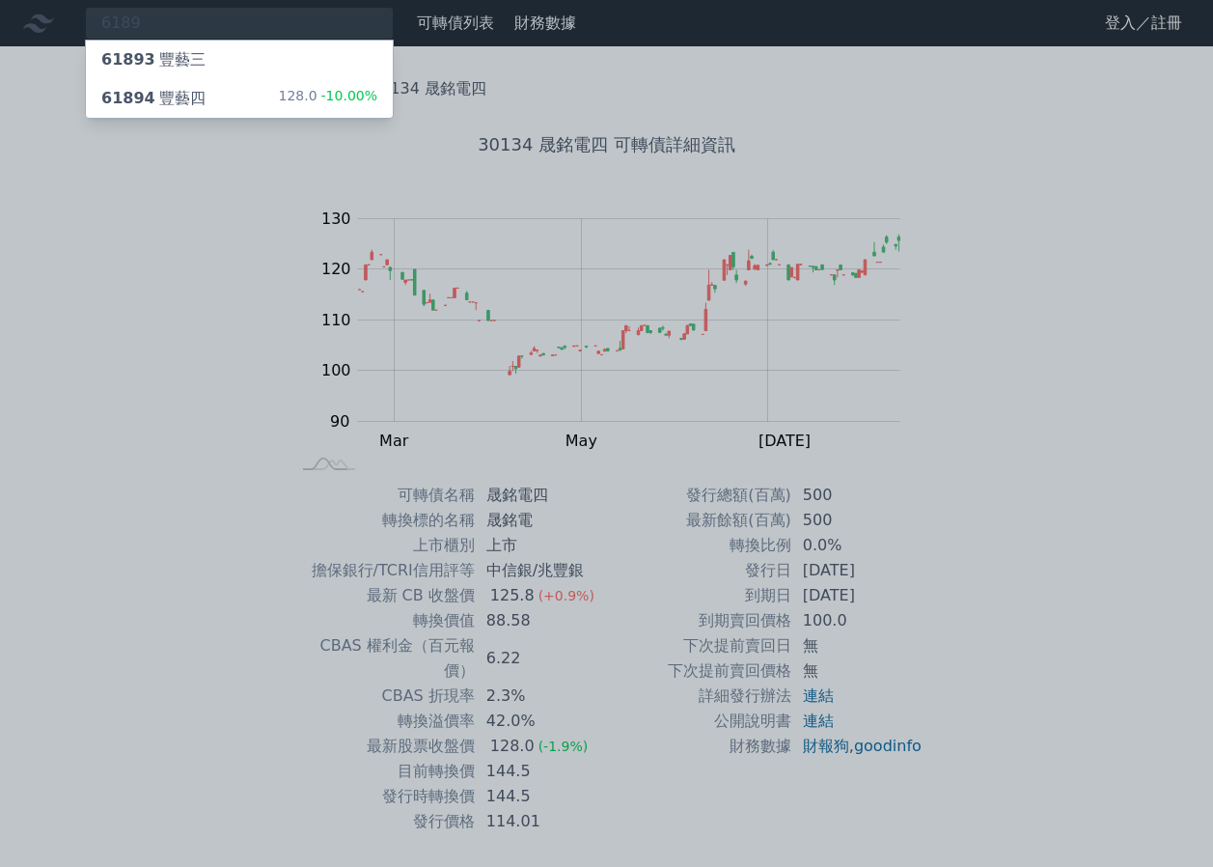
click at [317, 92] on div "128.0 -10.00%" at bounding box center [327, 98] width 99 height 23
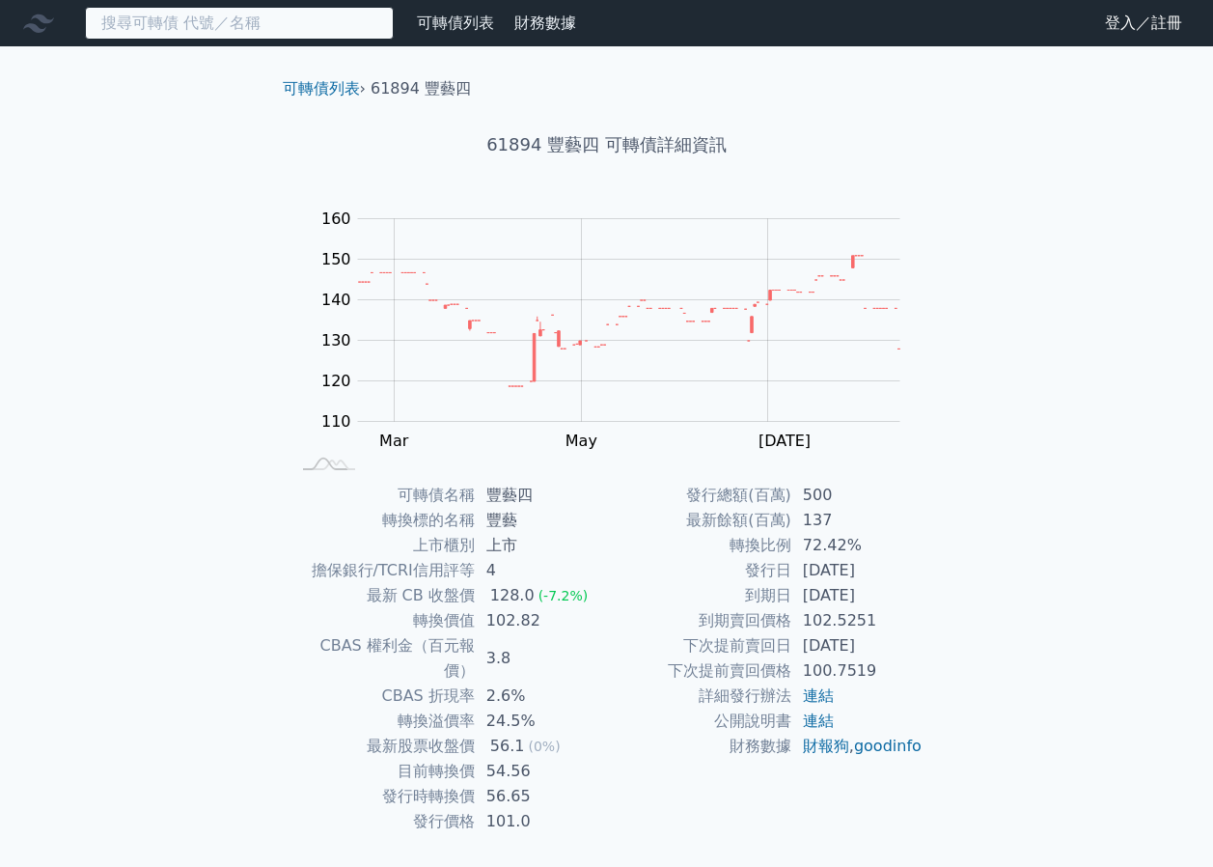
click at [287, 33] on input at bounding box center [239, 23] width 309 height 33
click at [338, 24] on input at bounding box center [239, 23] width 309 height 33
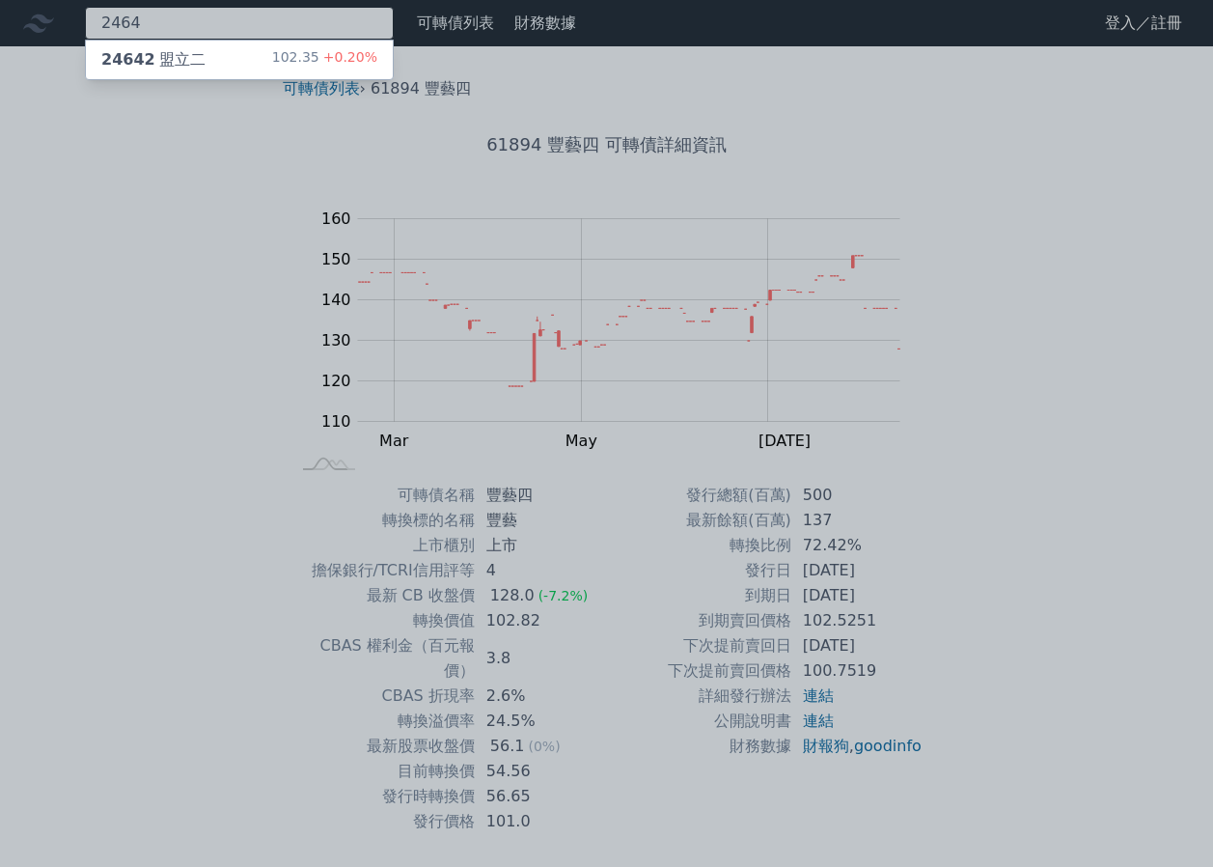
type input "2464"
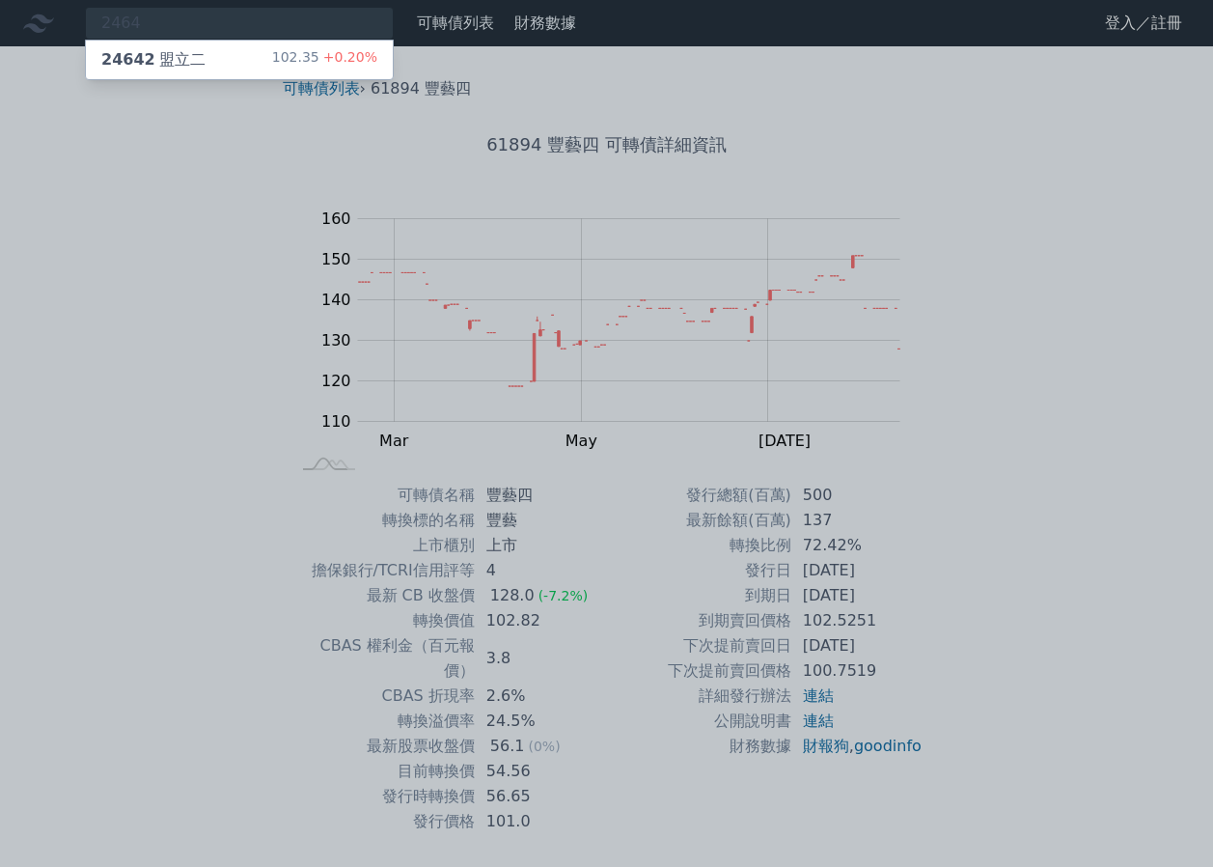
click at [366, 57] on span "+0.20%" at bounding box center [349, 56] width 58 height 15
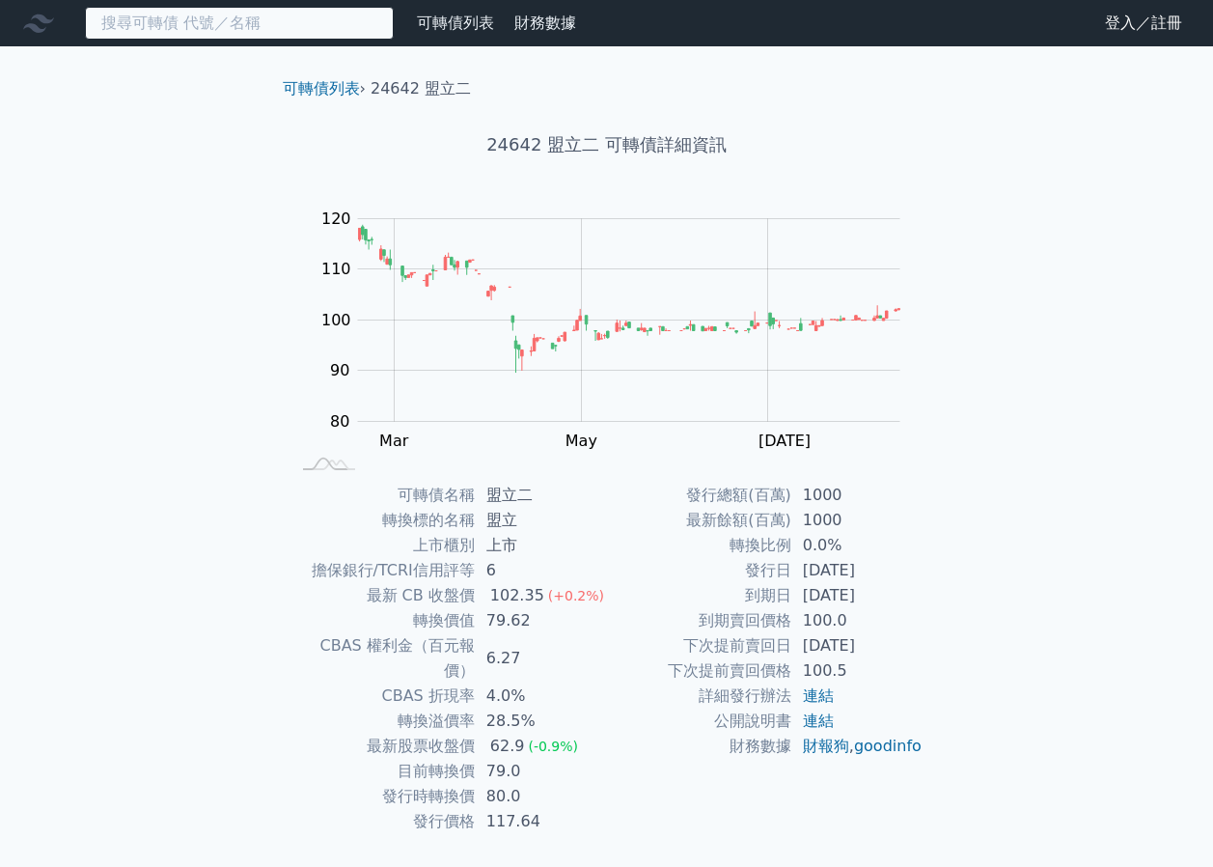
click at [375, 22] on input at bounding box center [239, 23] width 309 height 33
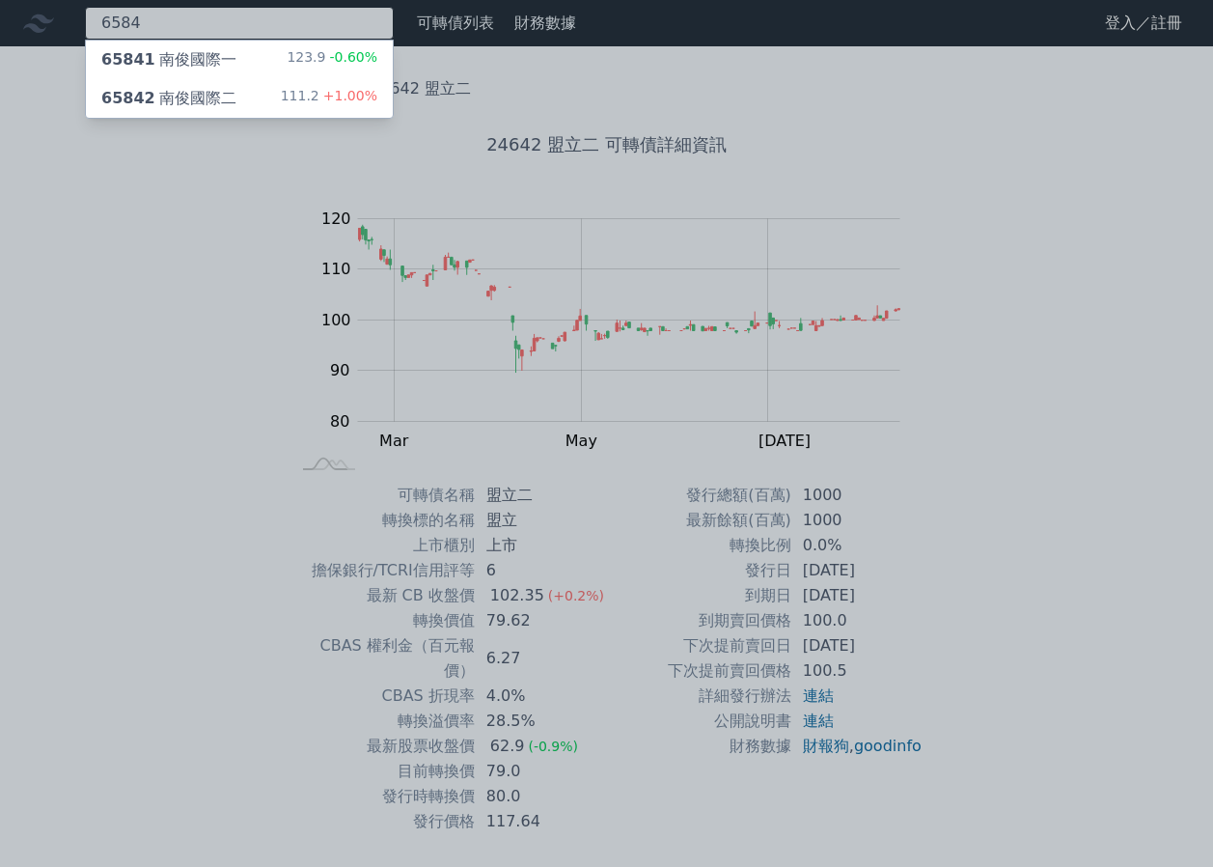
type input "6584"
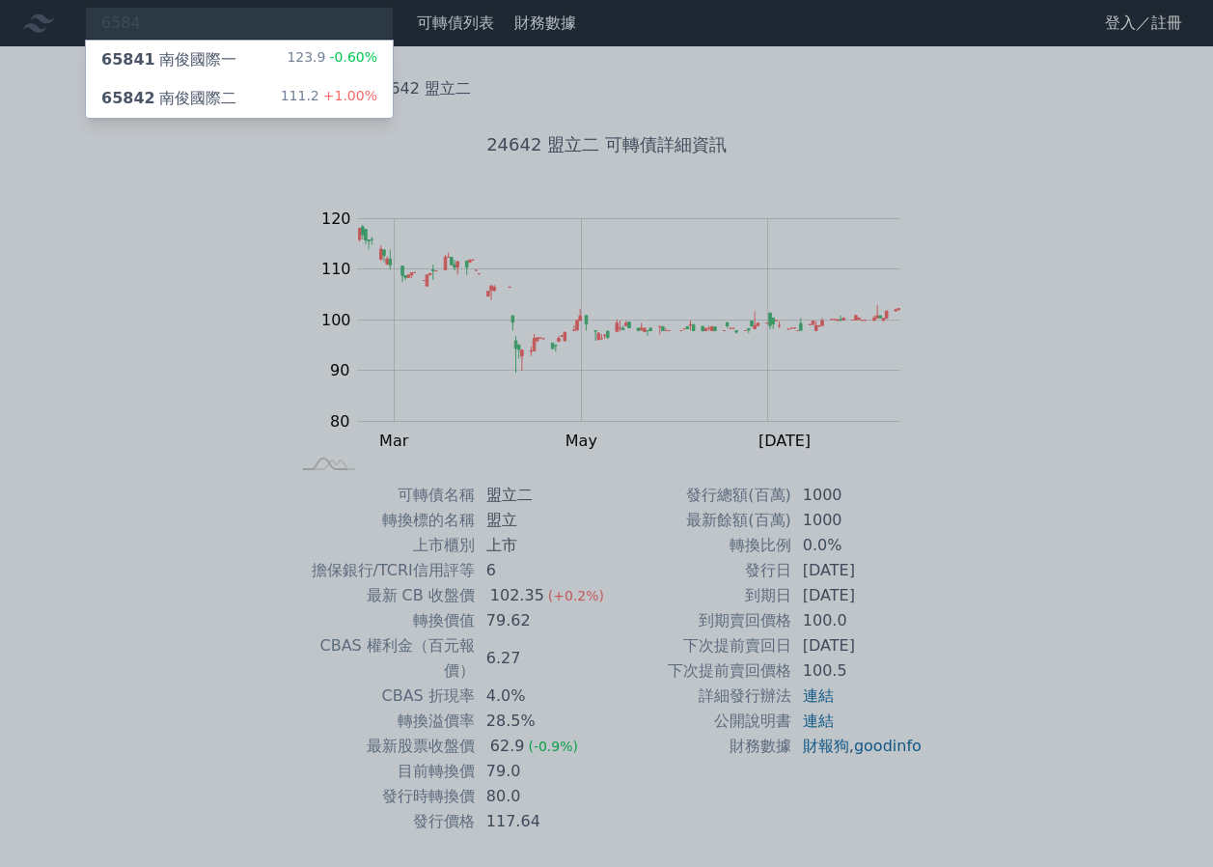
click at [335, 86] on div "65842 南俊國際二 111.2 +1.00%" at bounding box center [239, 98] width 307 height 39
